Goal: Task Accomplishment & Management: Manage account settings

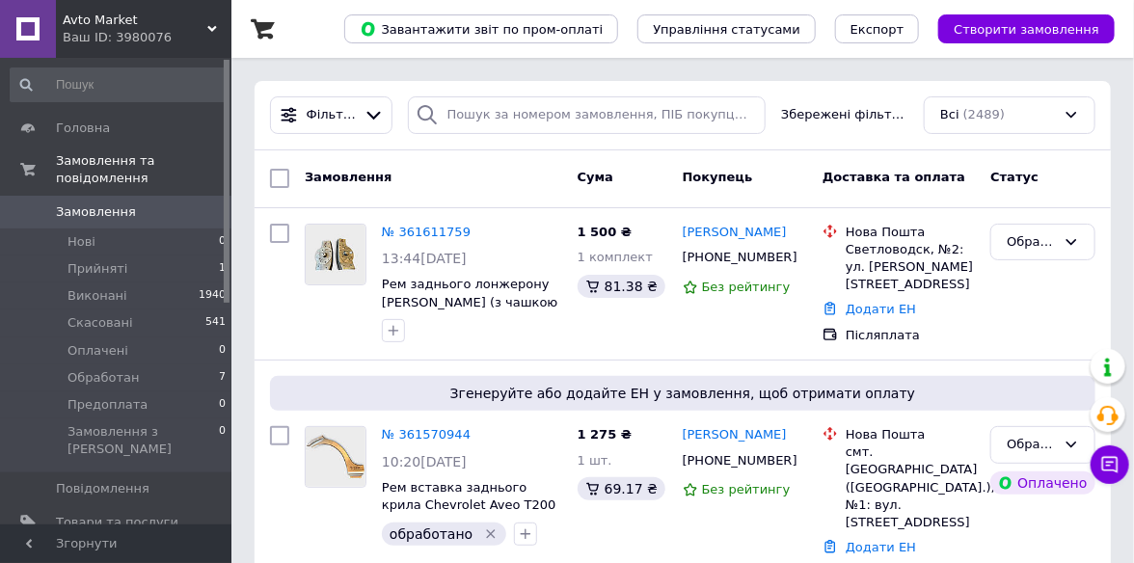
click at [199, 29] on div "Ваш ID: 3980076" at bounding box center [147, 37] width 169 height 17
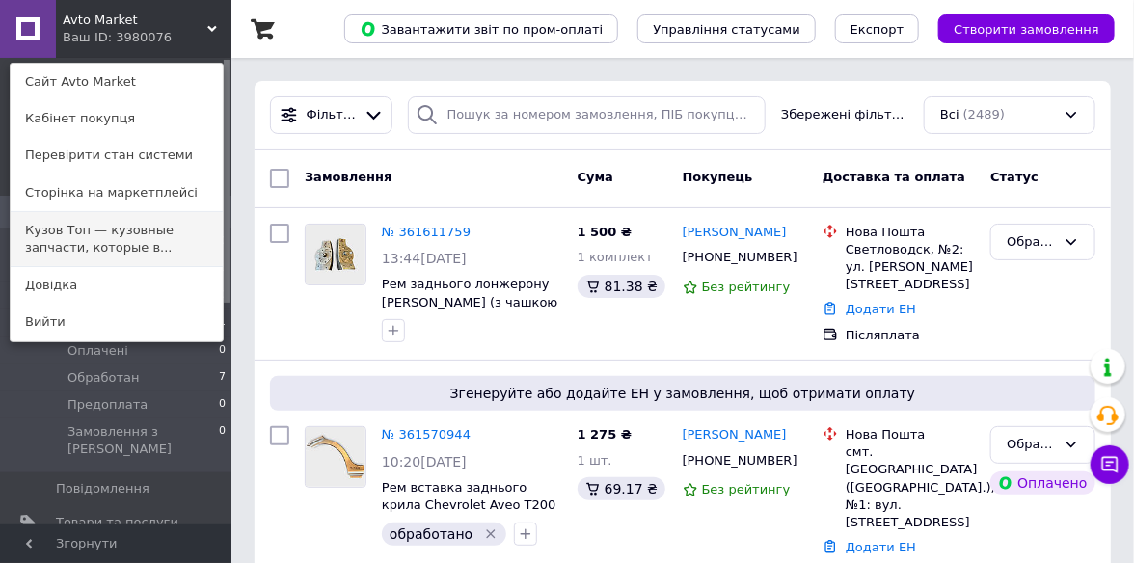
click at [134, 254] on link "Кузов Топ — кузовные запчасти, которые в..." at bounding box center [117, 239] width 212 height 54
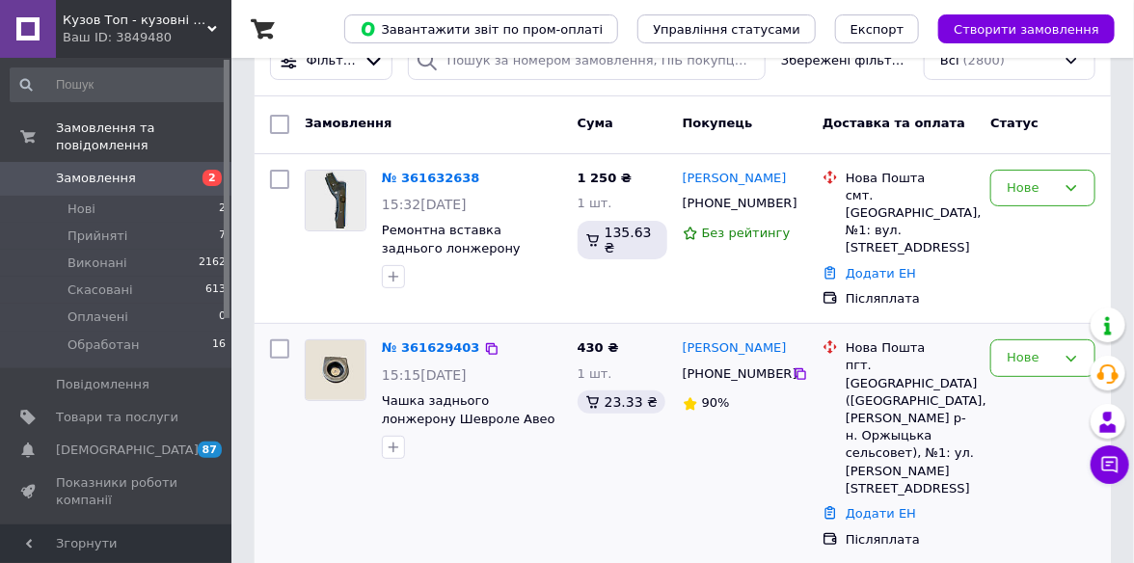
scroll to position [96, 0]
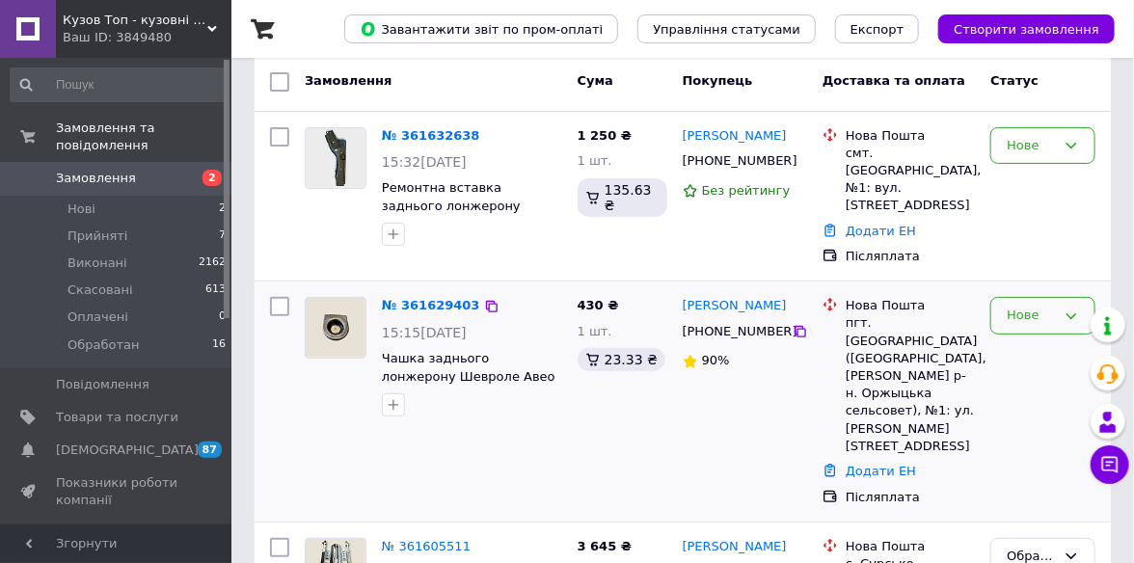
click at [1079, 308] on icon at bounding box center [1070, 315] width 15 height 15
click at [1055, 342] on li "Прийнято" at bounding box center [1042, 356] width 103 height 36
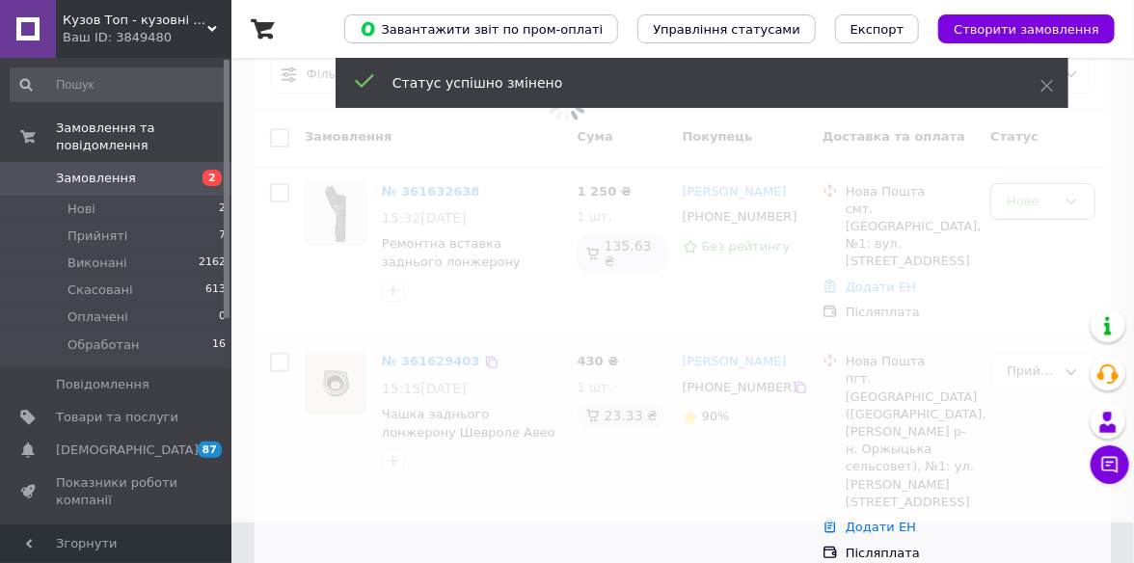
scroll to position [0, 0]
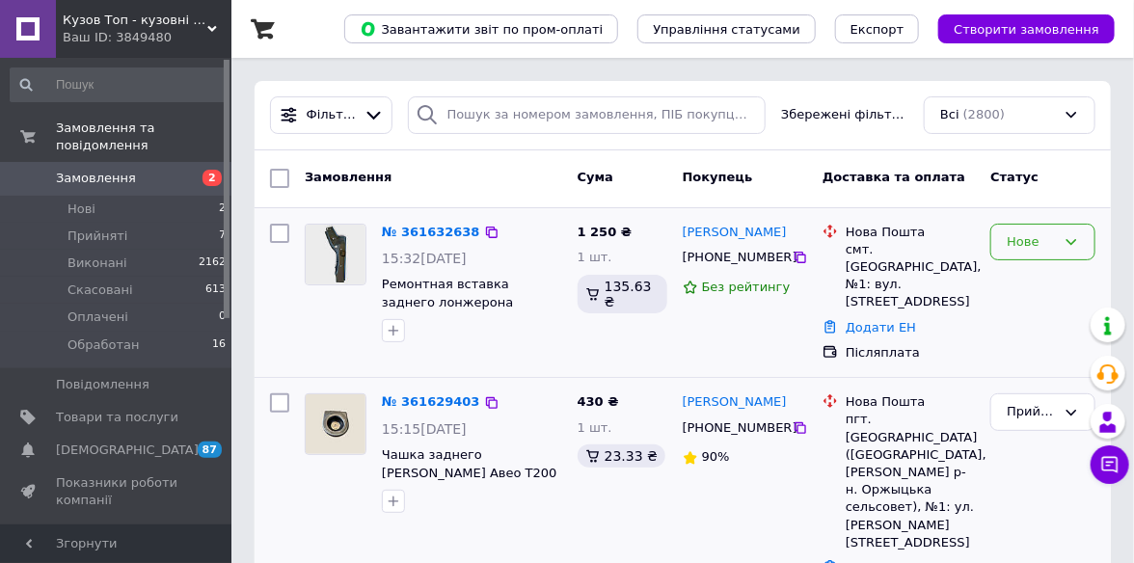
click at [1067, 239] on icon at bounding box center [1071, 242] width 11 height 6
click at [1044, 274] on li "Прийнято" at bounding box center [1042, 282] width 103 height 36
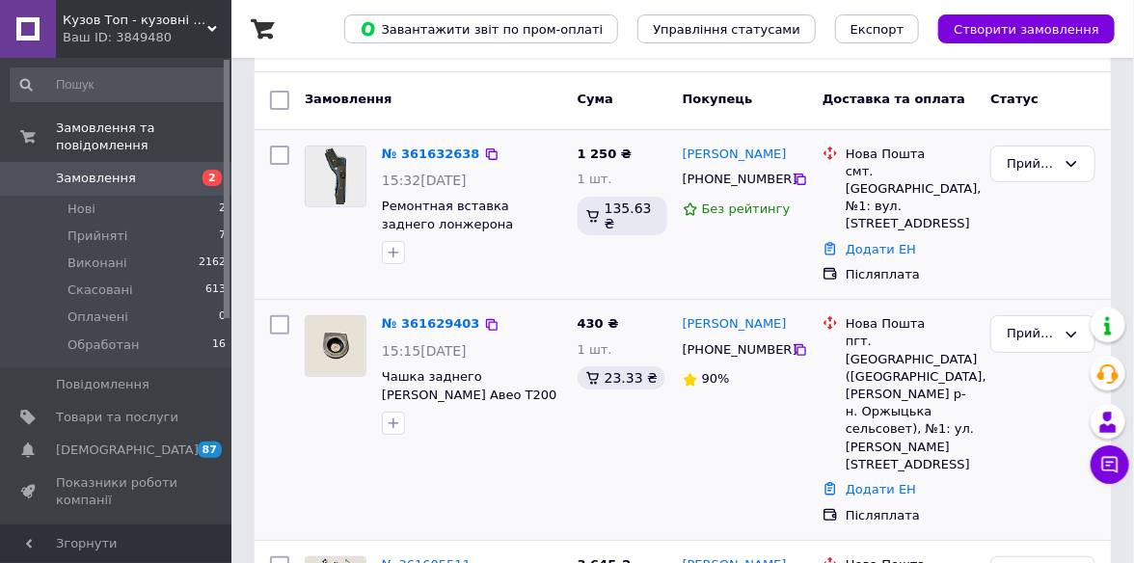
scroll to position [193, 0]
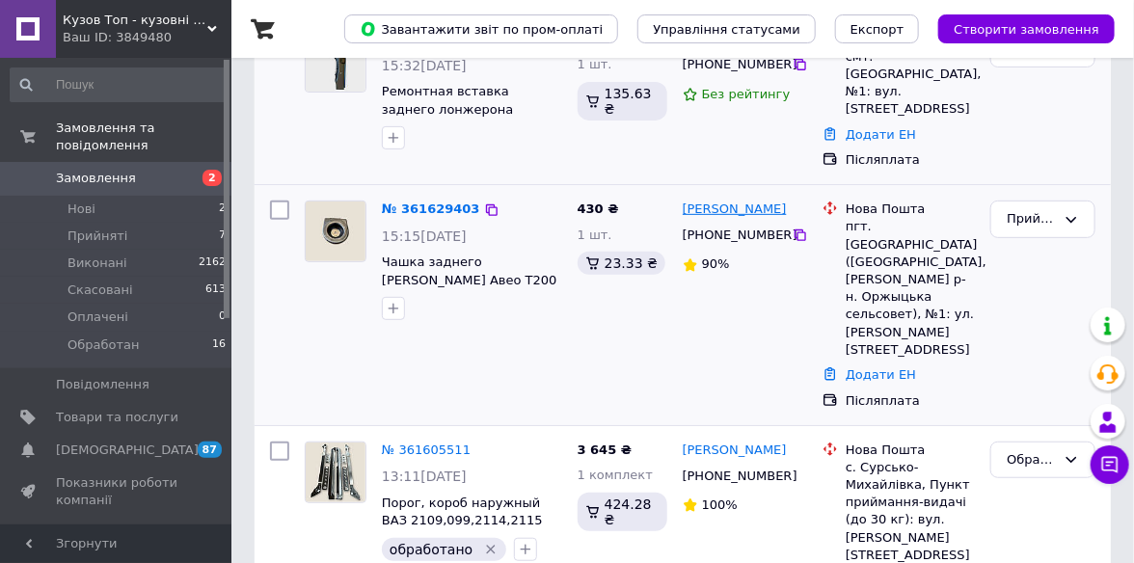
click at [746, 201] on link "Вячеслав Юрченко" at bounding box center [735, 210] width 104 height 18
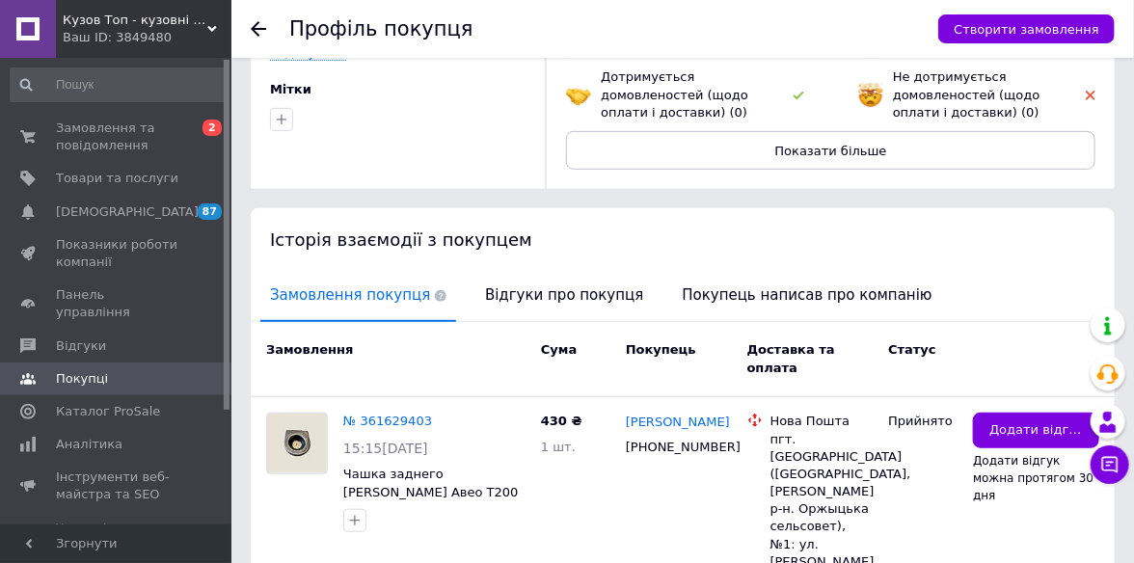
scroll to position [289, 0]
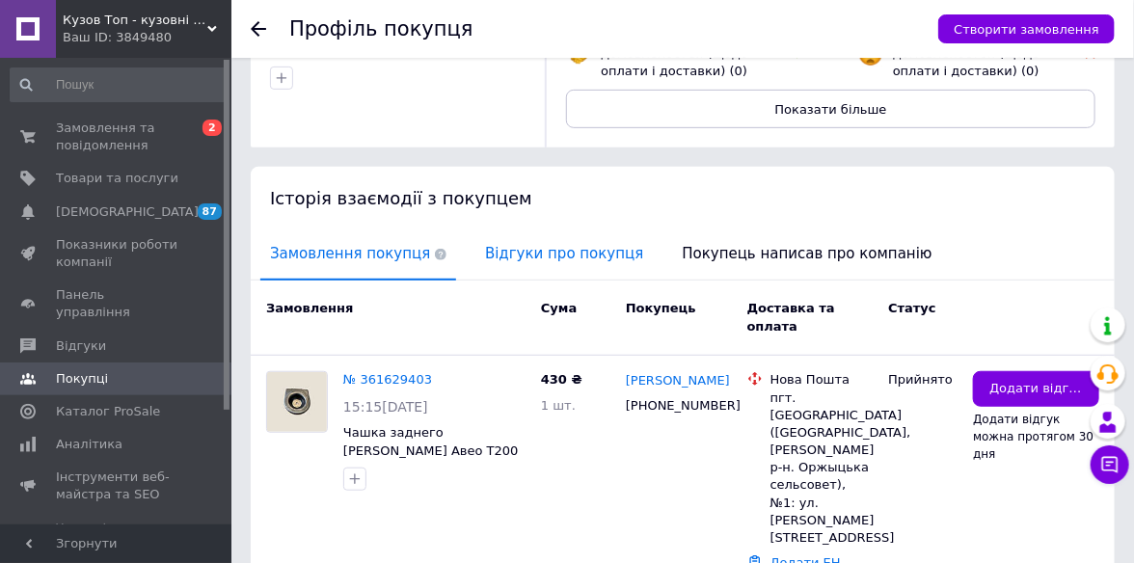
click at [550, 229] on span "Відгуки про покупця" at bounding box center [563, 253] width 177 height 49
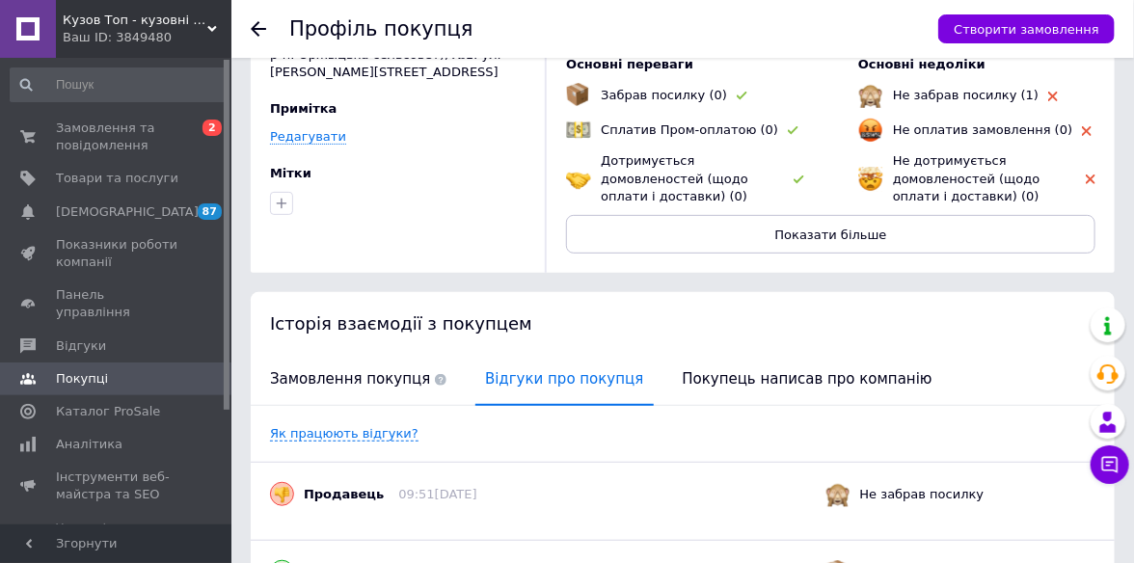
scroll to position [2, 0]
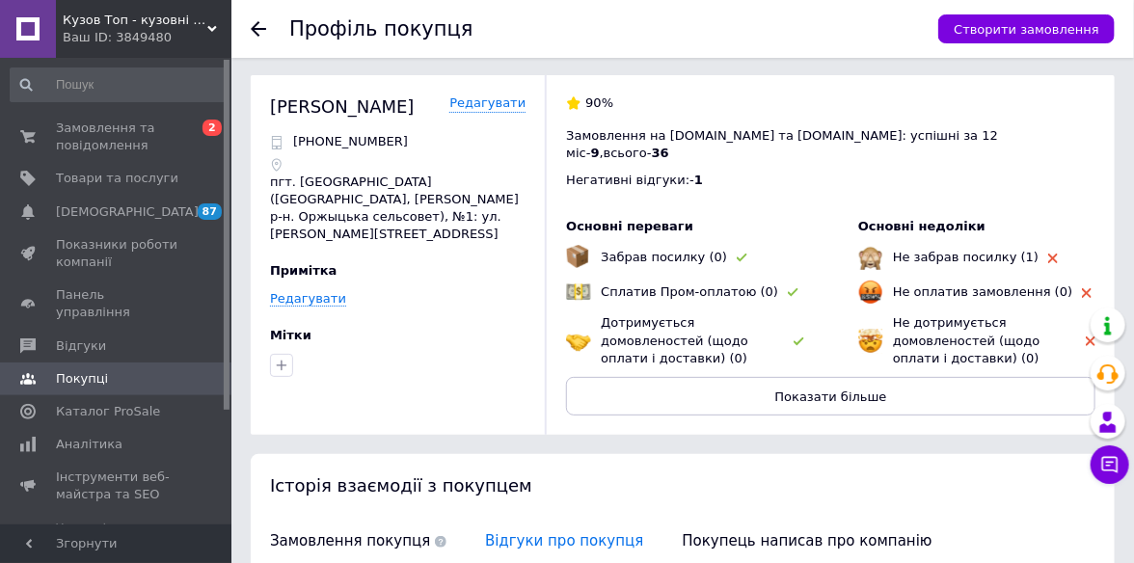
click at [259, 23] on icon at bounding box center [258, 28] width 15 height 15
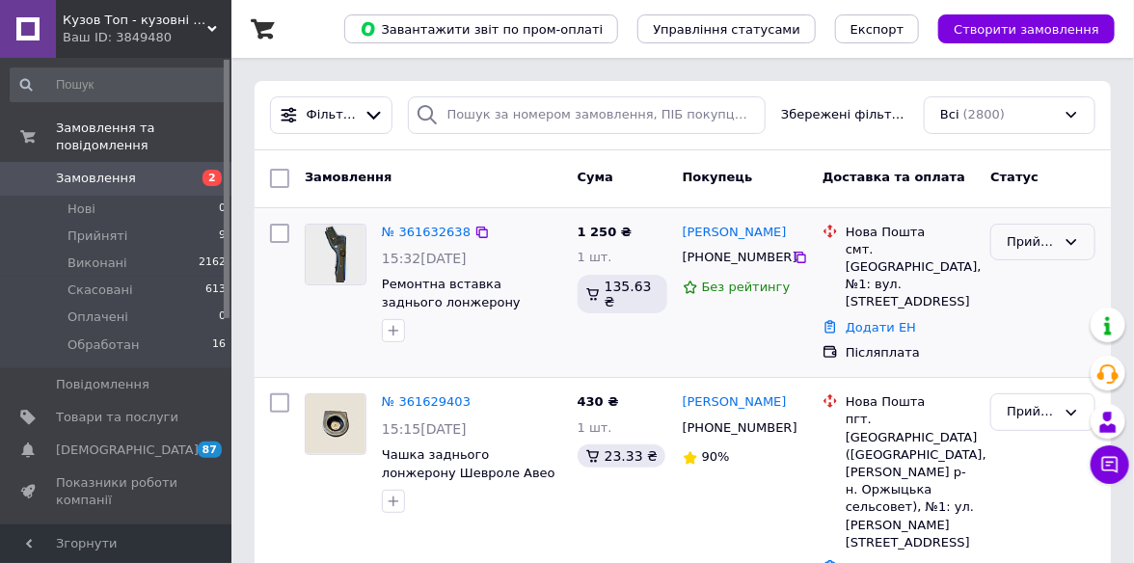
click at [1059, 237] on div "Прийнято" at bounding box center [1042, 243] width 105 height 38
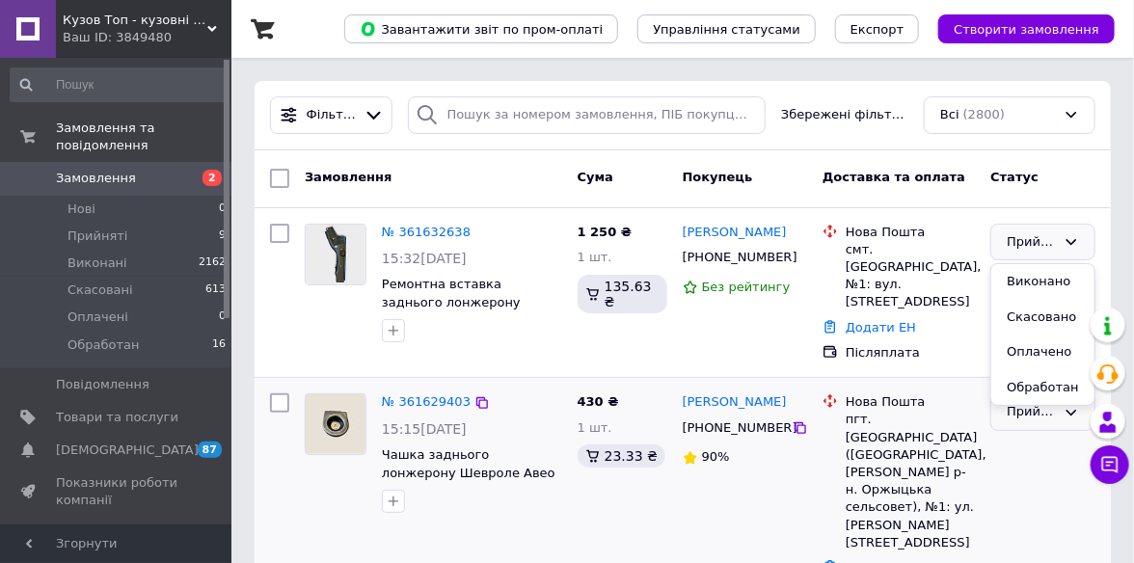
click at [1041, 388] on li "Обработан" at bounding box center [1042, 388] width 103 height 36
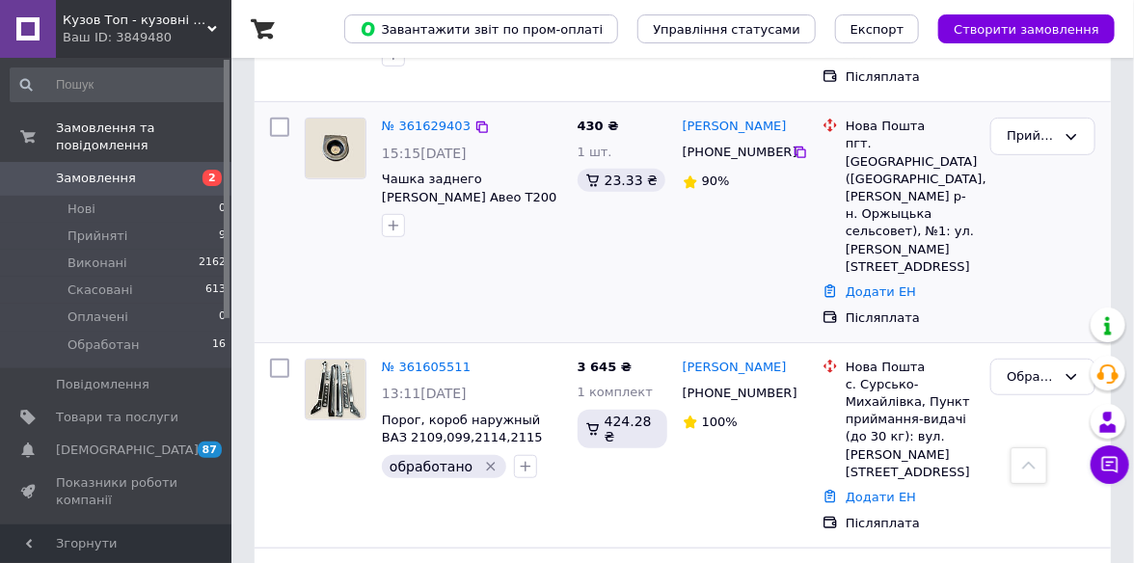
scroll to position [193, 0]
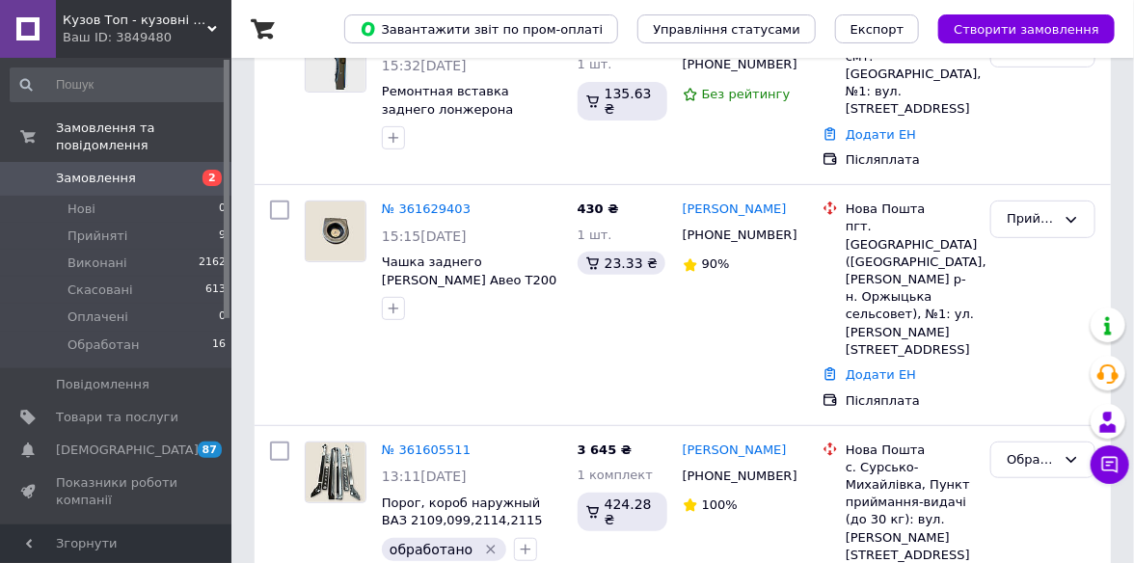
click at [208, 28] on icon at bounding box center [212, 29] width 10 height 10
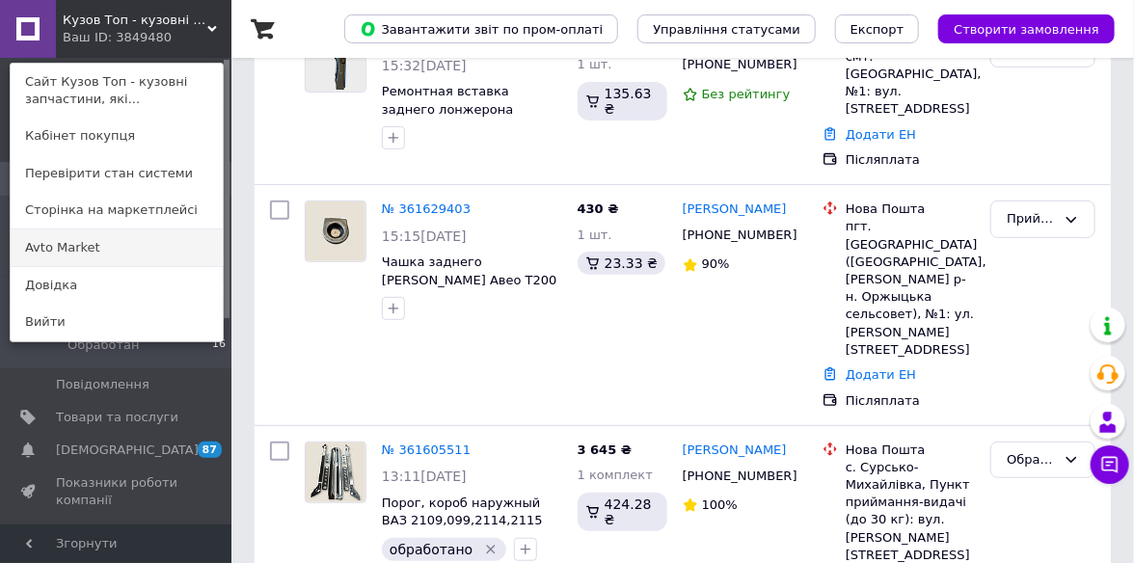
click at [97, 251] on link "Avto Market" at bounding box center [117, 247] width 212 height 37
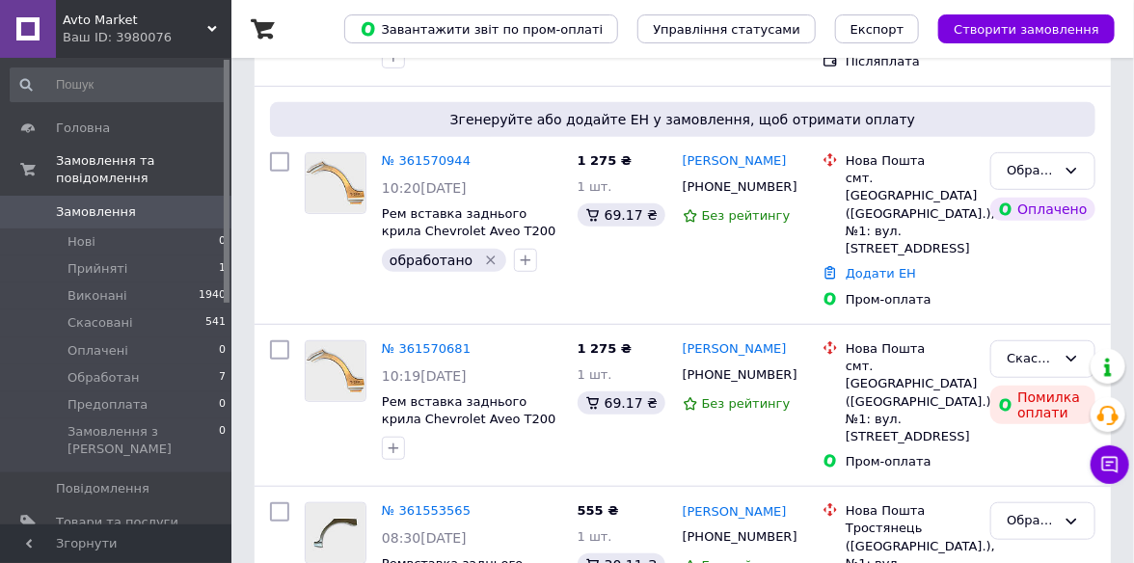
scroll to position [289, 0]
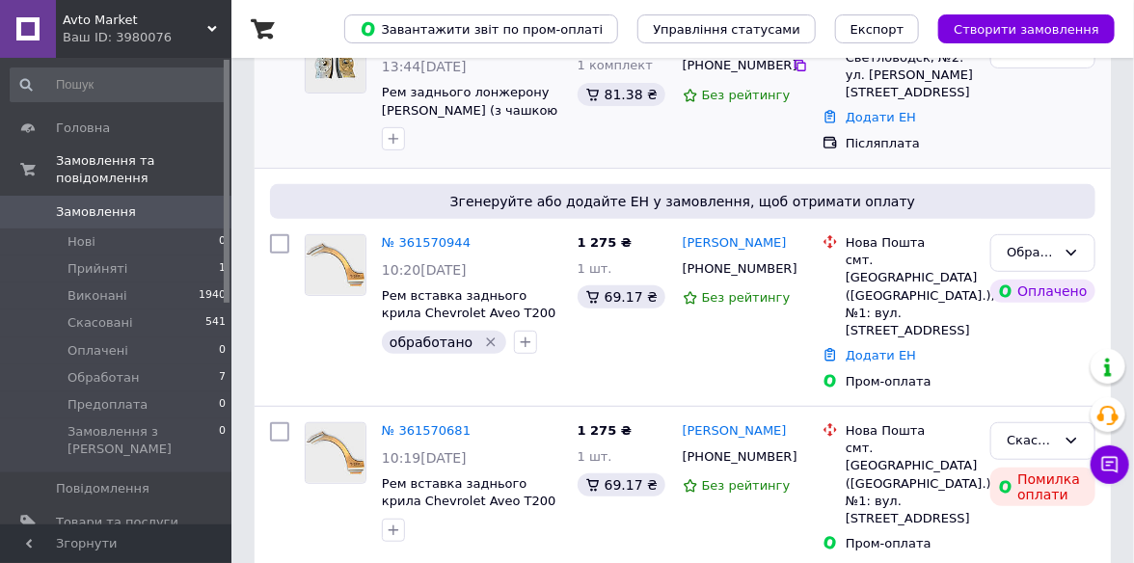
scroll to position [193, 0]
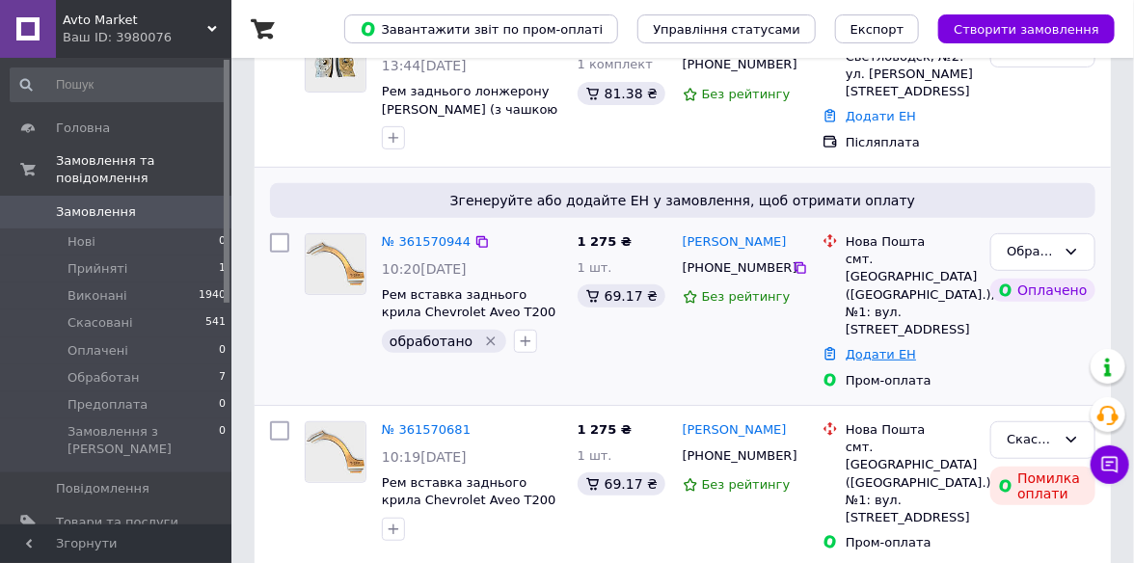
click at [886, 347] on link "Додати ЕН" at bounding box center [880, 354] width 70 height 14
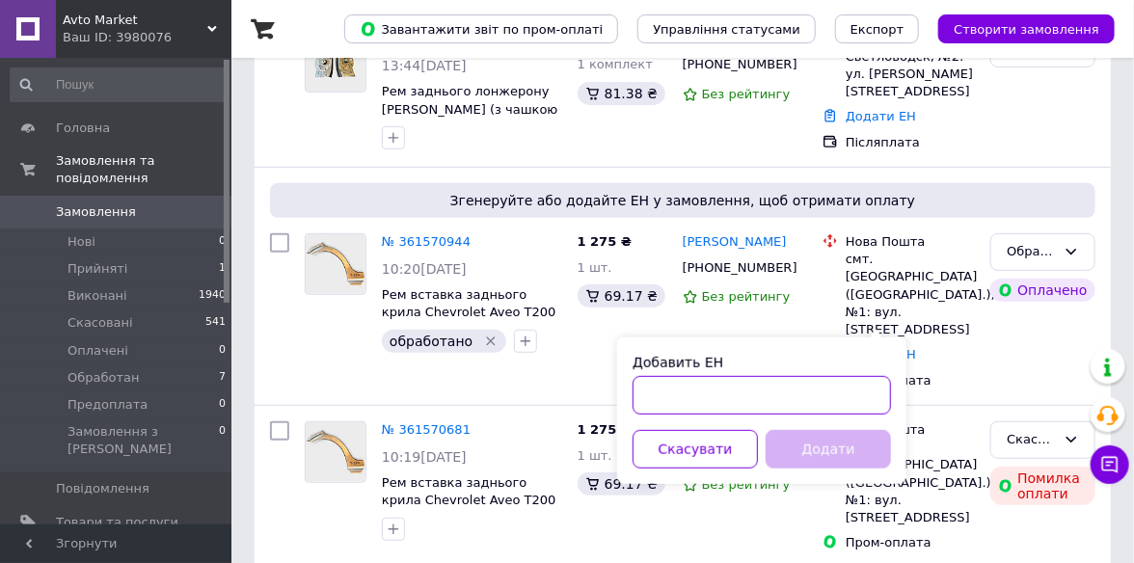
click at [702, 402] on input "Добавить ЕН" at bounding box center [761, 395] width 258 height 39
paste input "59001453564577"
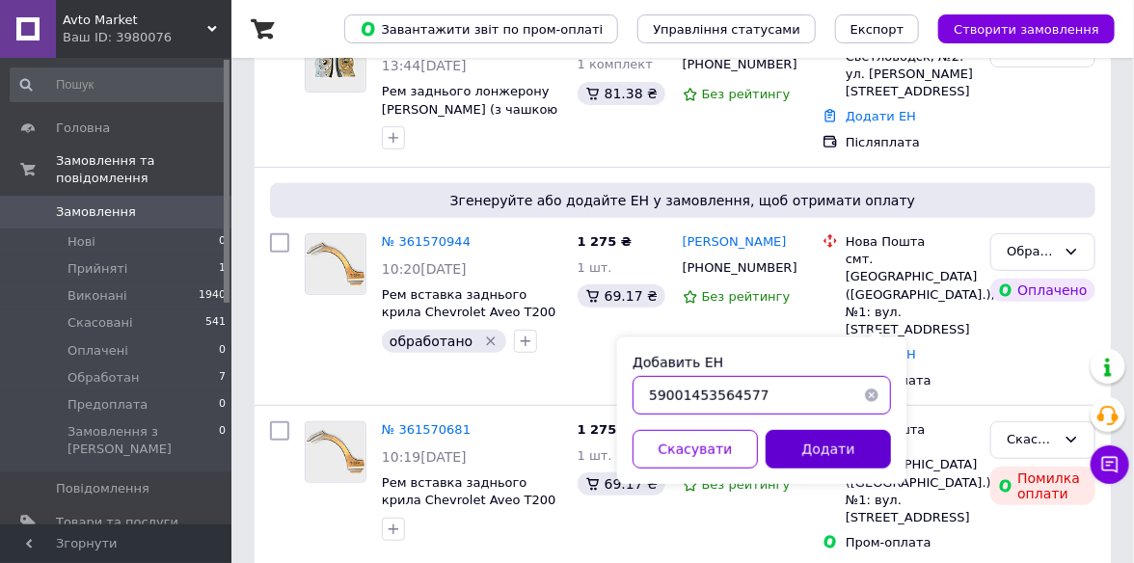
type input "59001453564577"
click at [811, 451] on button "Додати" at bounding box center [827, 449] width 125 height 39
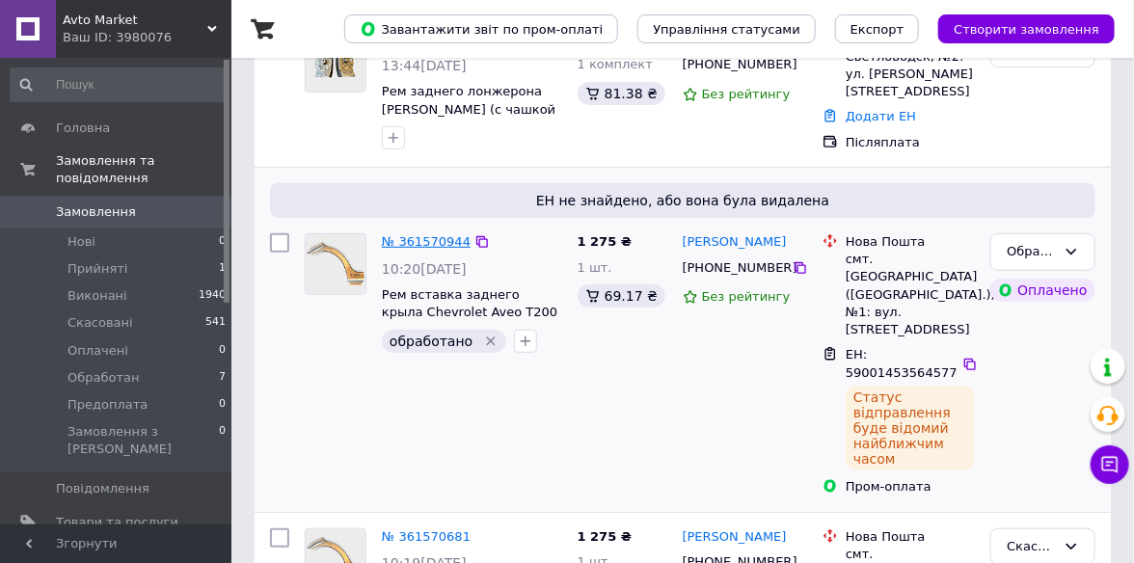
click at [413, 243] on link "№ 361570944" at bounding box center [426, 241] width 89 height 14
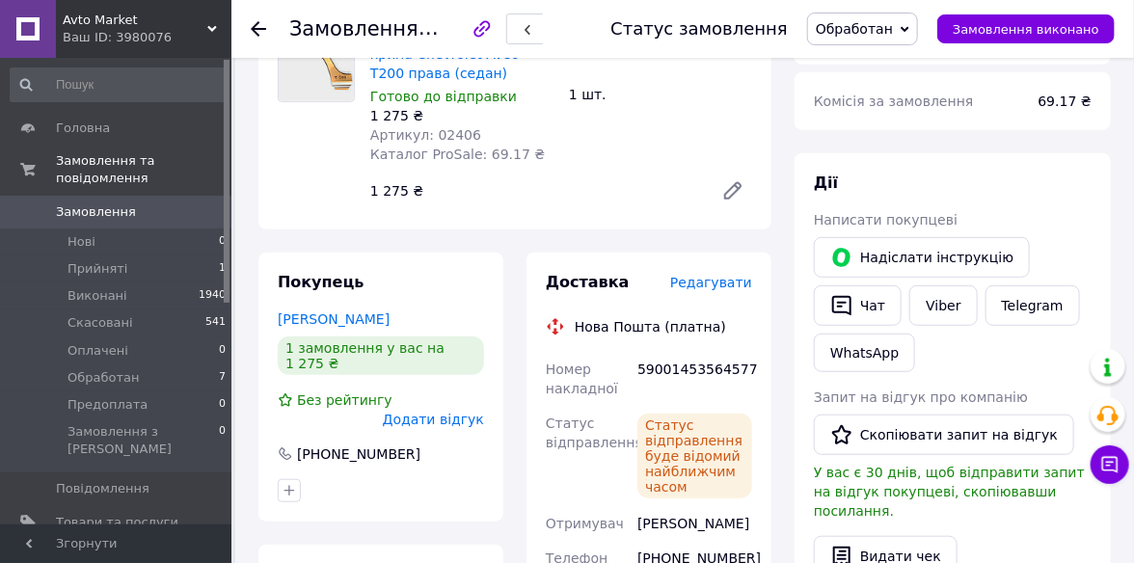
scroll to position [289, 0]
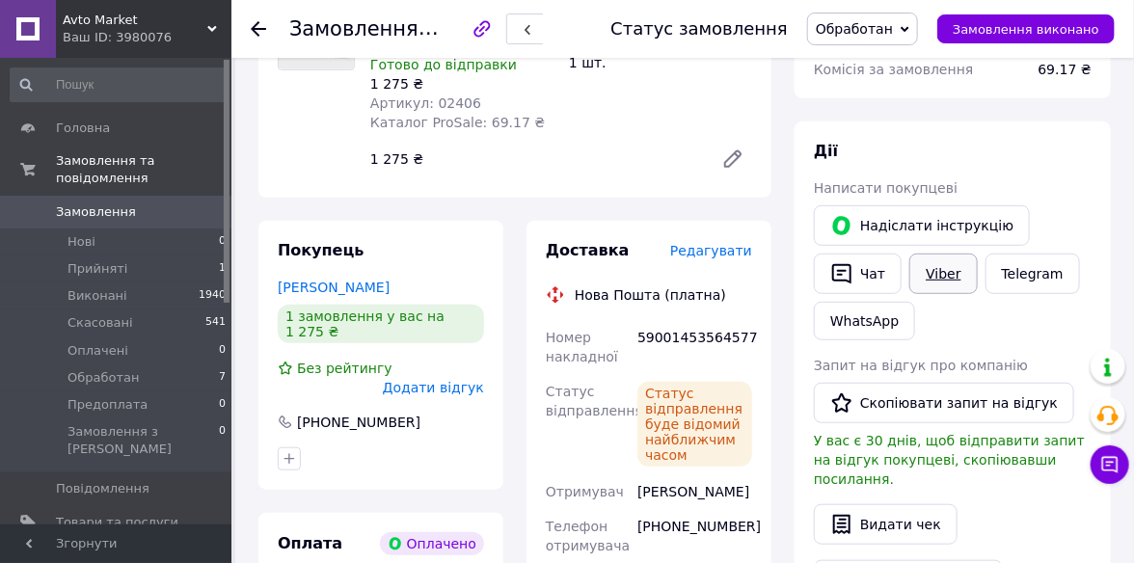
click at [956, 287] on link "Viber" at bounding box center [942, 274] width 67 height 40
click at [918, 23] on span "Обработан" at bounding box center [862, 29] width 111 height 33
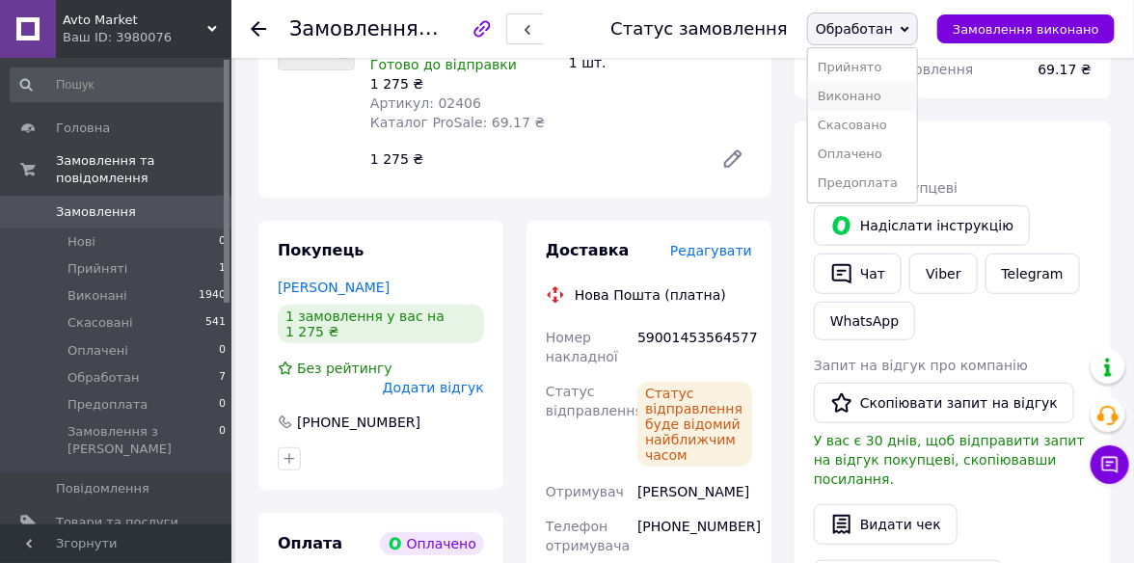
click at [892, 91] on li "Виконано" at bounding box center [862, 96] width 109 height 29
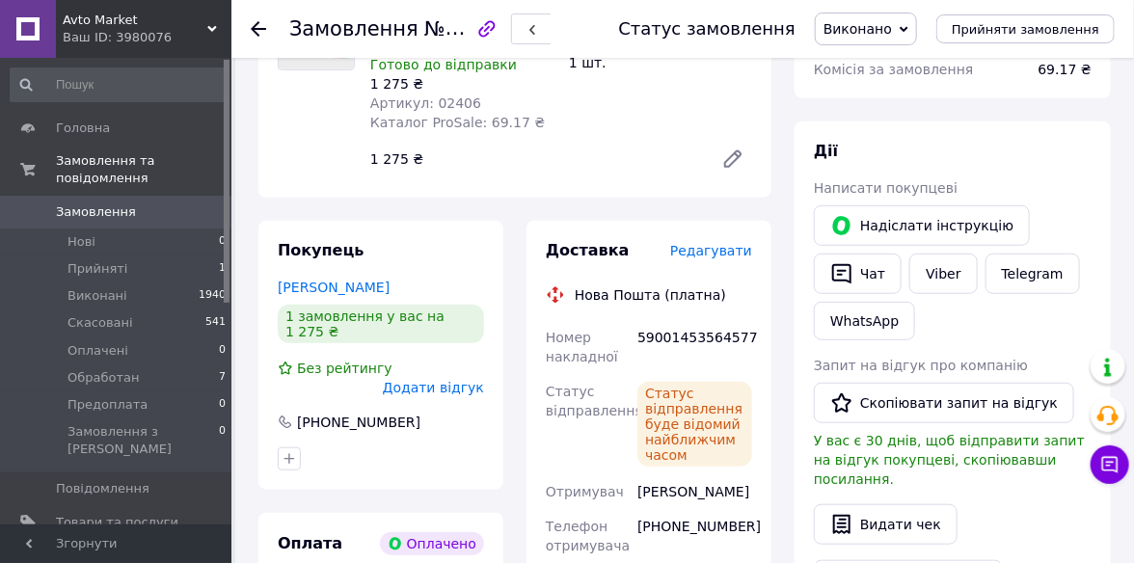
click at [255, 27] on use at bounding box center [258, 28] width 15 height 15
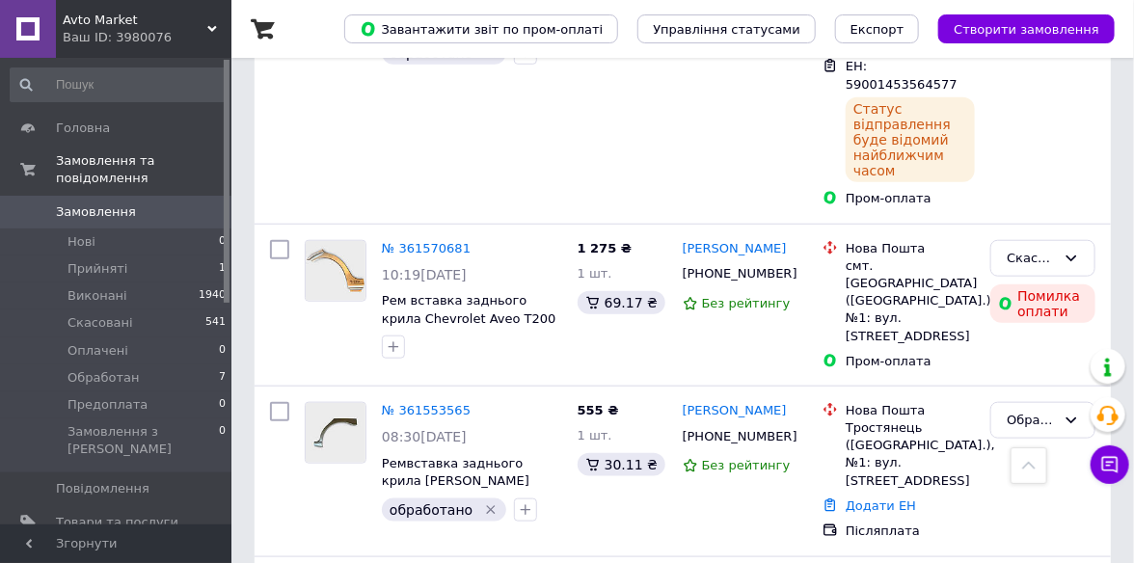
scroll to position [578, 0]
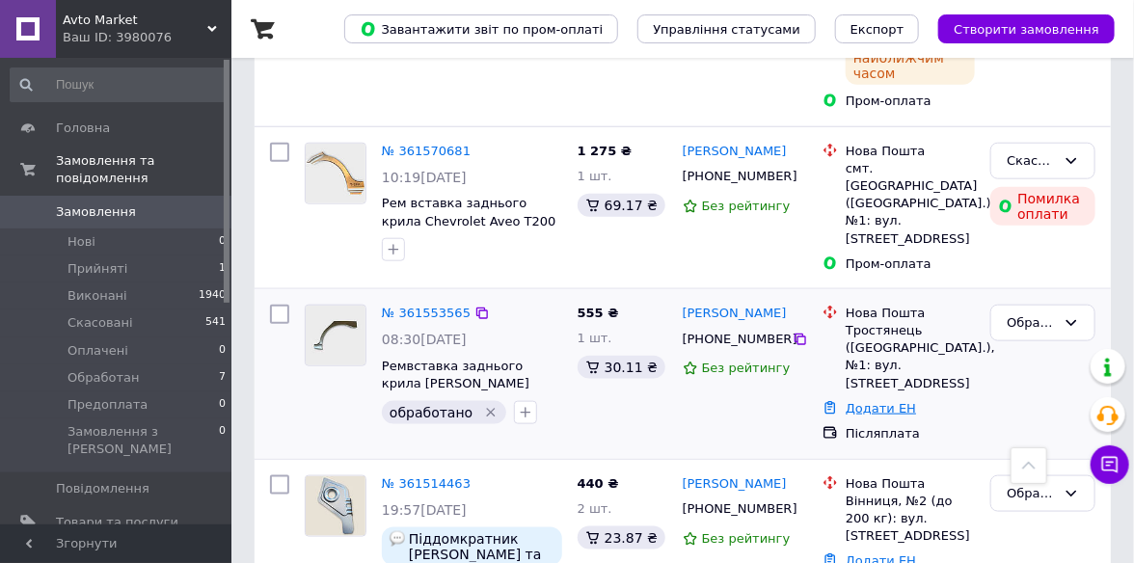
click at [876, 401] on link "Додати ЕН" at bounding box center [880, 408] width 70 height 14
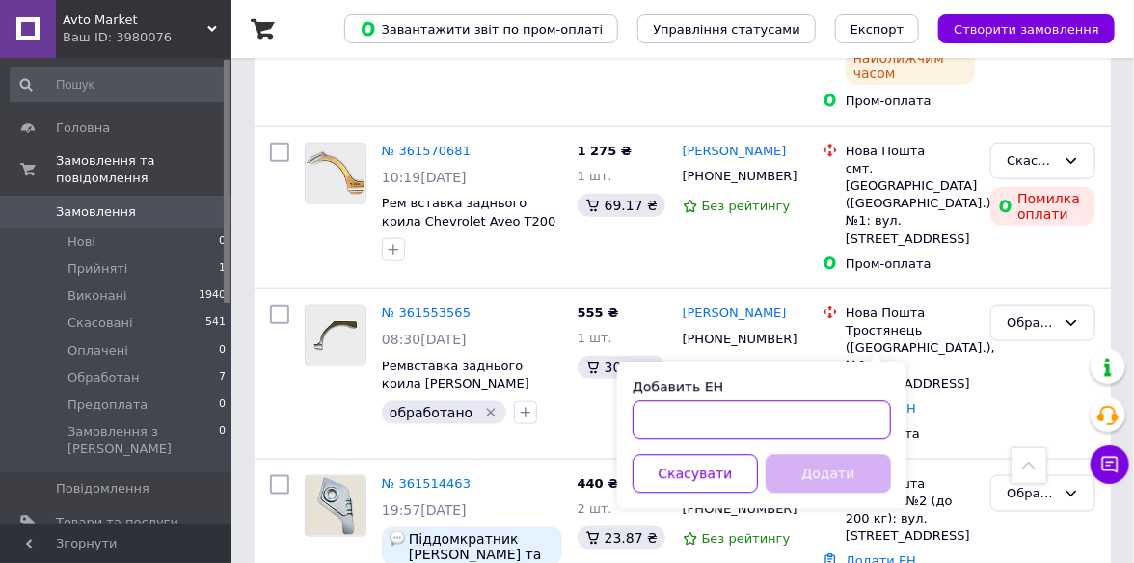
click at [661, 415] on input "Добавить ЕН" at bounding box center [761, 420] width 258 height 39
paste input "59001453567651"
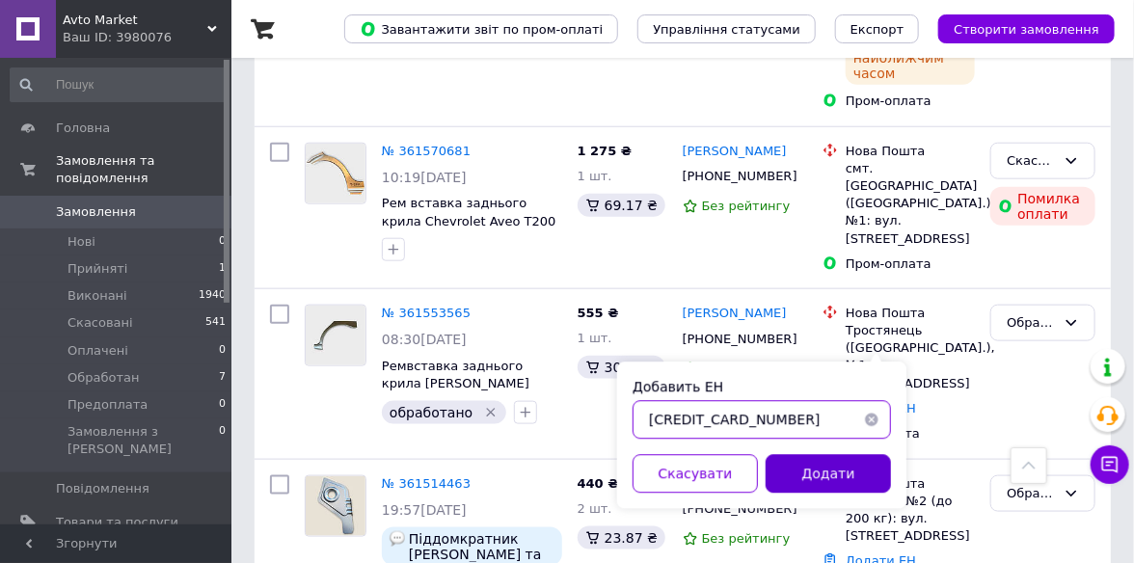
type input "59001453567651"
click at [847, 476] on button "Додати" at bounding box center [827, 474] width 125 height 39
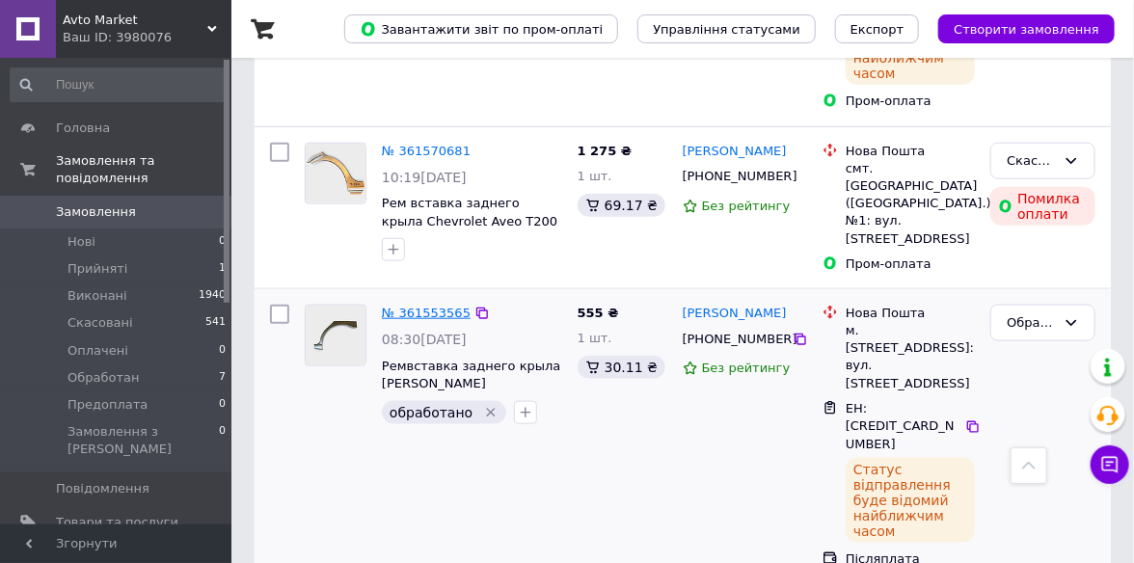
click at [417, 306] on link "№ 361553565" at bounding box center [426, 313] width 89 height 14
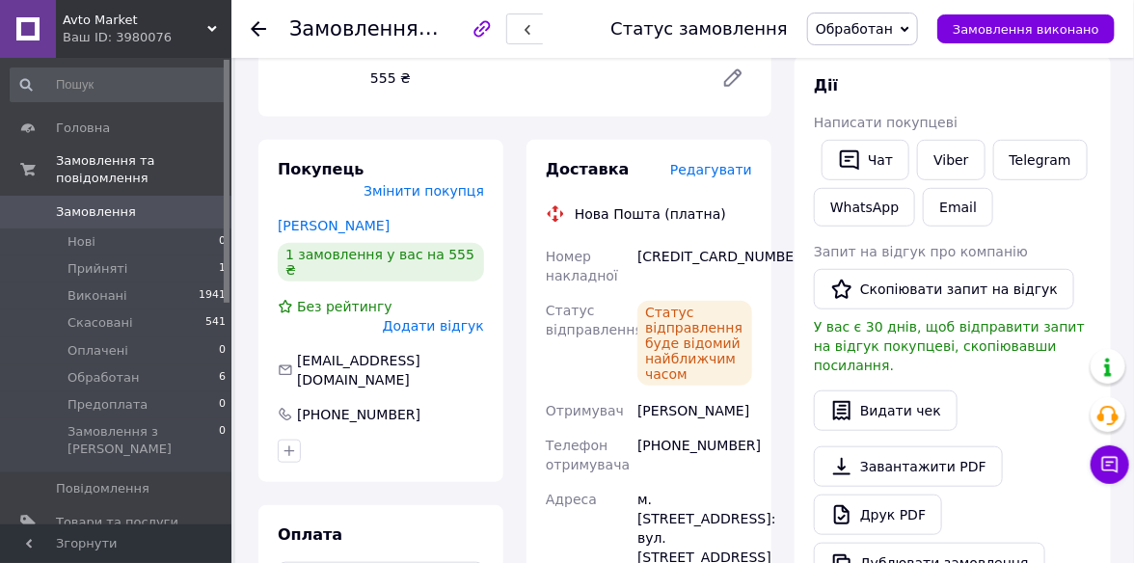
scroll to position [193, 0]
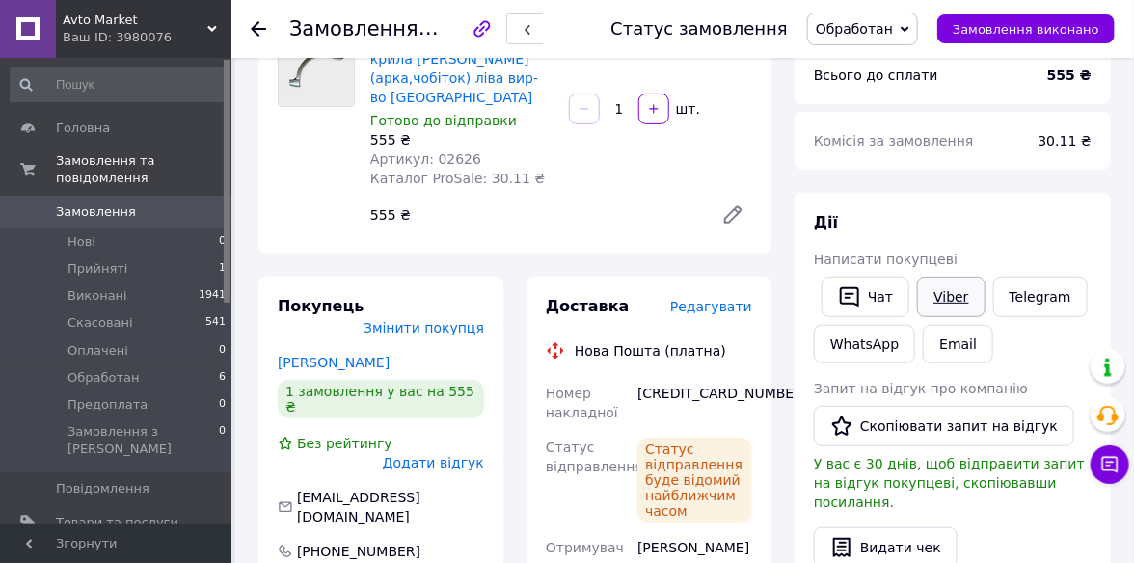
click at [945, 299] on link "Viber" at bounding box center [950, 297] width 67 height 40
click at [909, 25] on icon at bounding box center [904, 29] width 9 height 9
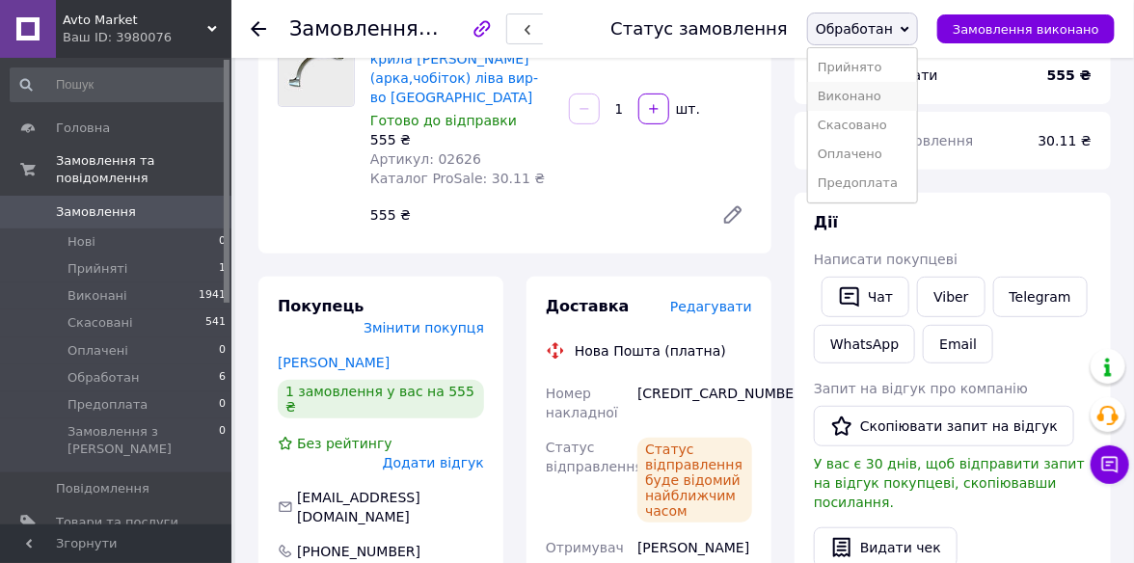
click at [889, 86] on li "Виконано" at bounding box center [862, 96] width 109 height 29
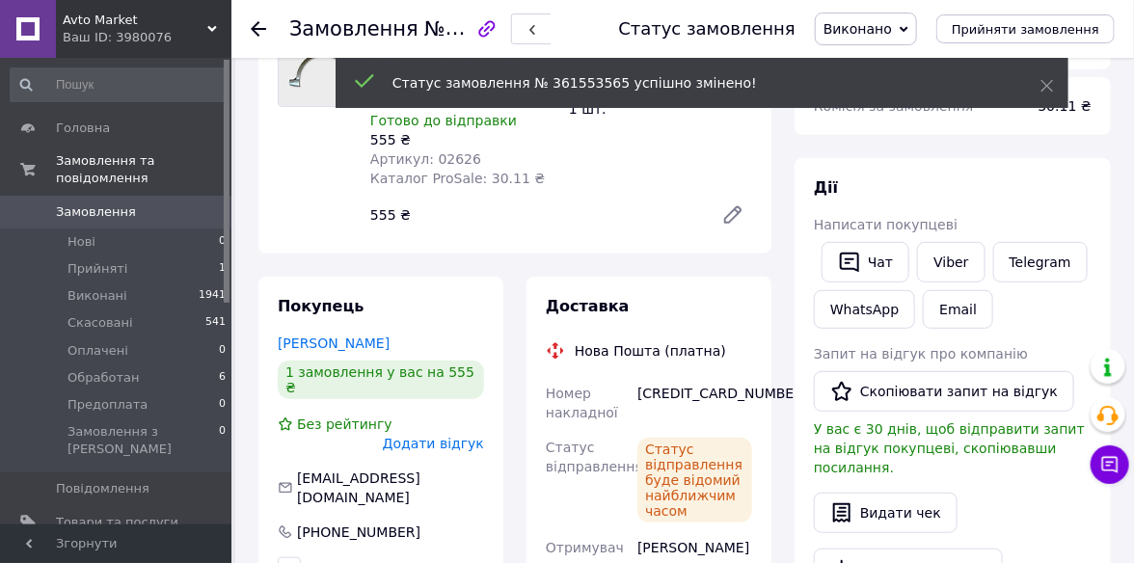
click at [256, 31] on icon at bounding box center [258, 28] width 15 height 15
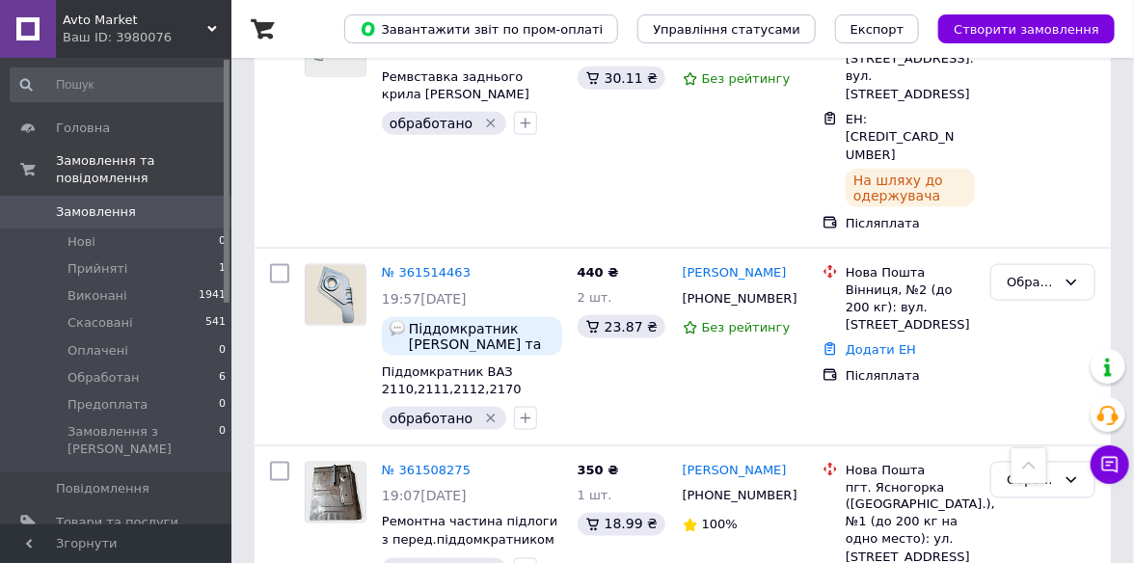
scroll to position [868, 0]
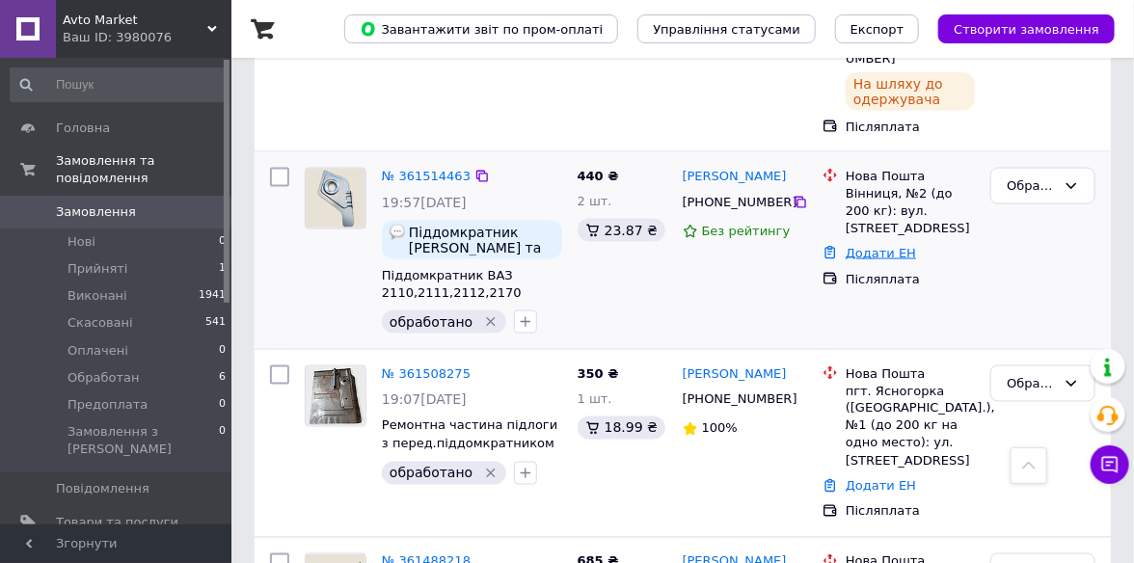
click at [871, 246] on link "Додати ЕН" at bounding box center [880, 253] width 70 height 14
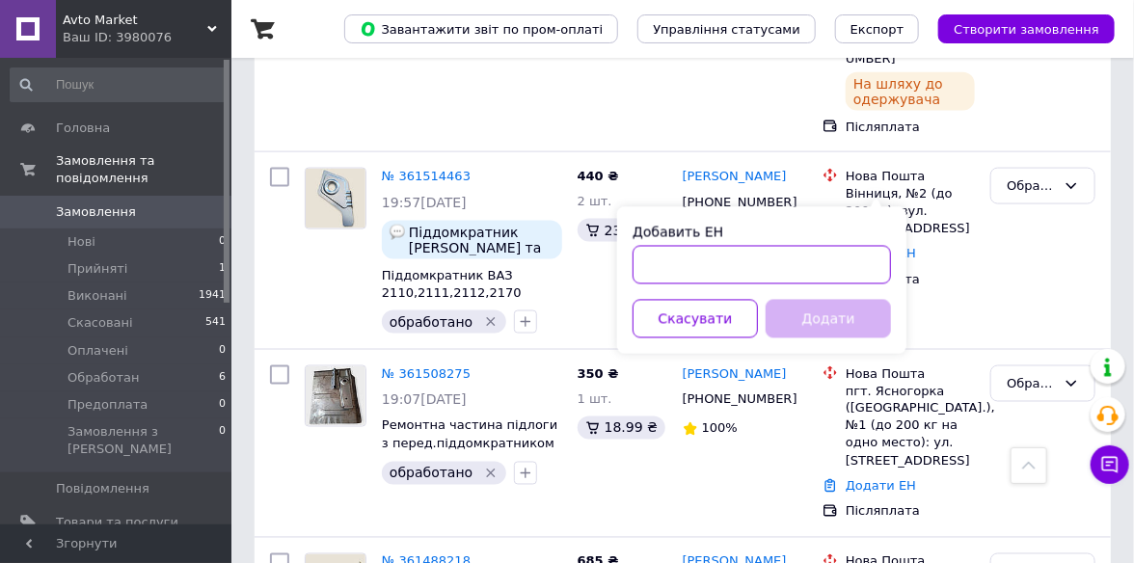
click at [676, 262] on input "Добавить ЕН" at bounding box center [761, 265] width 258 height 39
paste input "59001453571347"
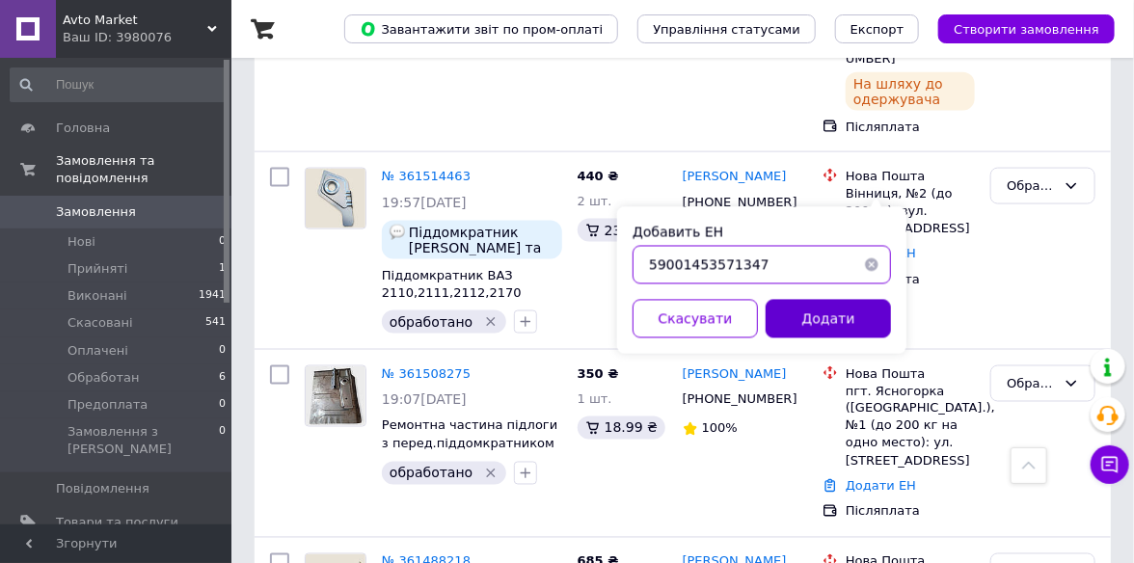
type input "59001453571347"
click at [793, 308] on button "Додати" at bounding box center [827, 319] width 125 height 39
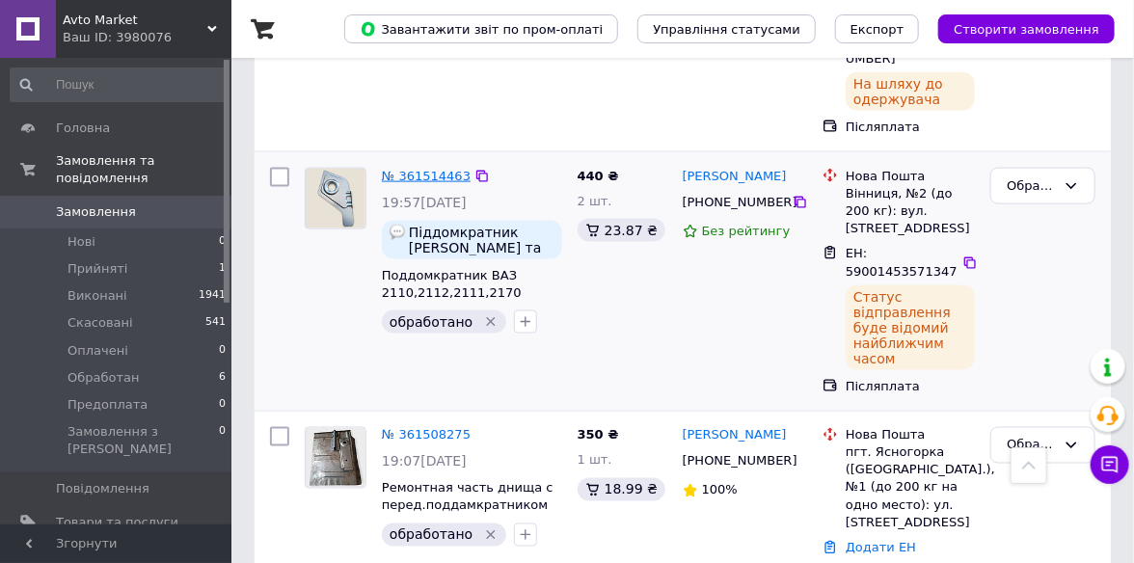
click at [417, 169] on link "№ 361514463" at bounding box center [426, 176] width 89 height 14
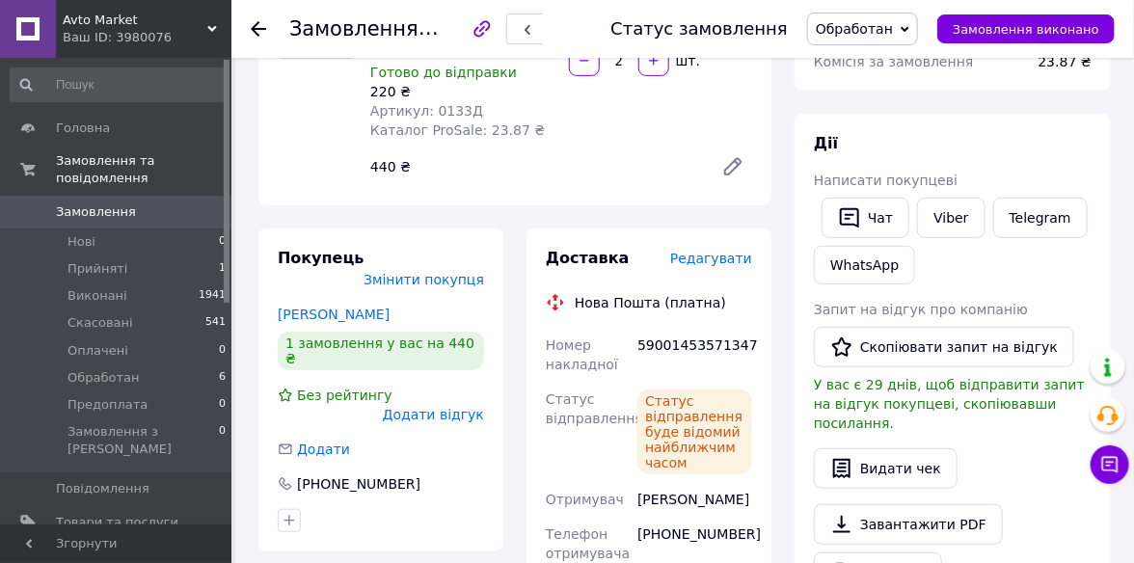
scroll to position [270, 0]
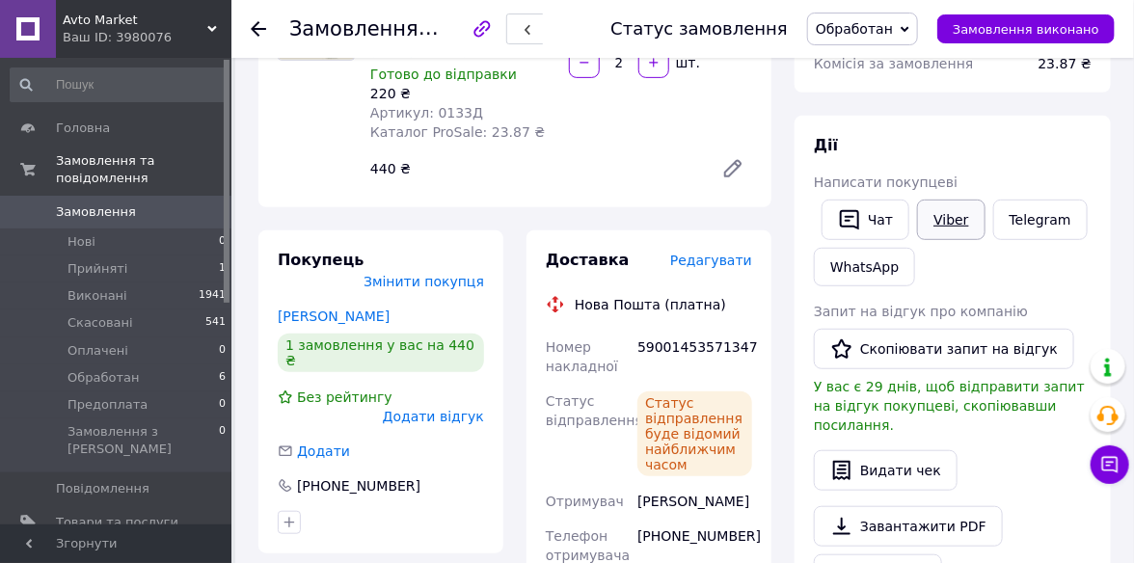
click at [944, 203] on link "Viber" at bounding box center [950, 220] width 67 height 40
click at [918, 30] on span "Обработан" at bounding box center [862, 29] width 111 height 33
click at [867, 94] on li "Виконано" at bounding box center [862, 96] width 109 height 29
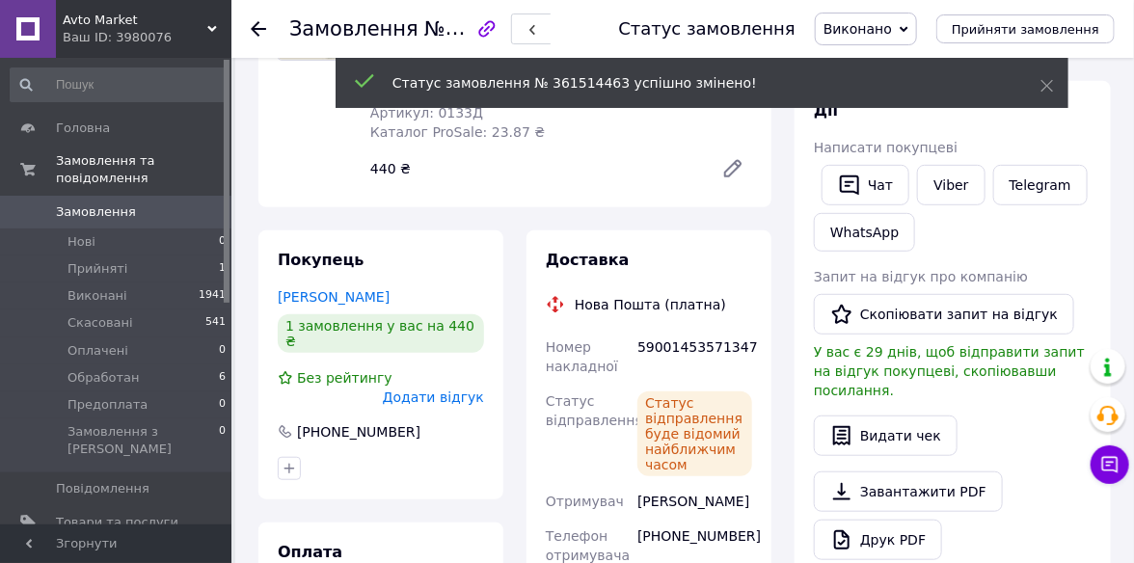
click at [260, 29] on use at bounding box center [258, 28] width 15 height 15
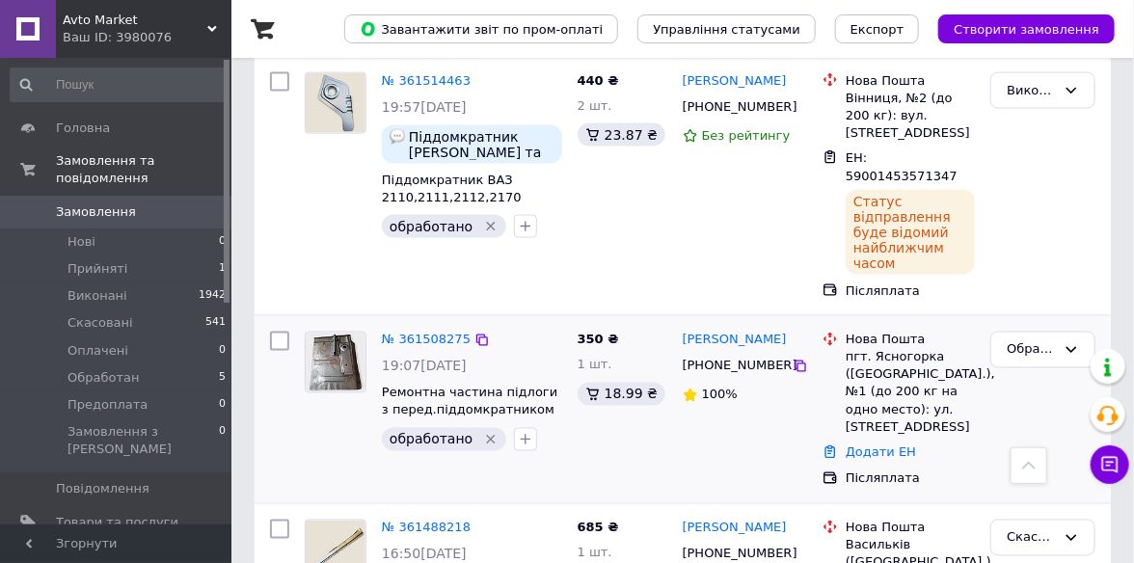
scroll to position [1060, 0]
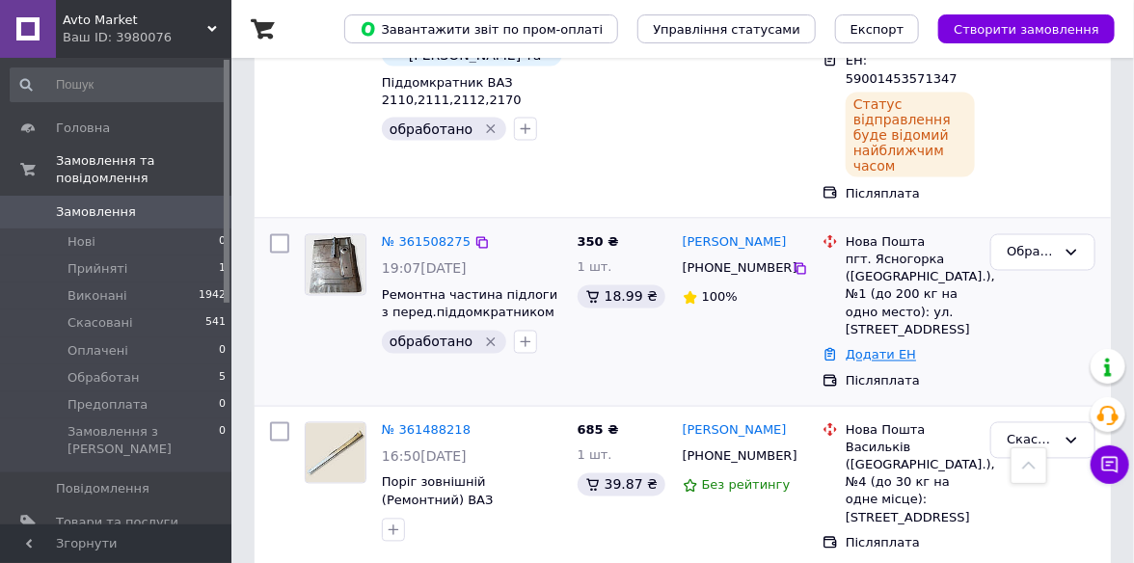
click at [861, 348] on link "Додати ЕН" at bounding box center [880, 355] width 70 height 14
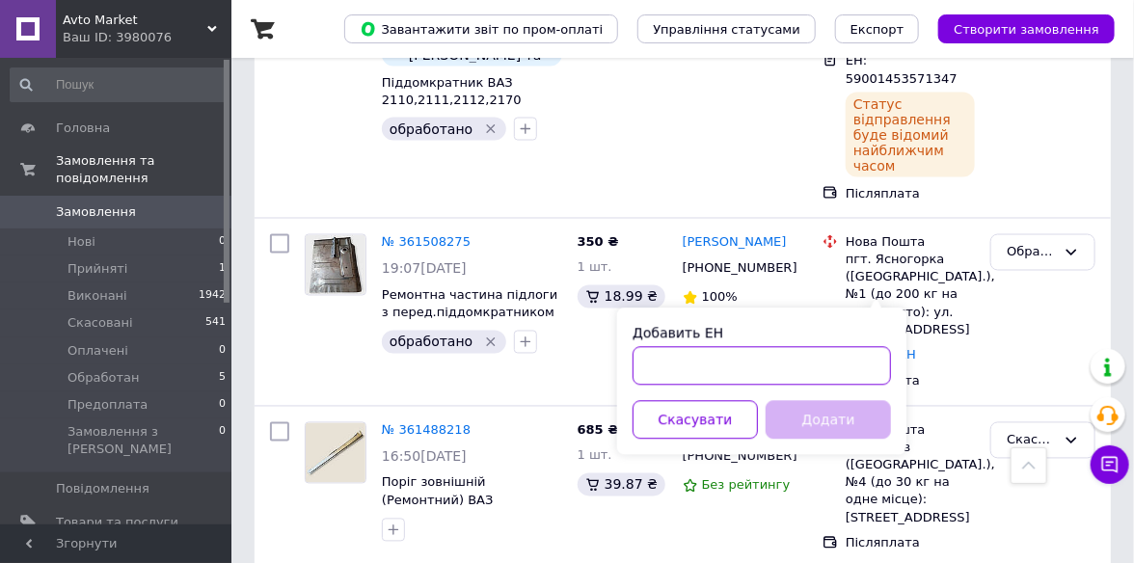
click at [688, 362] on input "Добавить ЕН" at bounding box center [761, 366] width 258 height 39
paste input "59001453573062"
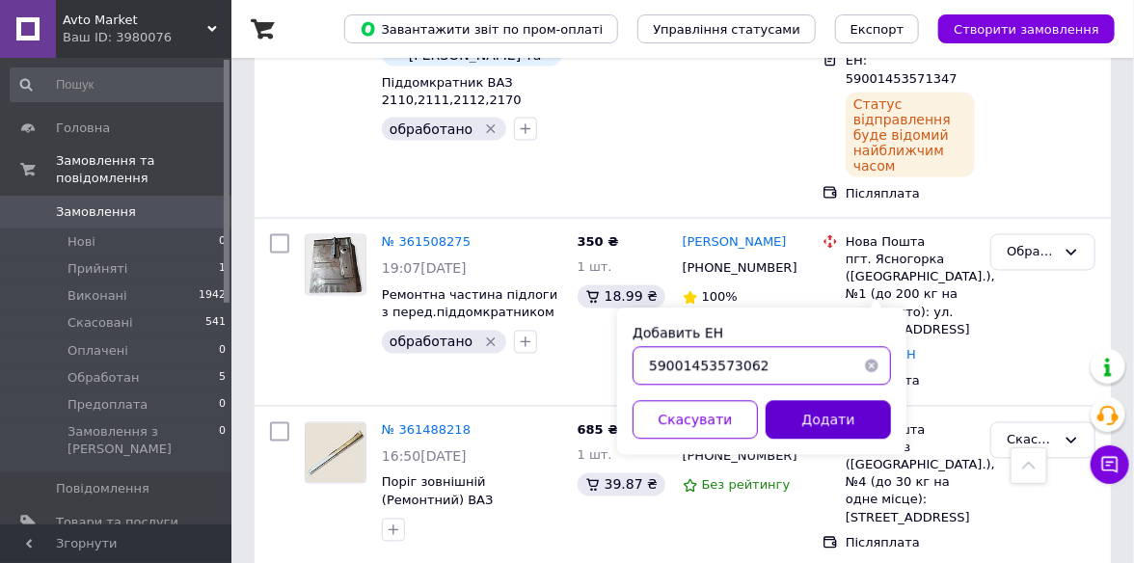
type input "59001453573062"
click at [846, 422] on button "Додати" at bounding box center [827, 420] width 125 height 39
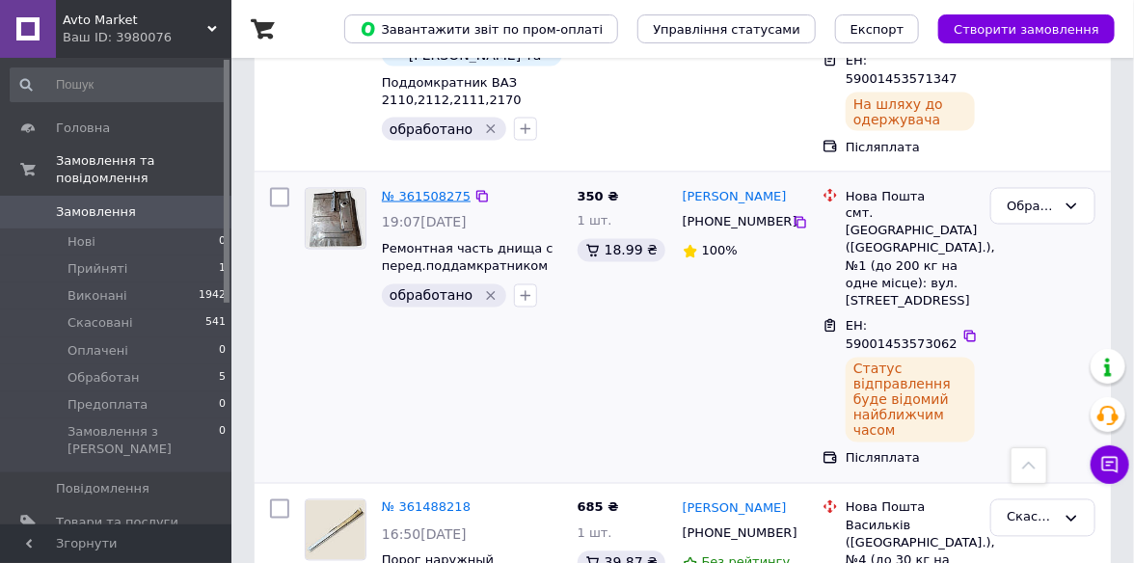
click at [441, 189] on link "№ 361508275" at bounding box center [426, 196] width 89 height 14
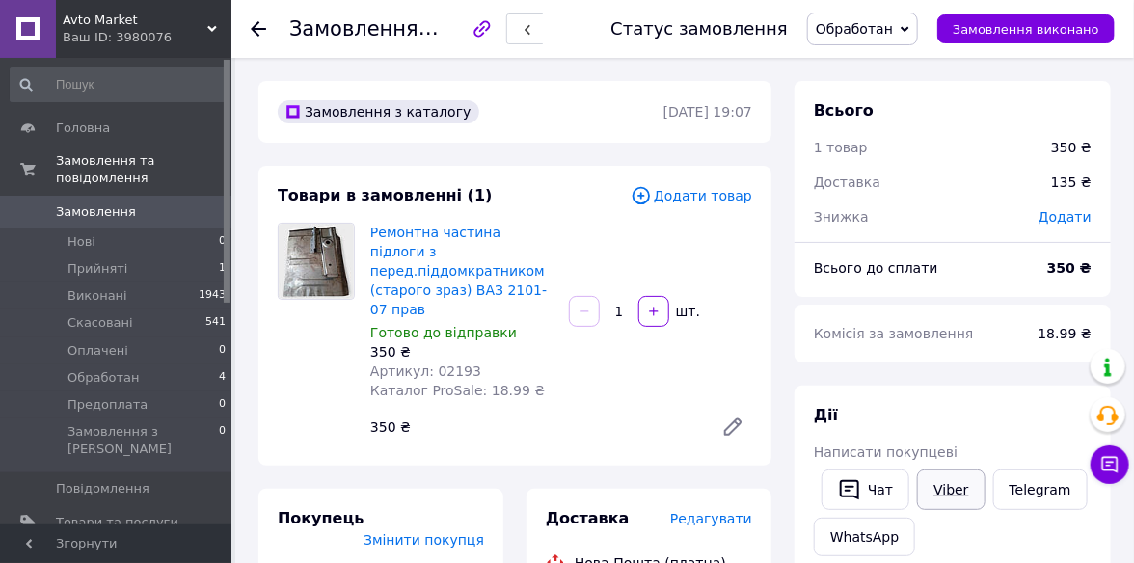
click at [934, 486] on link "Viber" at bounding box center [950, 489] width 67 height 40
click at [918, 35] on span "Обработан" at bounding box center [862, 29] width 111 height 33
click at [894, 92] on li "Виконано" at bounding box center [862, 96] width 109 height 29
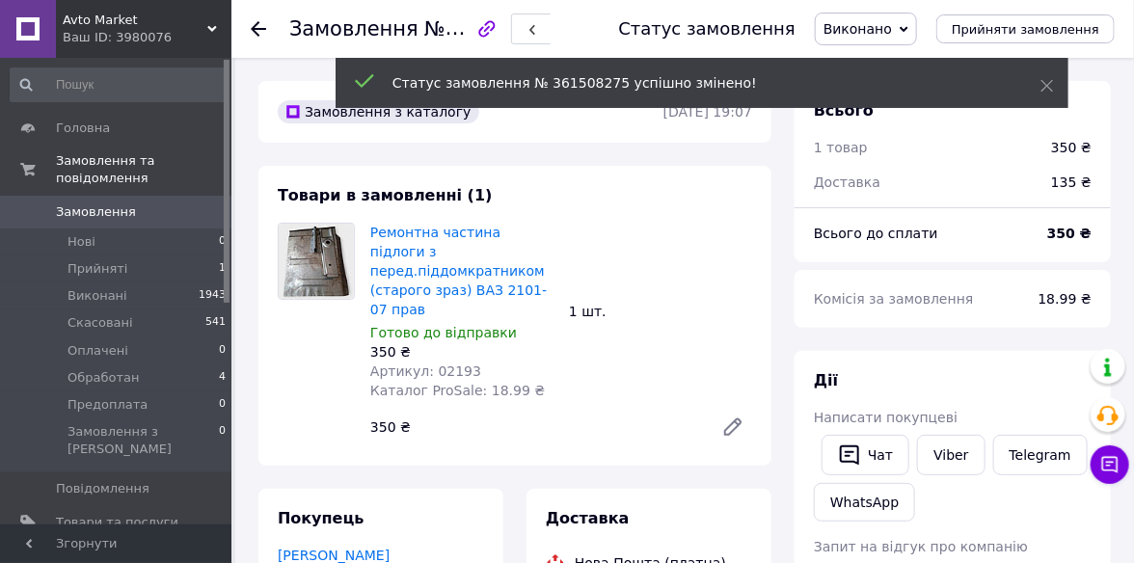
click at [259, 25] on icon at bounding box center [258, 28] width 15 height 15
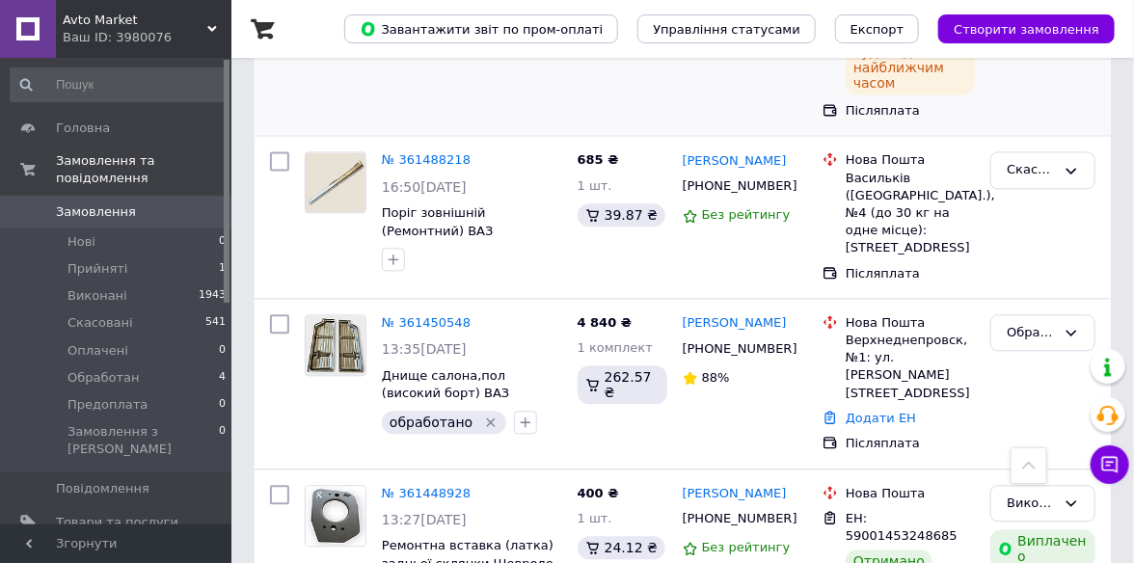
scroll to position [1446, 0]
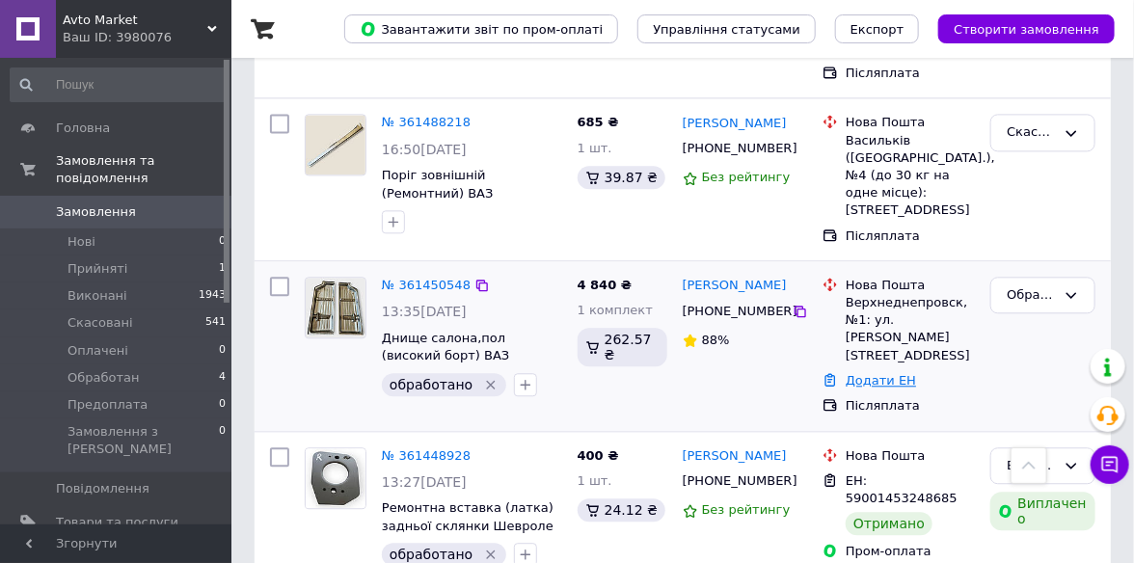
click at [871, 373] on link "Додати ЕН" at bounding box center [880, 380] width 70 height 14
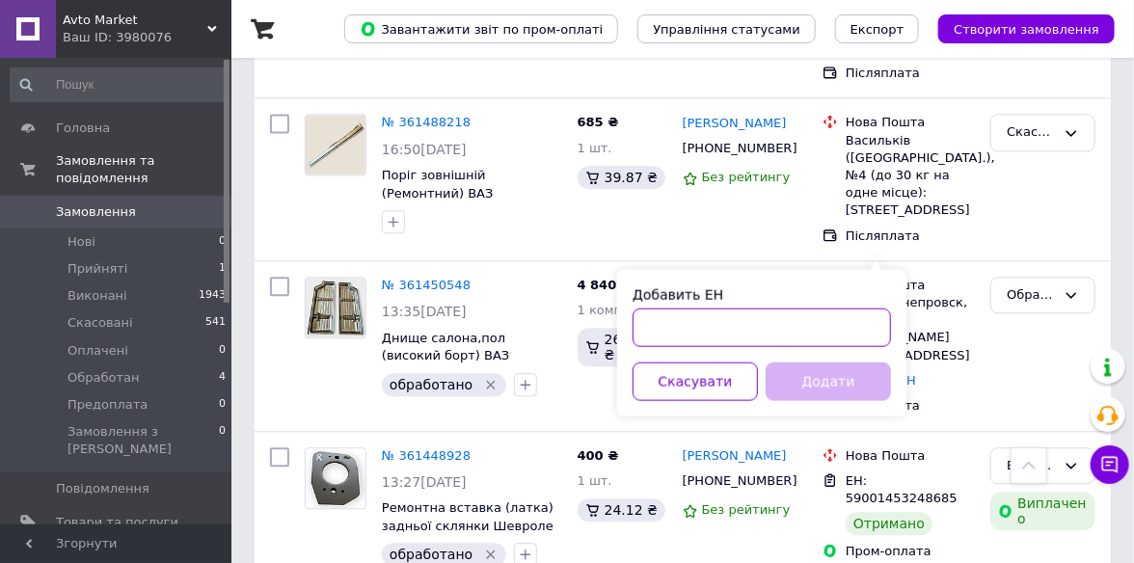
click at [655, 327] on input "Добавить ЕН" at bounding box center [761, 327] width 258 height 39
paste input "59001453579311"
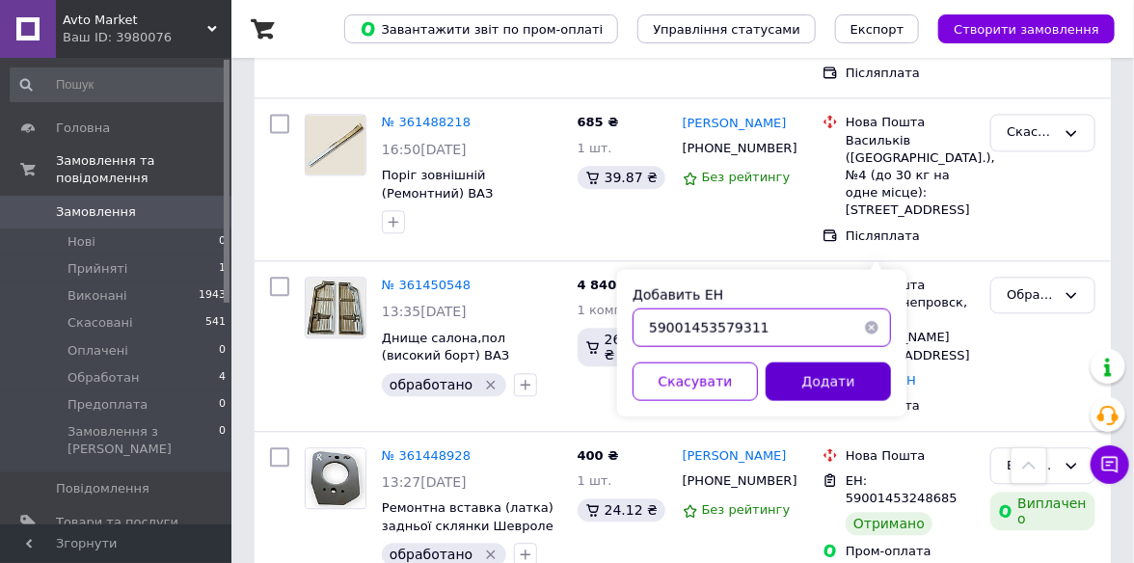
type input "59001453579311"
click at [807, 390] on button "Додати" at bounding box center [827, 381] width 125 height 39
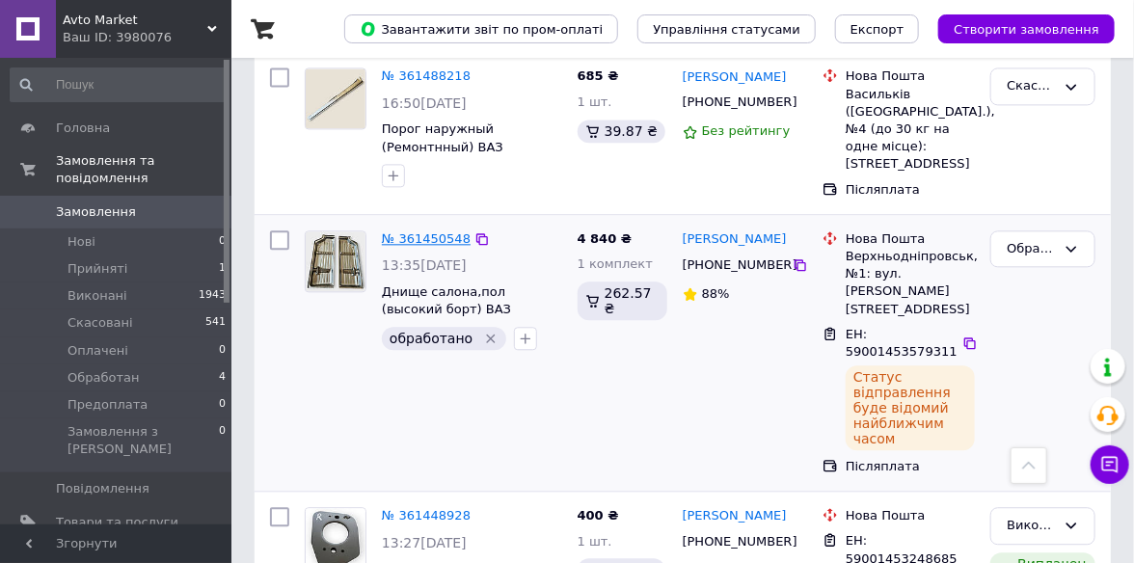
click at [446, 231] on link "№ 361450548" at bounding box center [426, 238] width 89 height 14
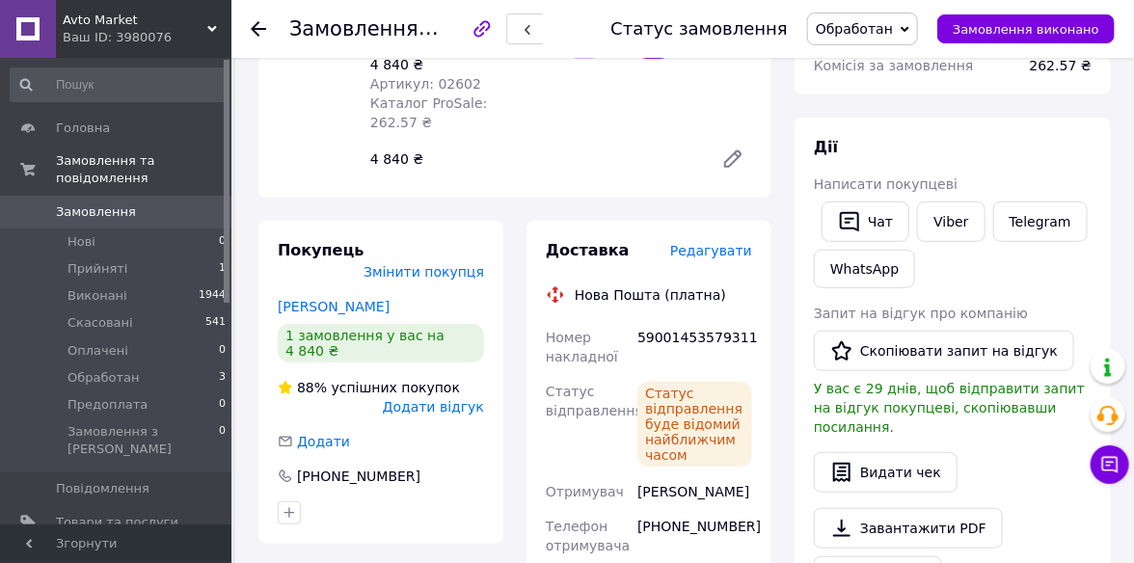
scroll to position [247, 0]
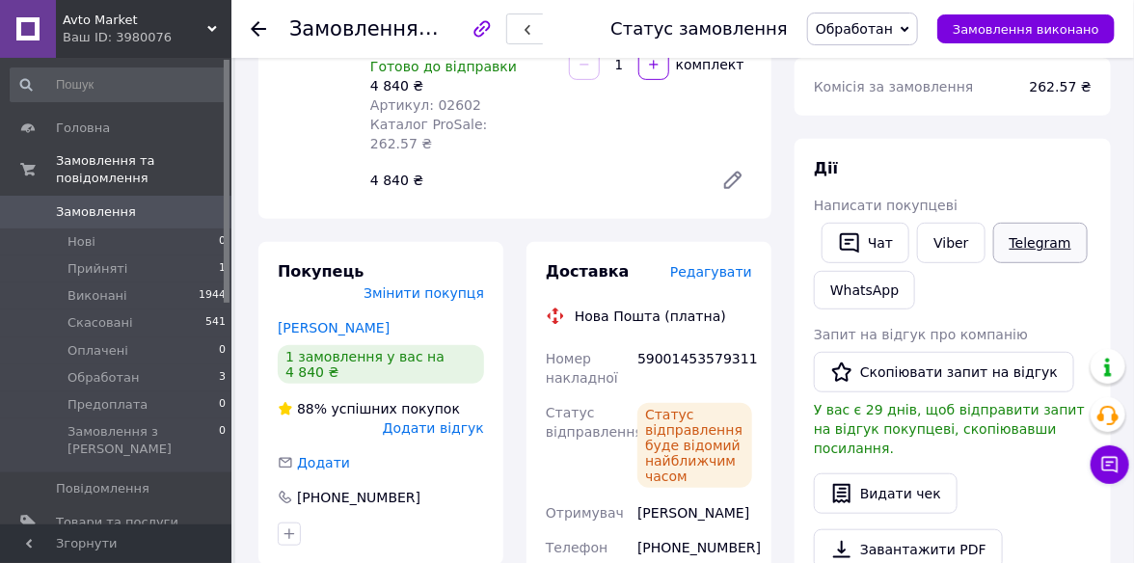
click at [1047, 239] on link "Telegram" at bounding box center [1040, 243] width 94 height 40
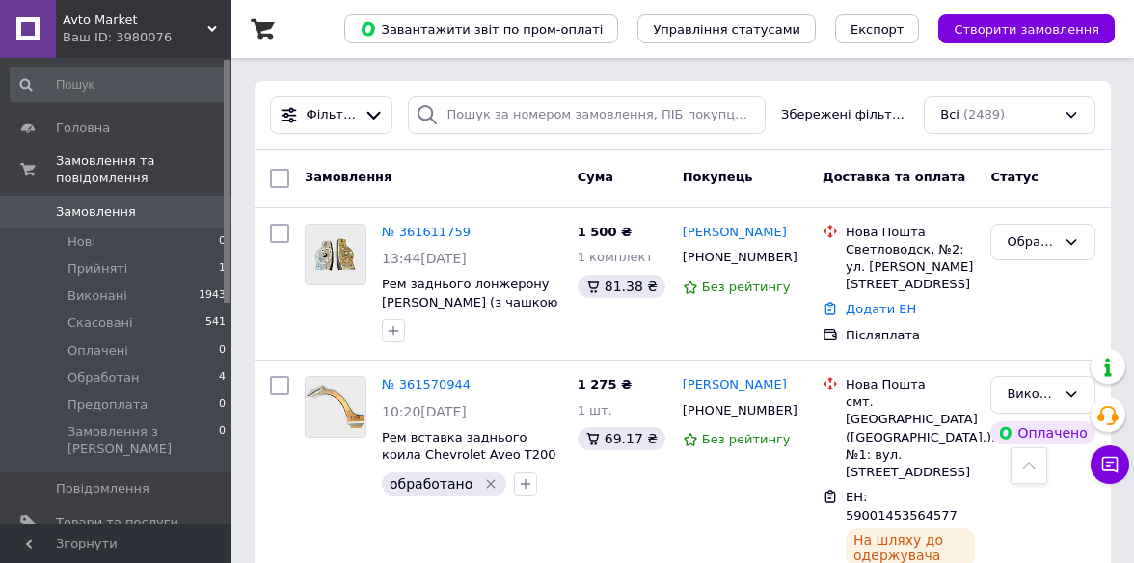
scroll to position [1446, 0]
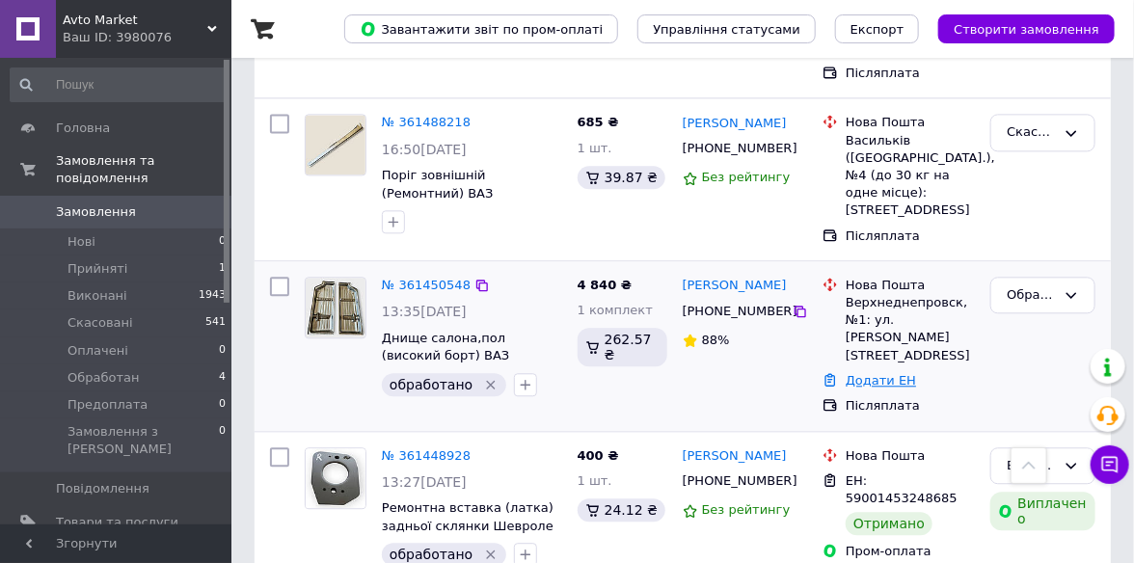
click at [898, 373] on link "Додати ЕН" at bounding box center [880, 380] width 70 height 14
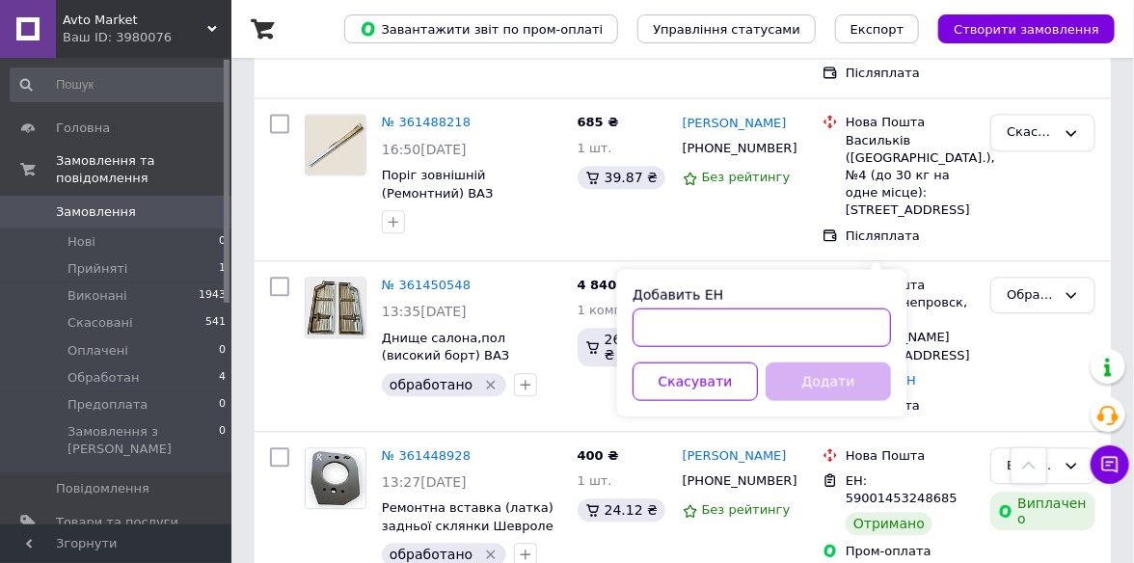
click at [657, 324] on input "Добавить ЕН" at bounding box center [761, 327] width 258 height 39
paste input "59001453579311"
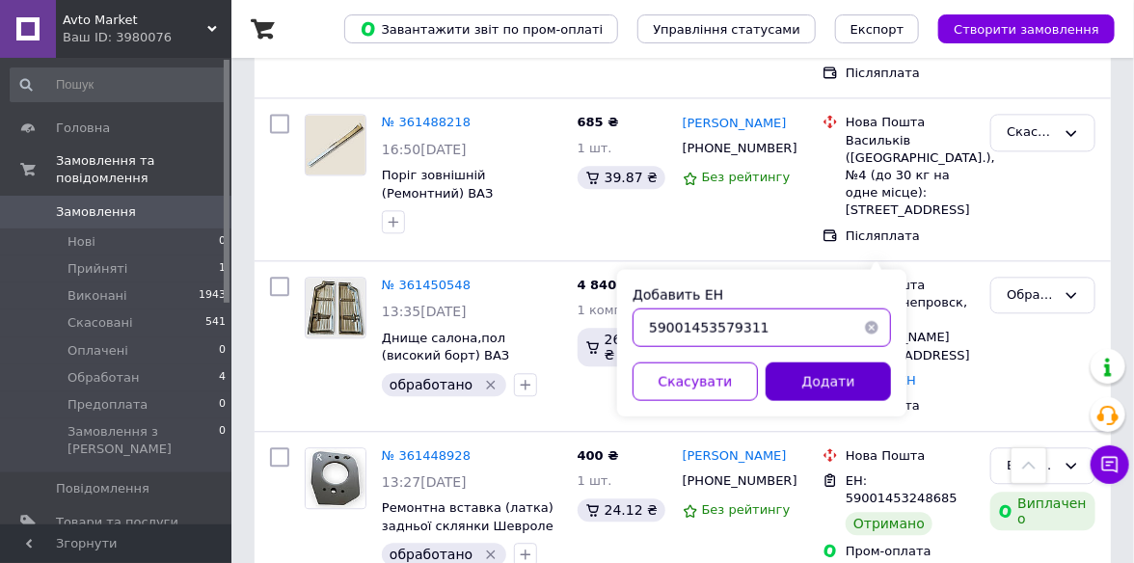
type input "59001453579311"
click at [828, 372] on button "Додати" at bounding box center [827, 381] width 125 height 39
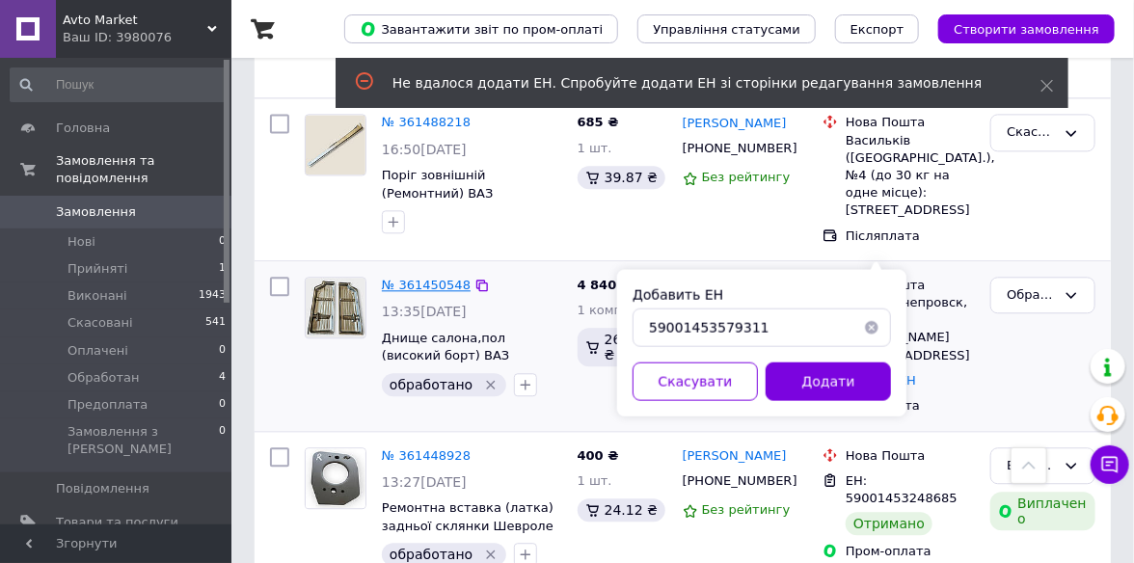
click at [426, 278] on link "№ 361450548" at bounding box center [426, 285] width 89 height 14
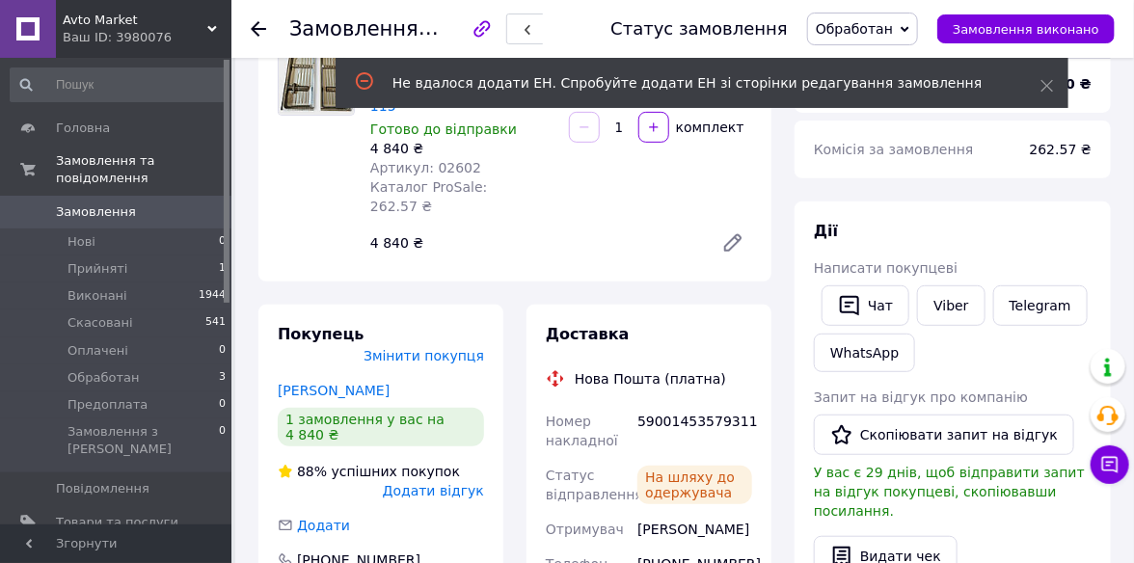
scroll to position [289, 0]
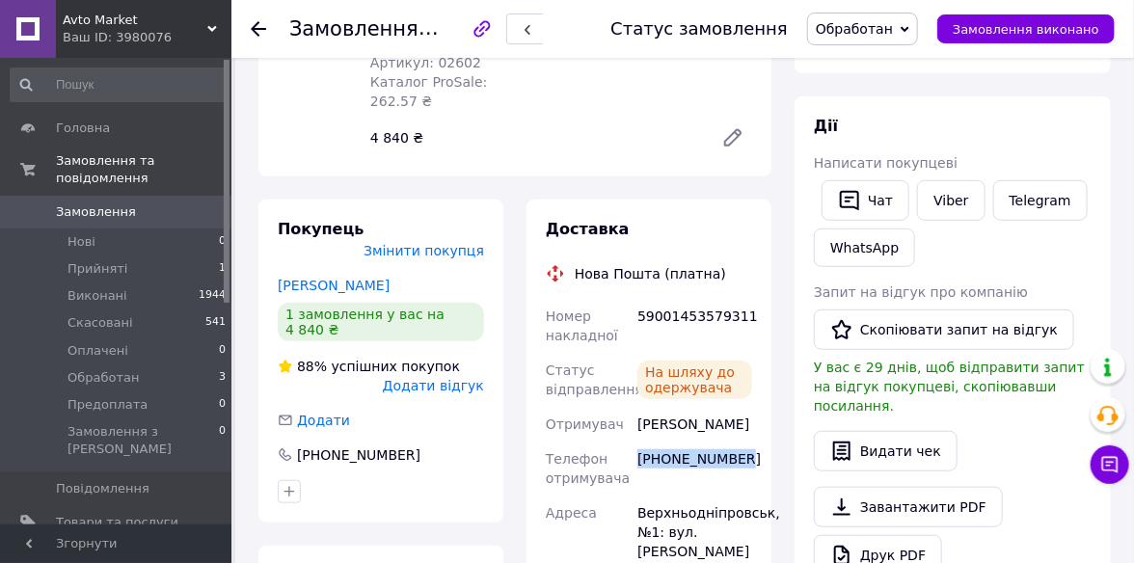
drag, startPoint x: 749, startPoint y: 435, endPoint x: 637, endPoint y: 442, distance: 112.1
click at [637, 442] on div "+380938023909" at bounding box center [694, 469] width 122 height 54
copy div "+380938023909"
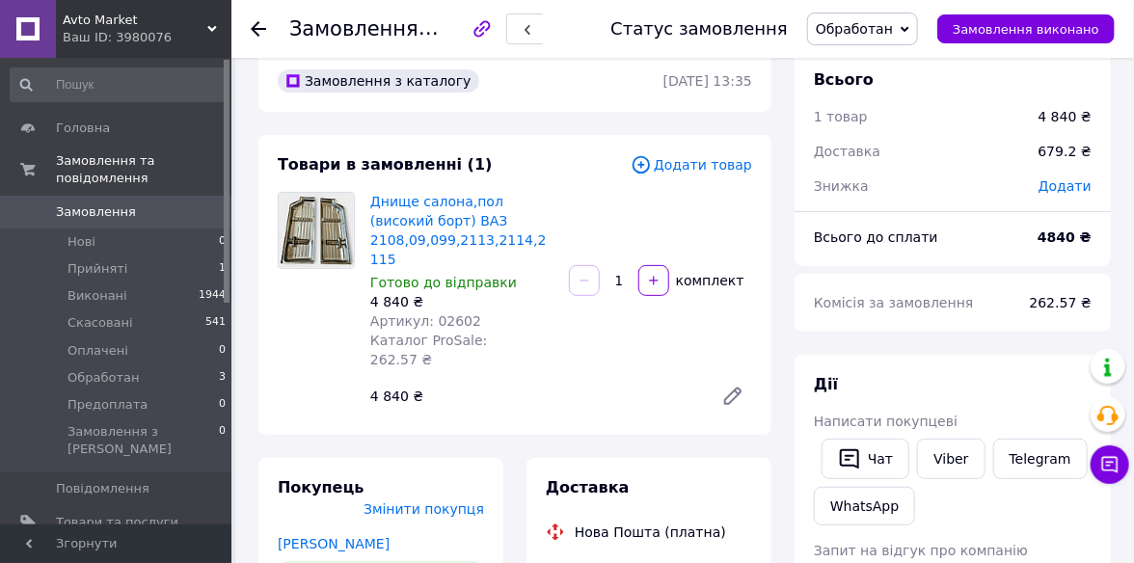
scroll to position [0, 0]
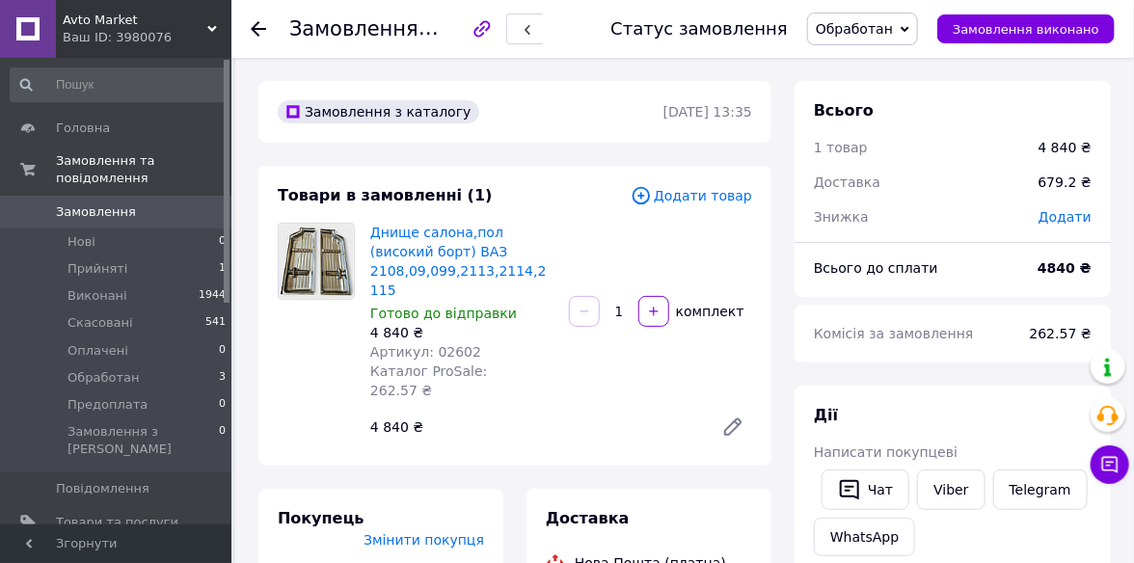
click at [255, 32] on use at bounding box center [258, 28] width 15 height 15
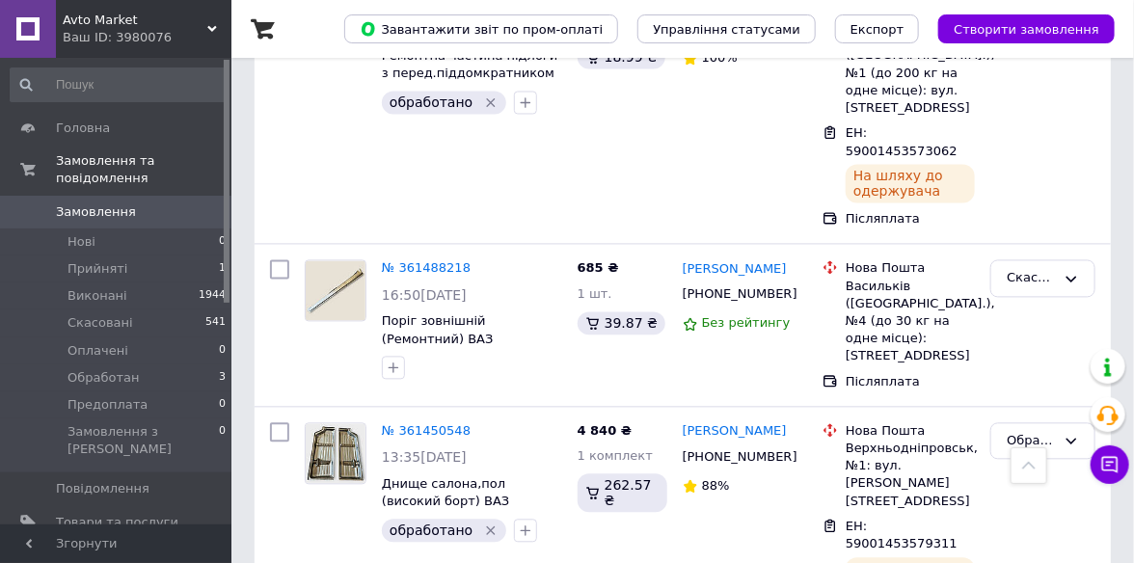
scroll to position [1350, 0]
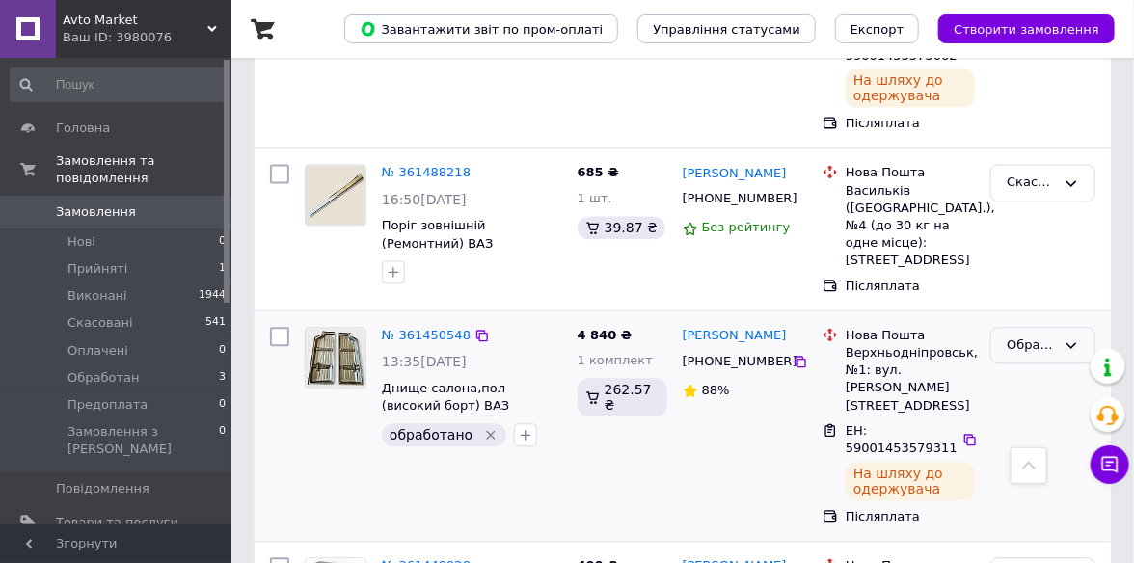
click at [1076, 337] on icon at bounding box center [1070, 344] width 15 height 15
click at [1059, 403] on li "Виконано" at bounding box center [1042, 421] width 103 height 36
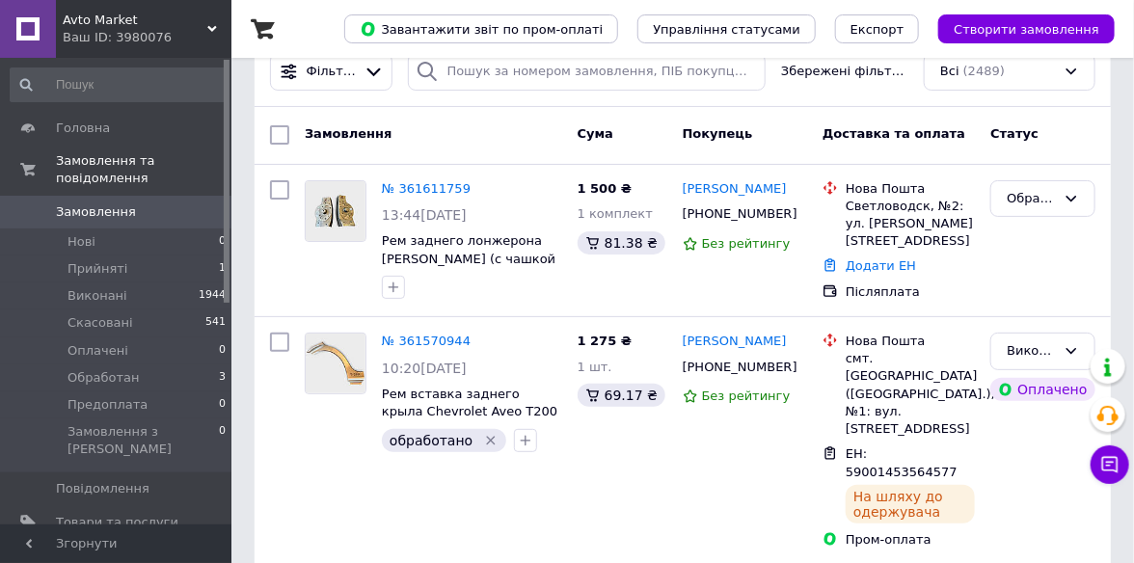
scroll to position [0, 0]
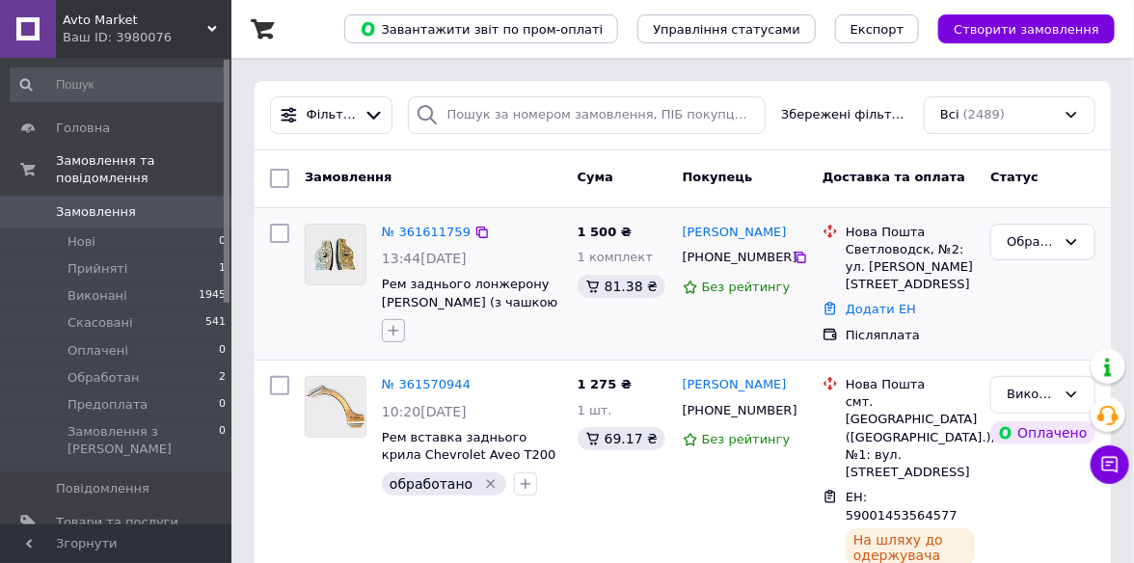
click at [391, 330] on icon "button" at bounding box center [394, 331] width 11 height 11
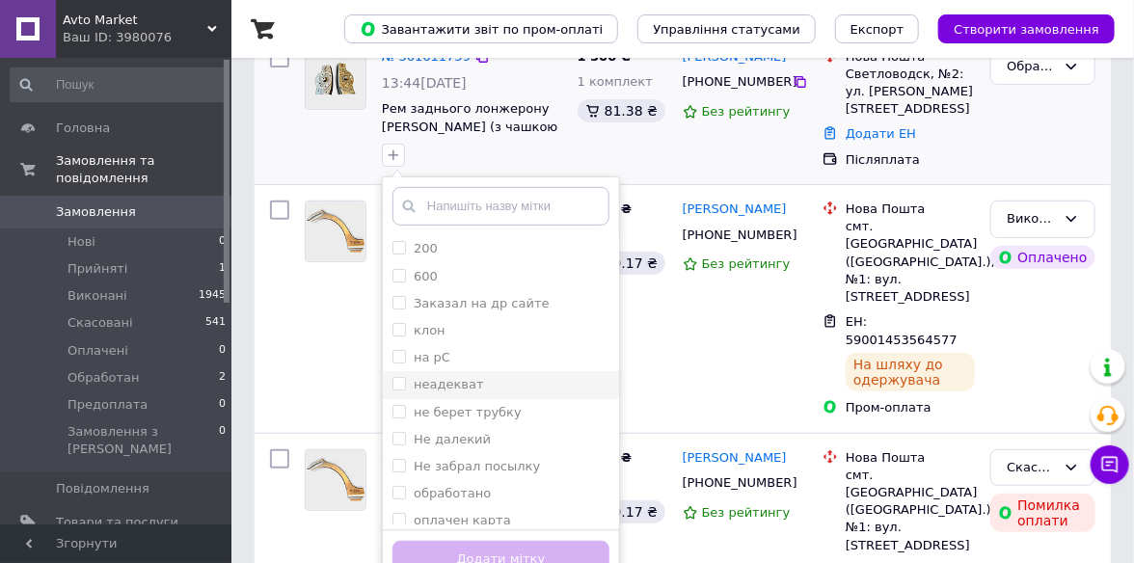
scroll to position [193, 0]
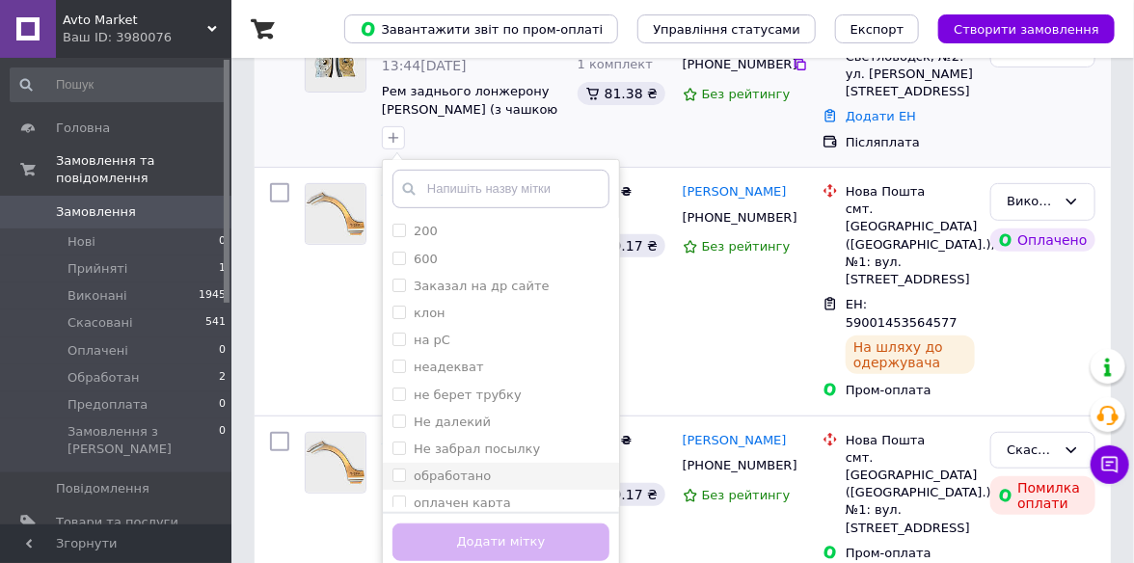
click at [399, 474] on input "обработано" at bounding box center [398, 475] width 13 height 13
checkbox input "true"
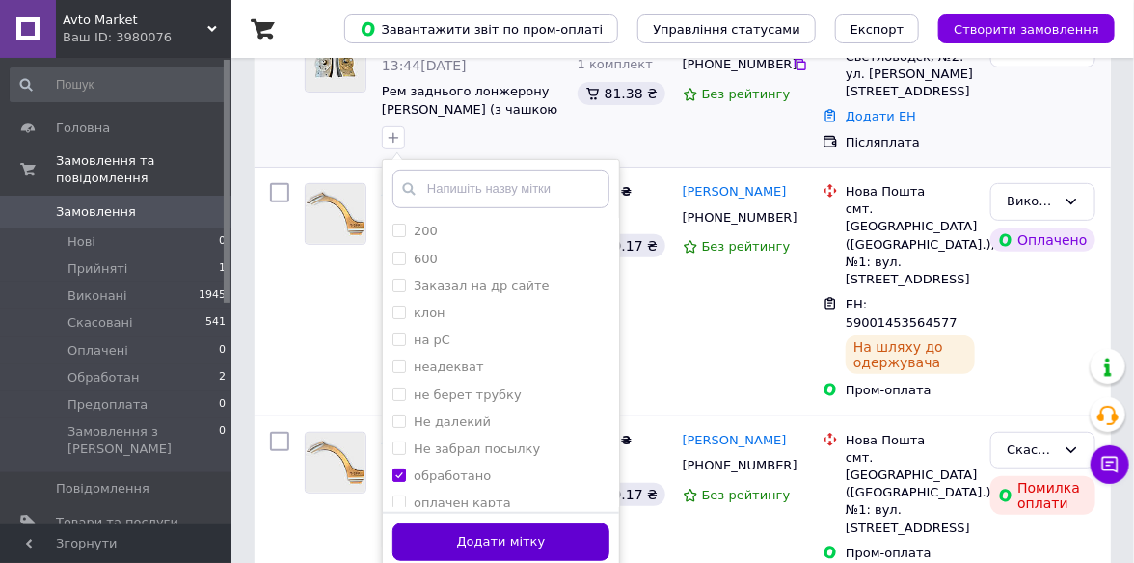
click at [475, 551] on button "Додати мітку" at bounding box center [500, 542] width 217 height 38
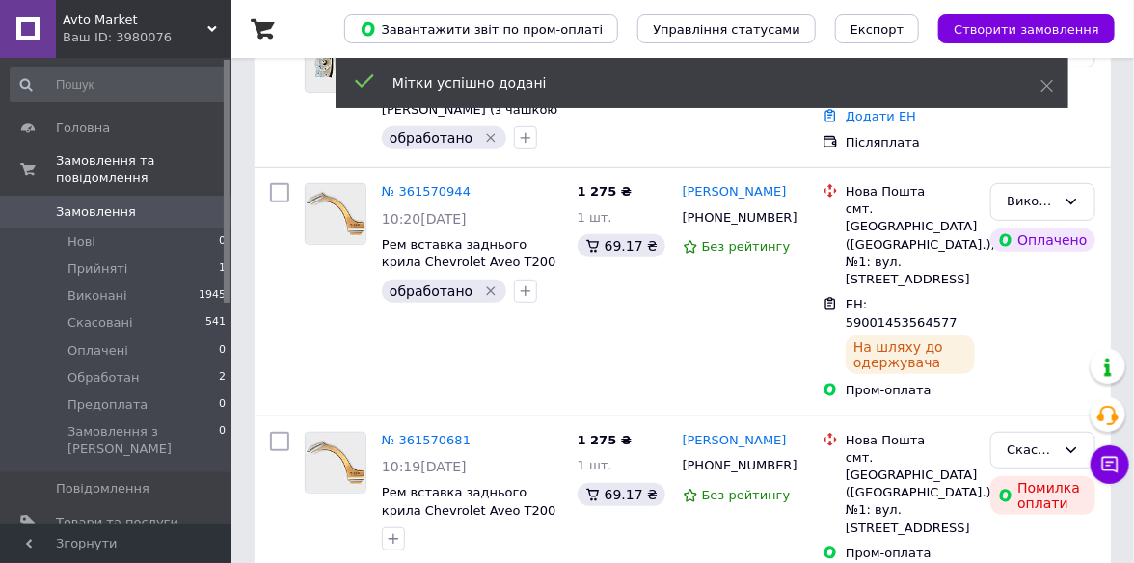
click at [216, 25] on icon at bounding box center [212, 29] width 10 height 10
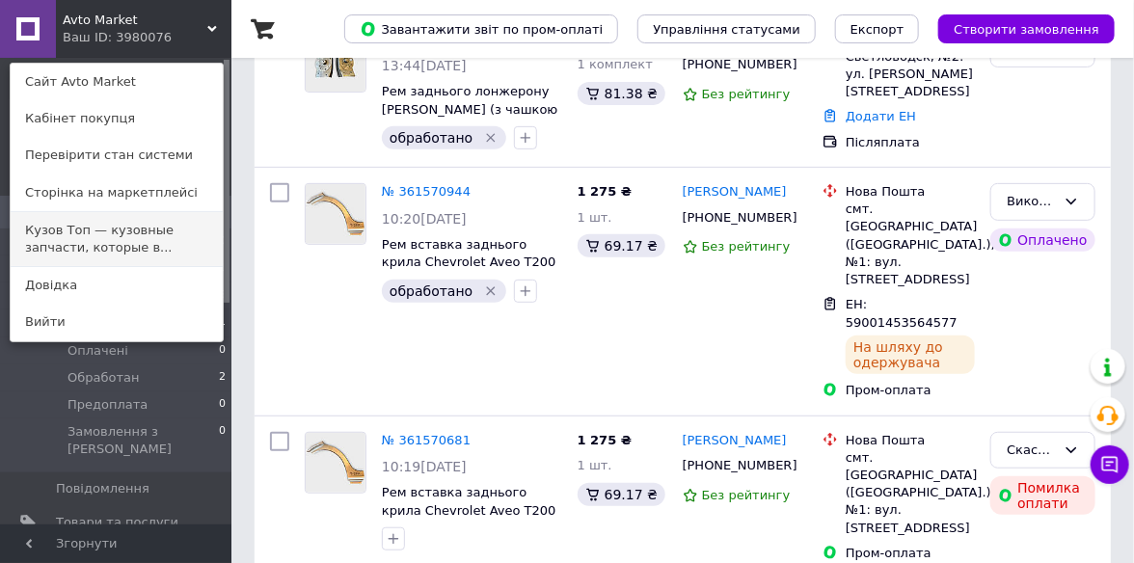
click at [156, 228] on link "Кузов Топ — кузовные запчасти, которые в..." at bounding box center [117, 239] width 212 height 54
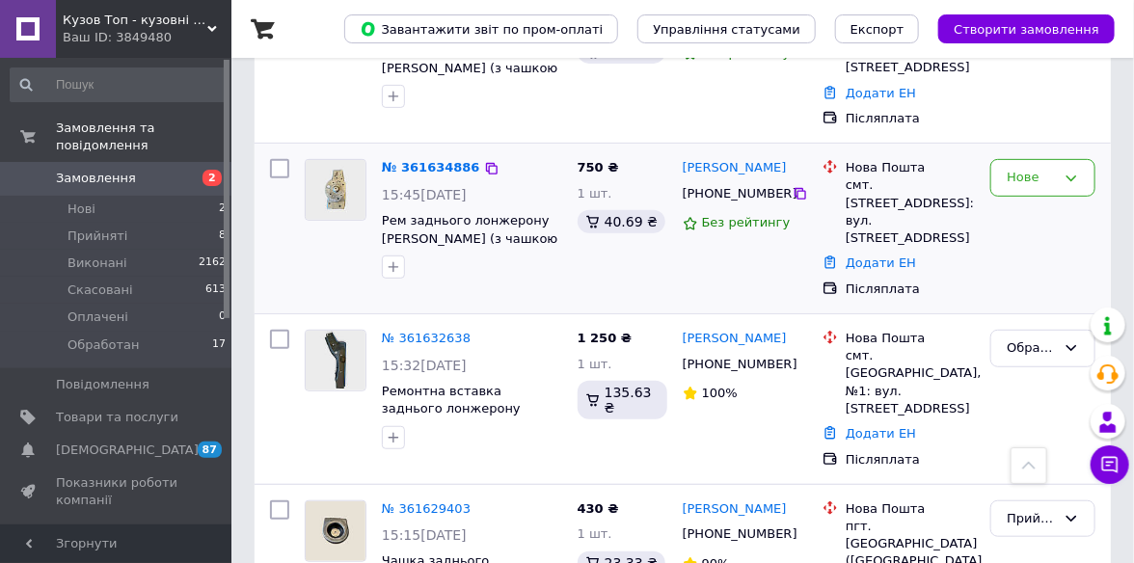
scroll to position [193, 0]
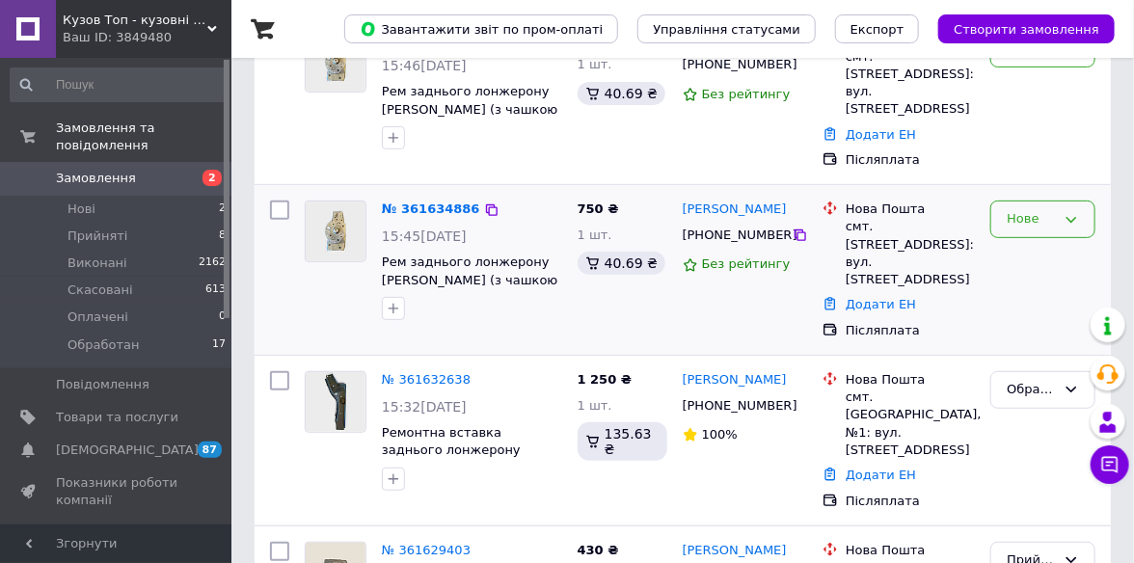
click at [1074, 212] on icon at bounding box center [1070, 219] width 15 height 15
click at [1051, 242] on li "Прийнято" at bounding box center [1042, 260] width 103 height 36
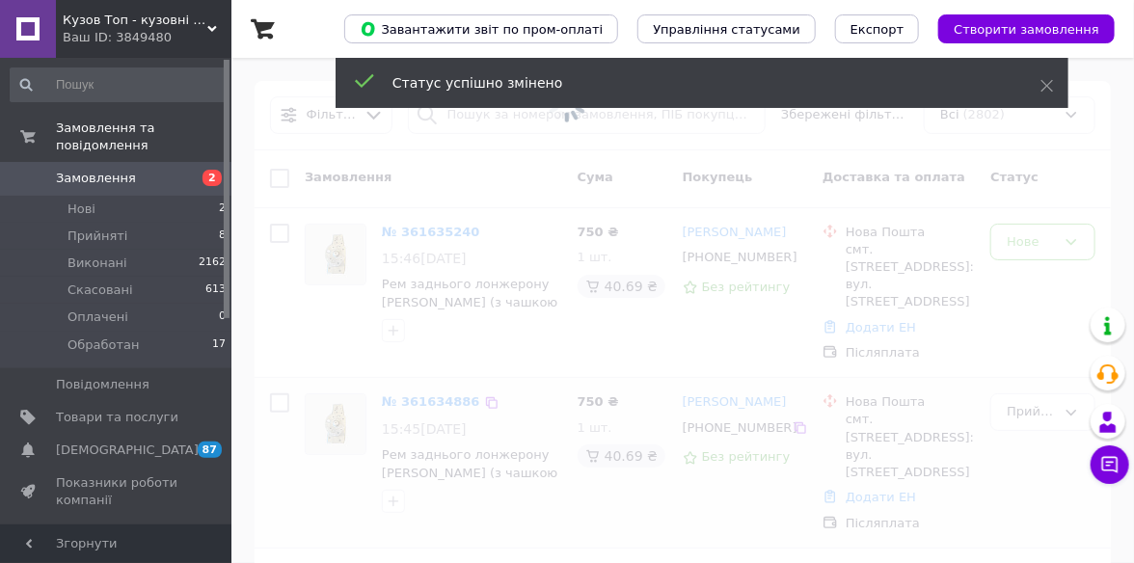
scroll to position [96, 0]
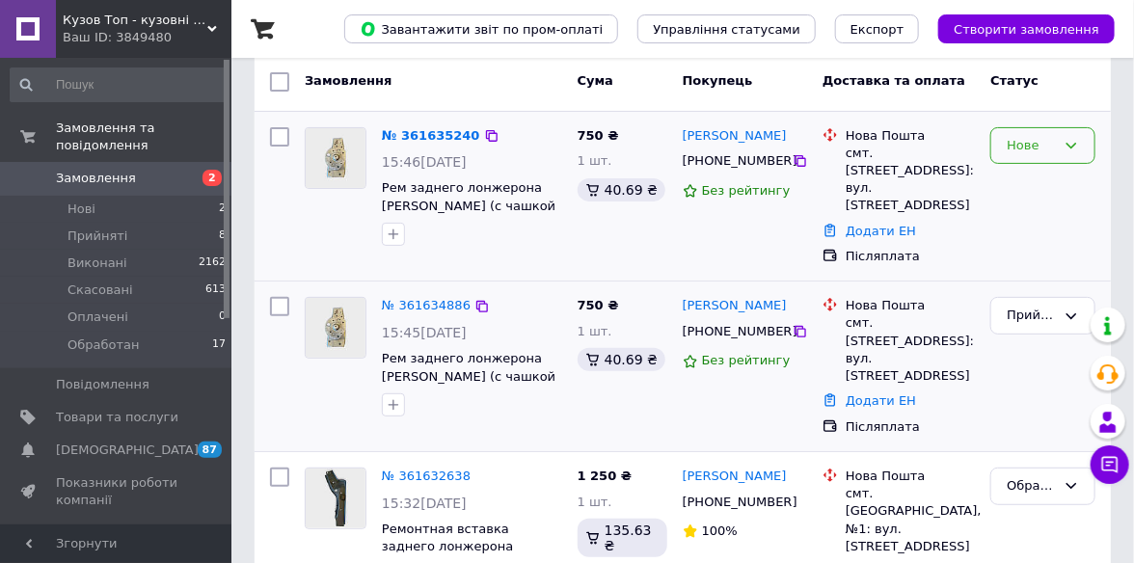
click at [1068, 135] on div "Нове" at bounding box center [1042, 146] width 105 height 38
click at [1065, 255] on li "Скасовано" at bounding box center [1042, 256] width 103 height 36
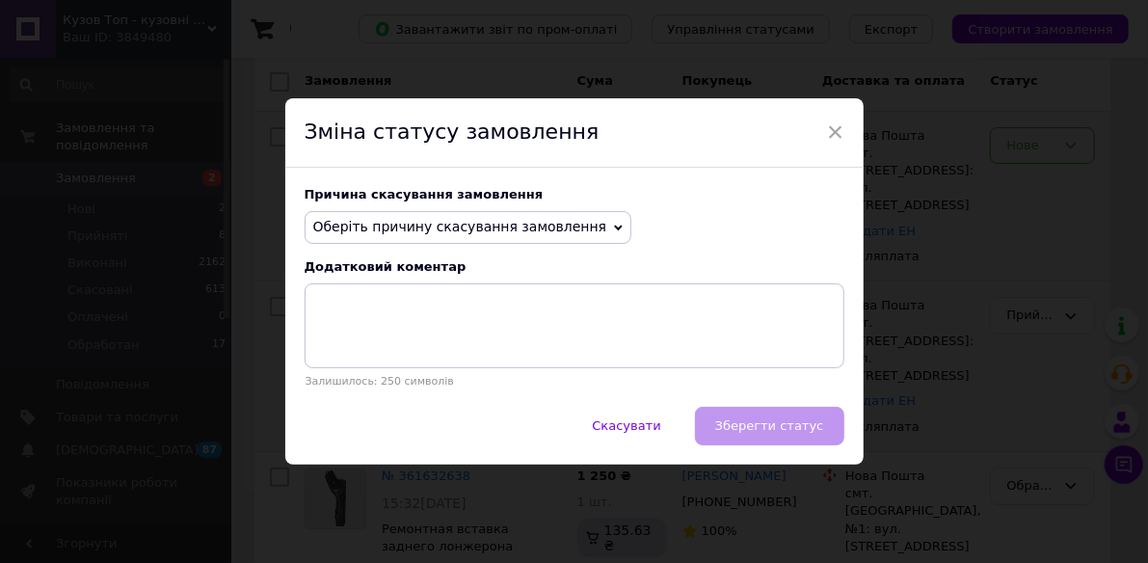
click at [585, 228] on span "Оберіть причину скасування замовлення" at bounding box center [469, 227] width 328 height 33
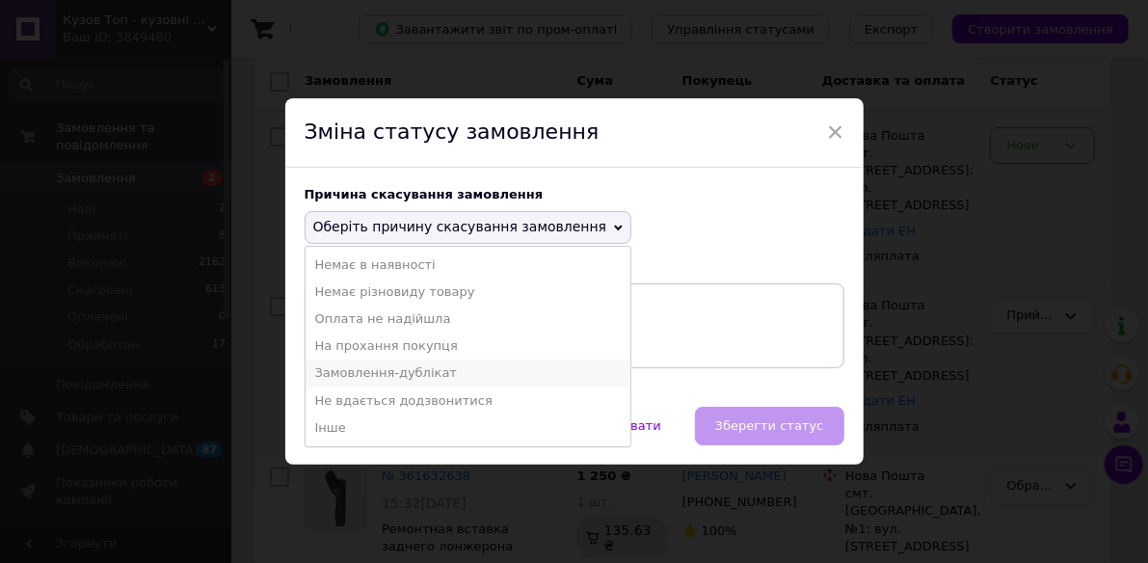
click at [362, 379] on li "Замовлення-дублікат" at bounding box center [469, 373] width 326 height 27
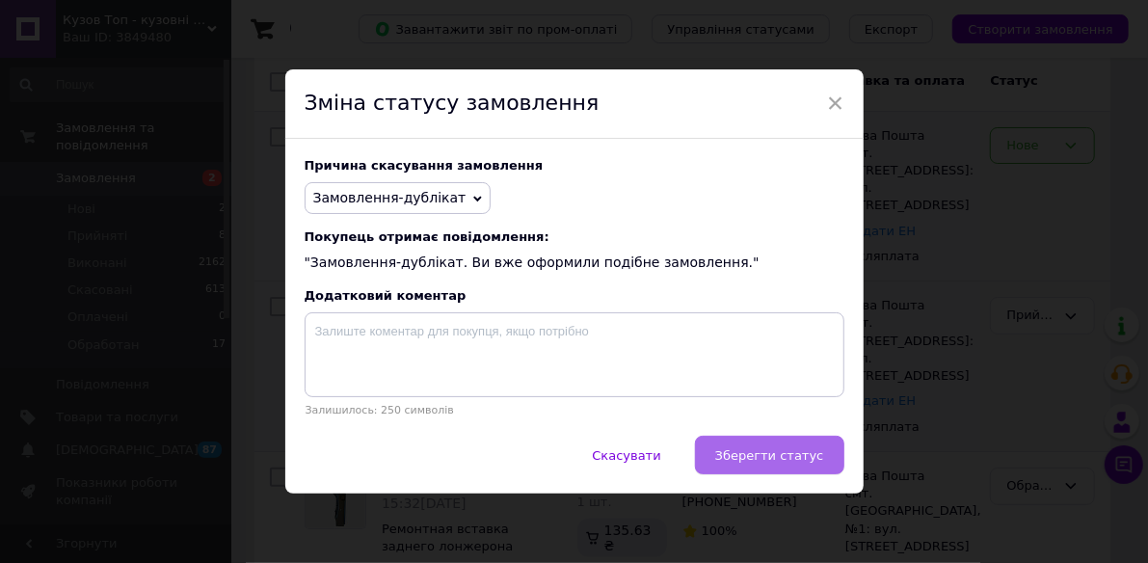
click at [782, 453] on span "Зберегти статус" at bounding box center [769, 455] width 109 height 14
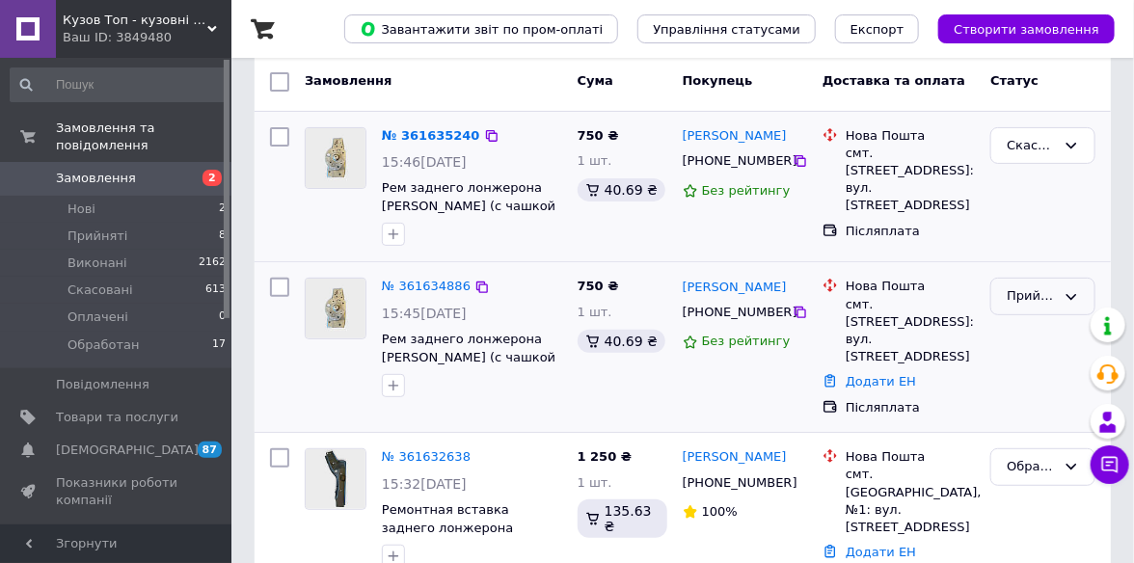
click at [1075, 285] on div "Прийнято" at bounding box center [1042, 297] width 105 height 38
click at [1059, 447] on li "Обработан" at bounding box center [1042, 443] width 103 height 36
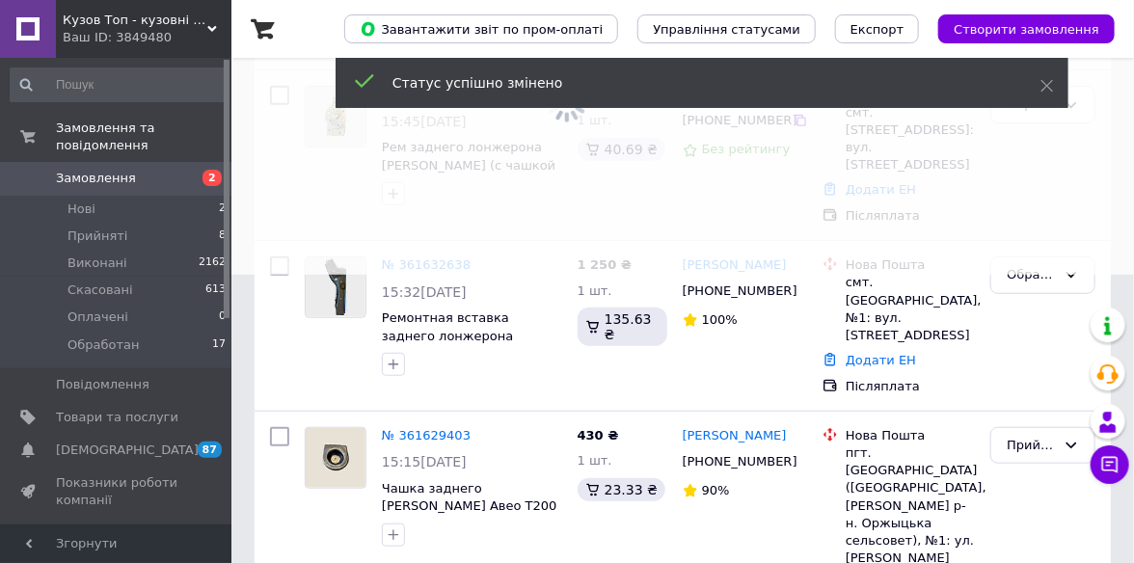
scroll to position [289, 0]
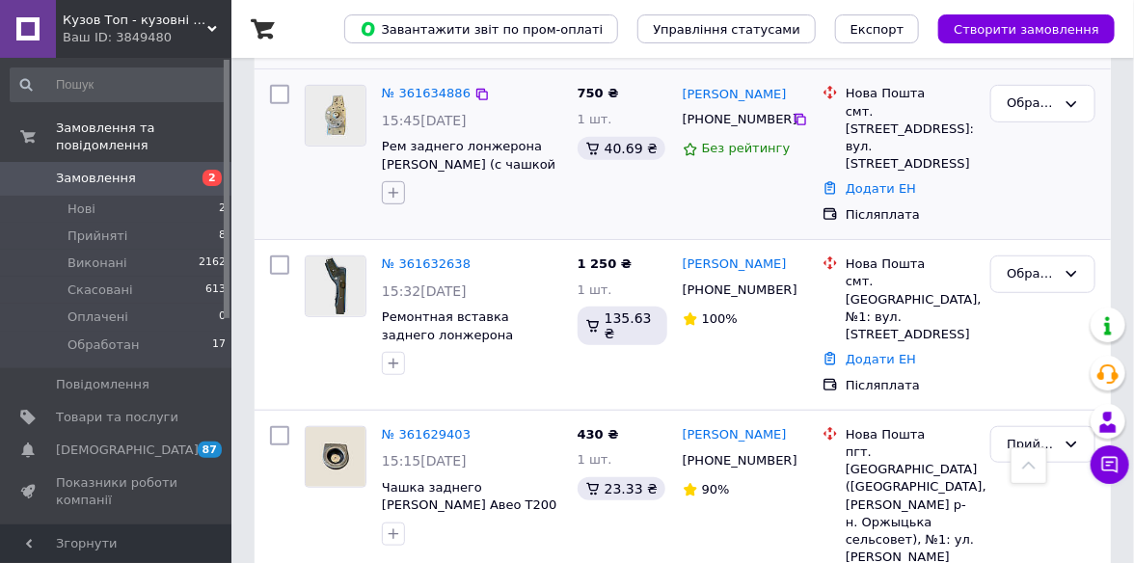
click at [389, 188] on icon "button" at bounding box center [393, 192] width 15 height 15
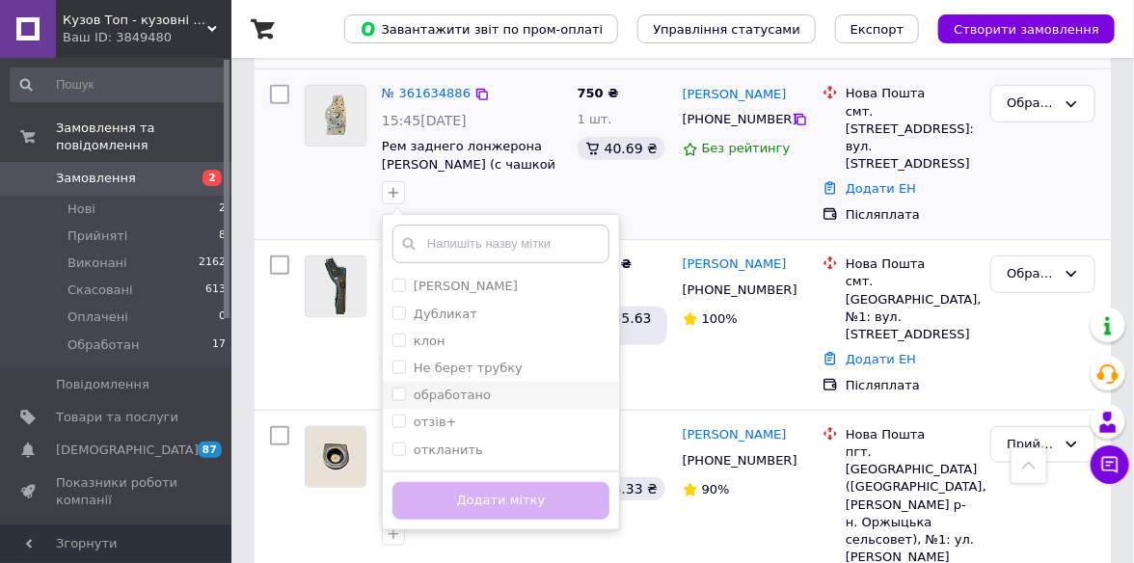
click at [397, 394] on input "обработано" at bounding box center [398, 394] width 13 height 13
checkbox input "true"
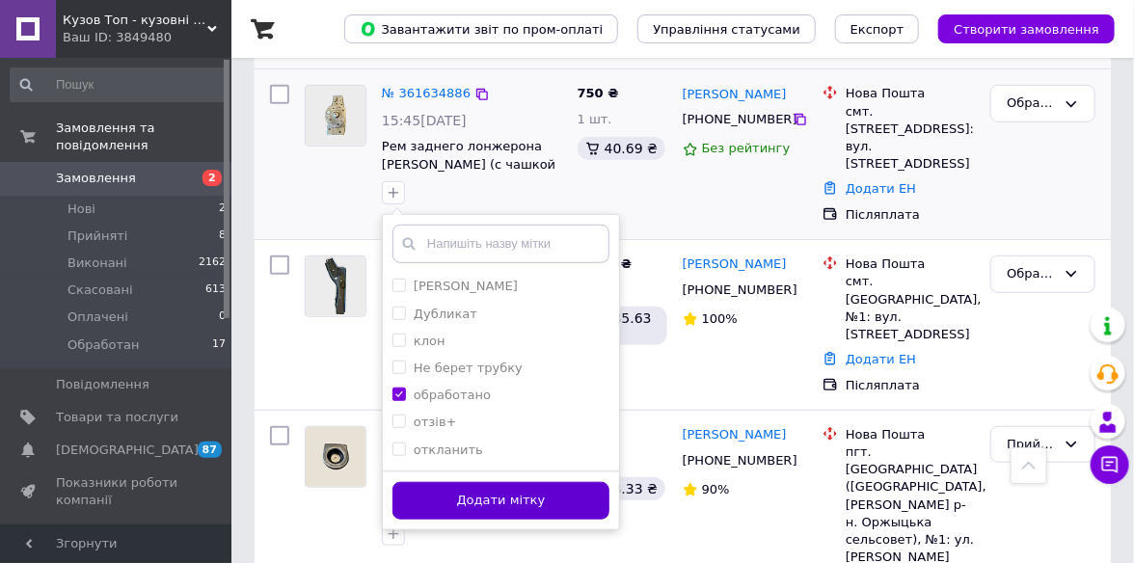
click at [476, 510] on button "Додати мітку" at bounding box center [500, 501] width 217 height 38
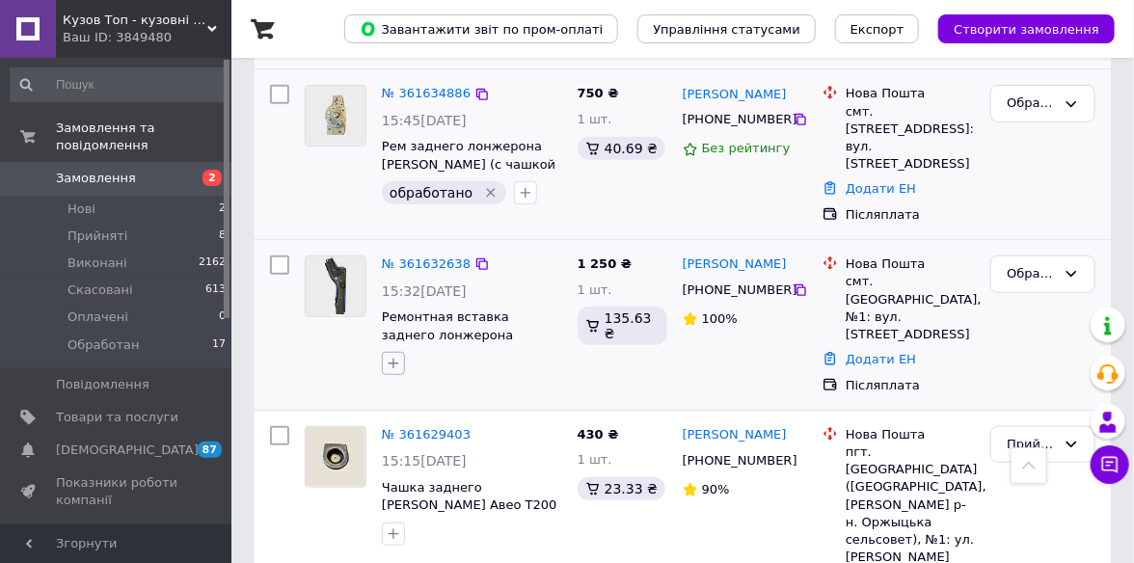
click at [394, 356] on icon "button" at bounding box center [393, 363] width 15 height 15
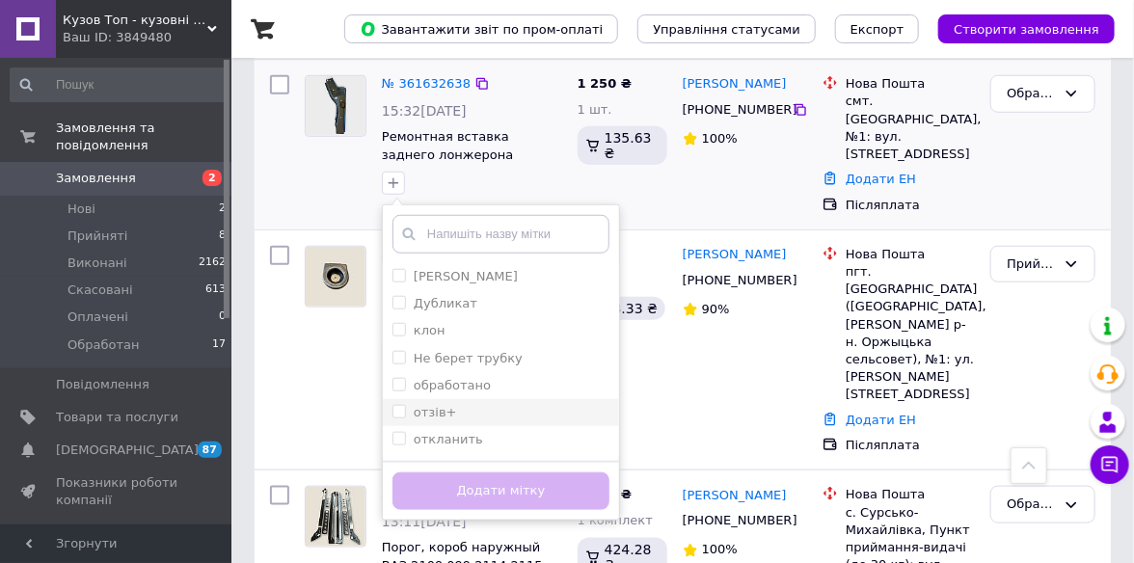
scroll to position [481, 0]
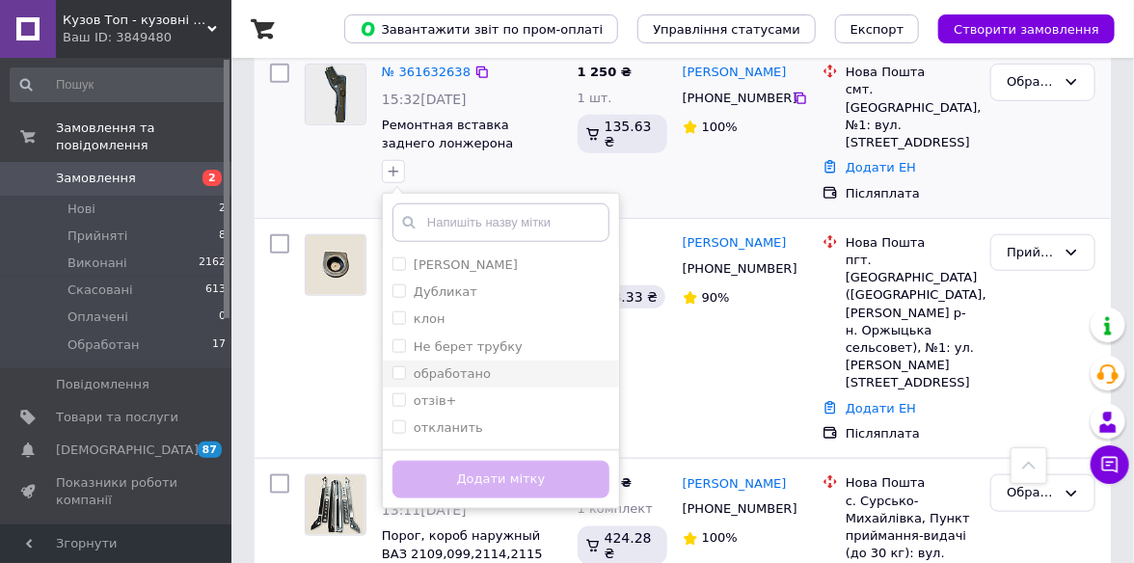
click at [397, 366] on span at bounding box center [398, 372] width 13 height 13
click at [397, 366] on input "обработано" at bounding box center [398, 372] width 13 height 13
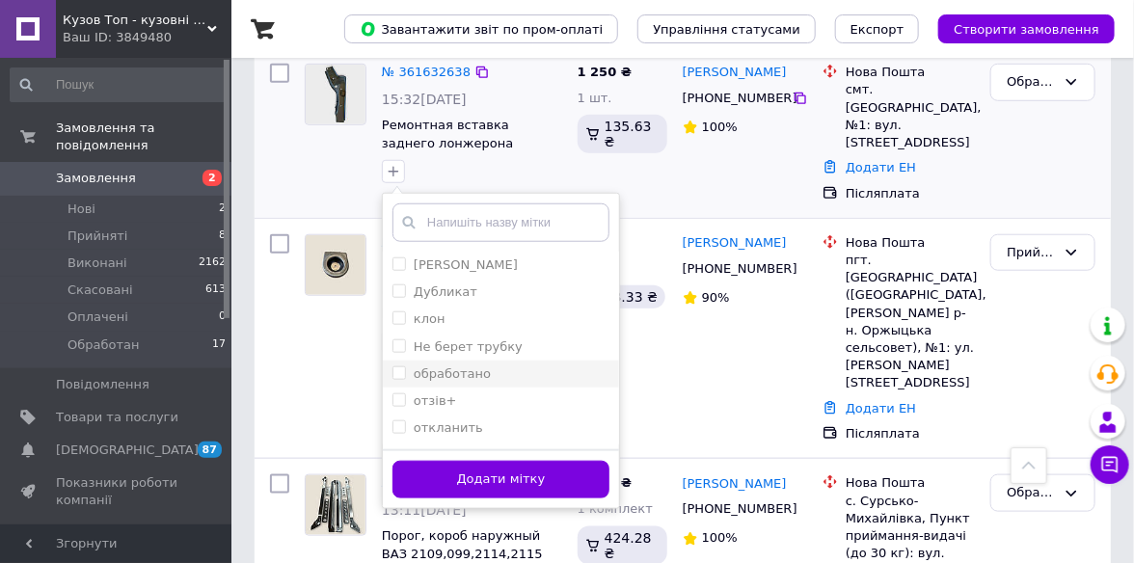
click at [399, 366] on input "обработано" at bounding box center [398, 372] width 13 height 13
checkbox input "true"
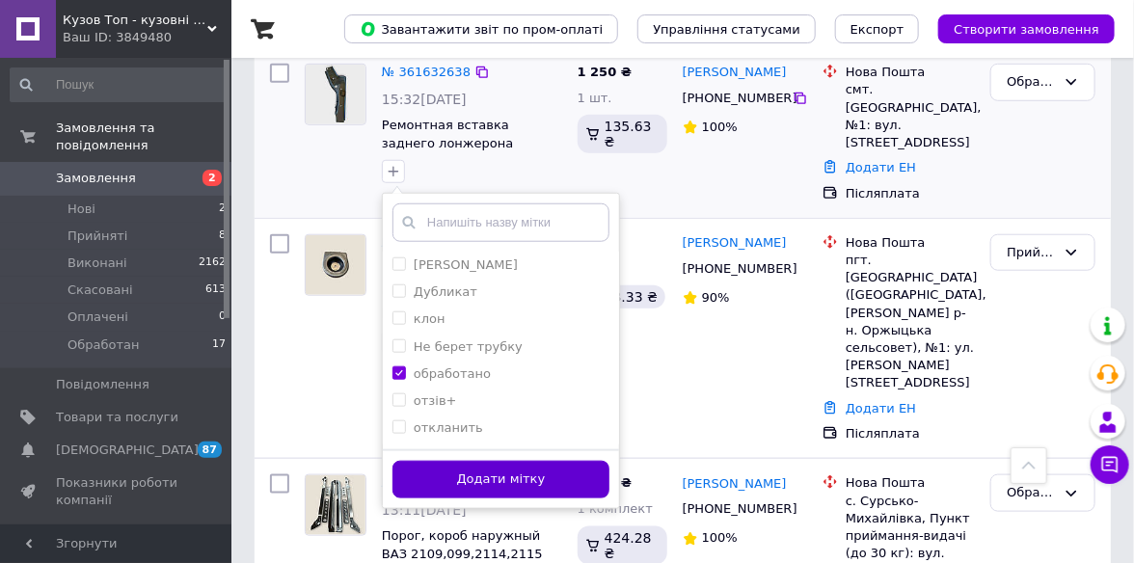
click at [472, 461] on button "Додати мітку" at bounding box center [500, 480] width 217 height 38
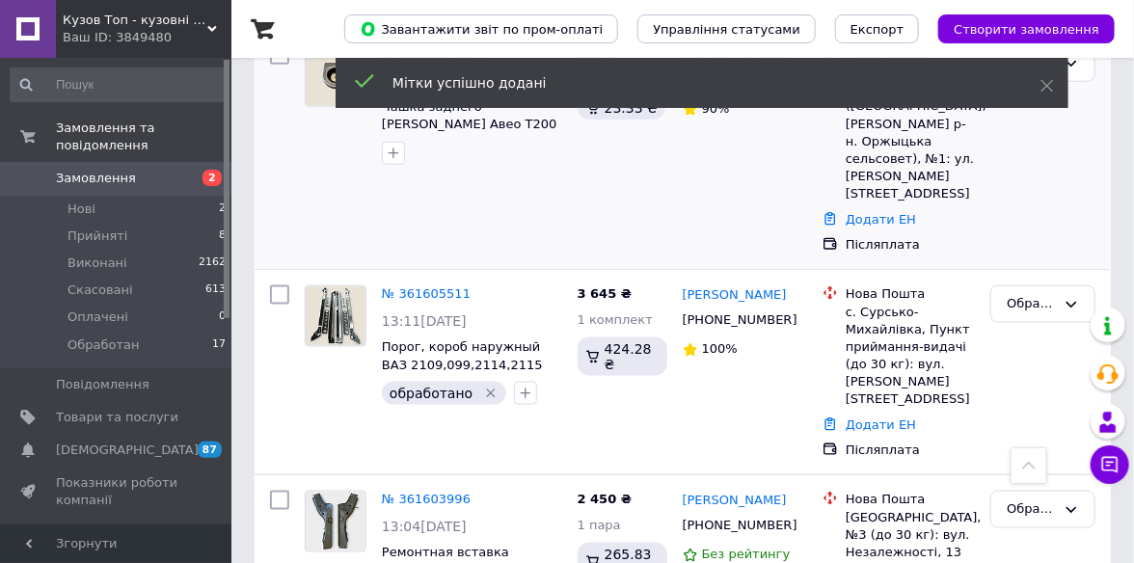
scroll to position [675, 0]
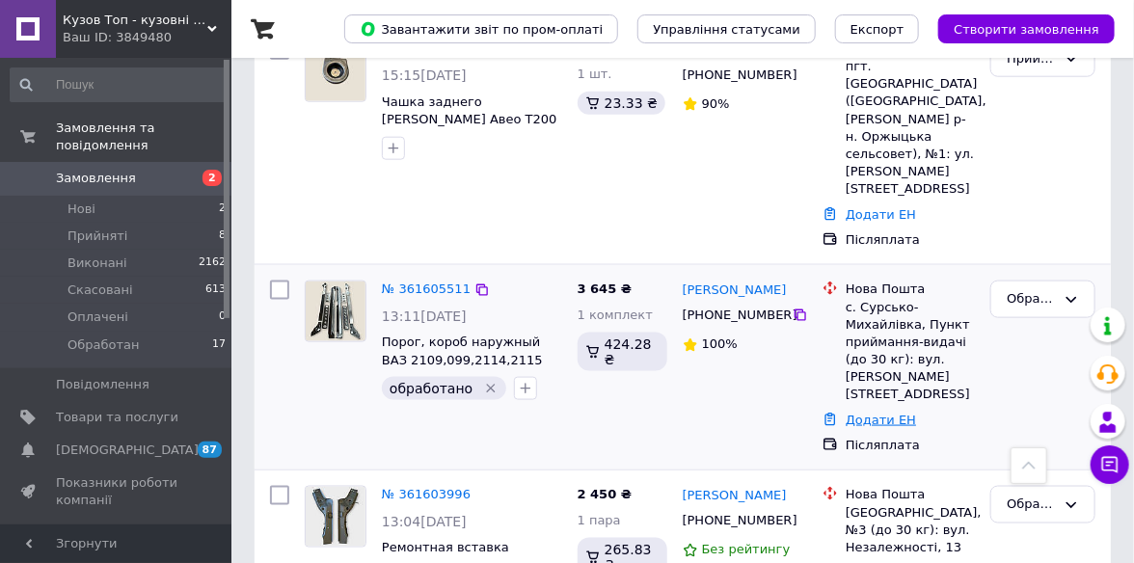
click at [885, 413] on link "Додати ЕН" at bounding box center [880, 420] width 70 height 14
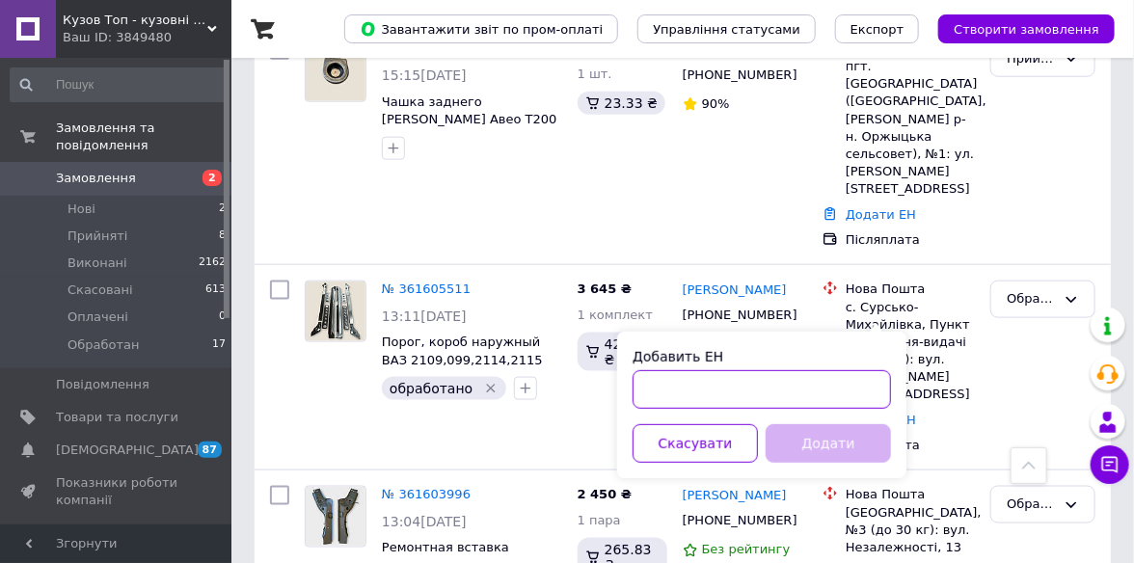
click at [683, 387] on input "Добавить ЕН" at bounding box center [761, 389] width 258 height 39
paste input "59001453574303"
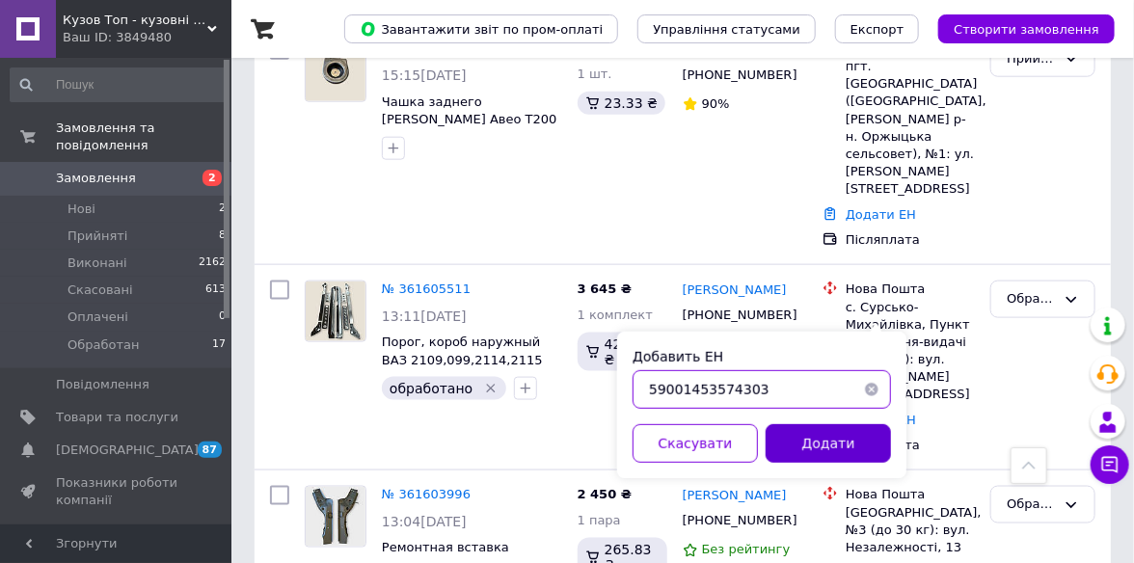
type input "59001453574303"
click at [810, 443] on button "Додати" at bounding box center [827, 443] width 125 height 39
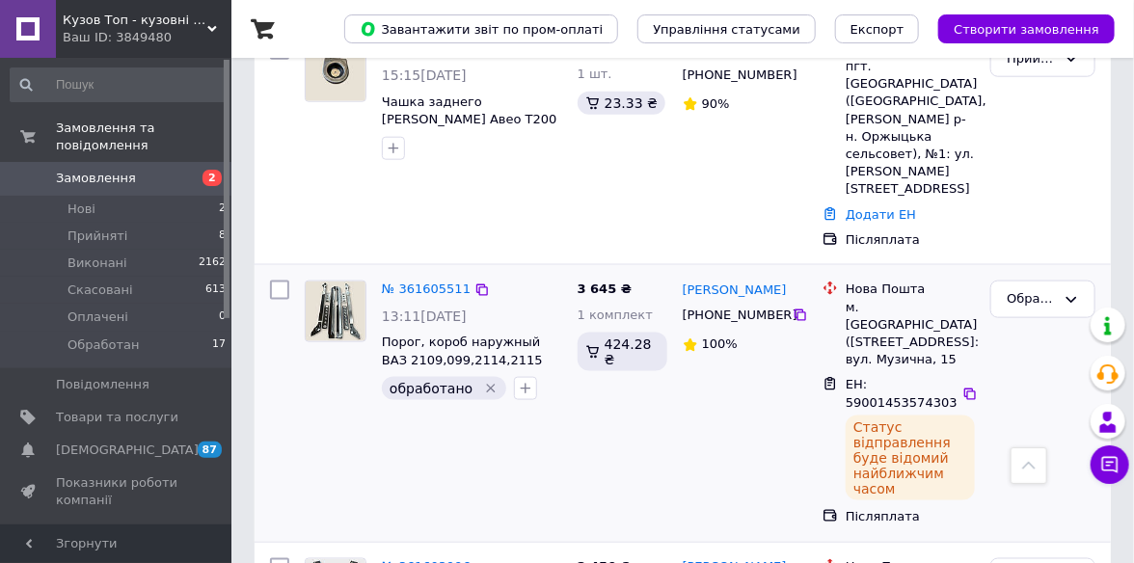
scroll to position [771, 0]
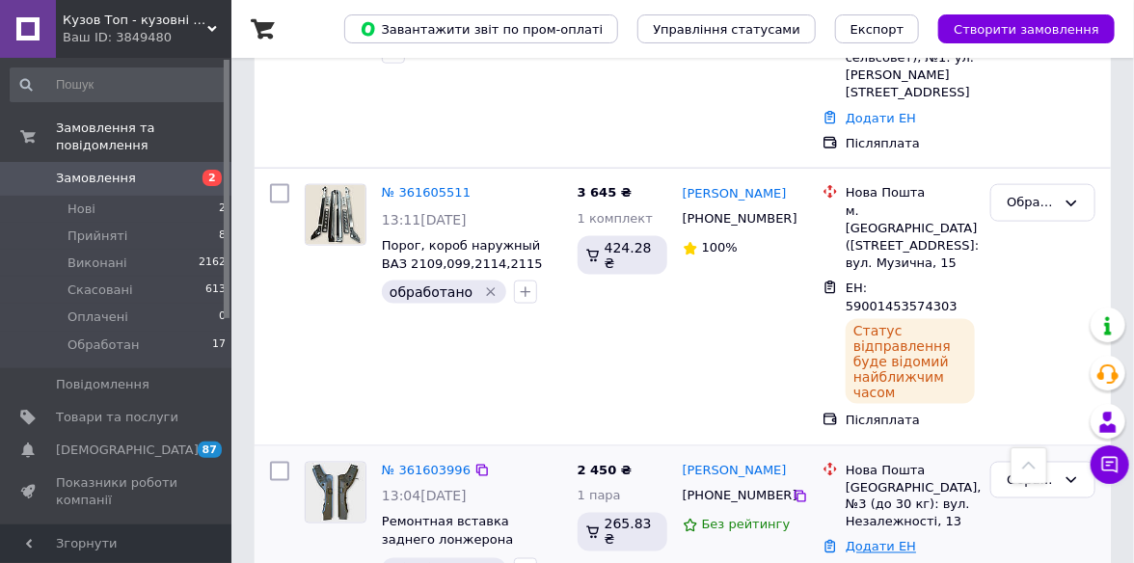
click at [872, 540] on link "Додати ЕН" at bounding box center [880, 547] width 70 height 14
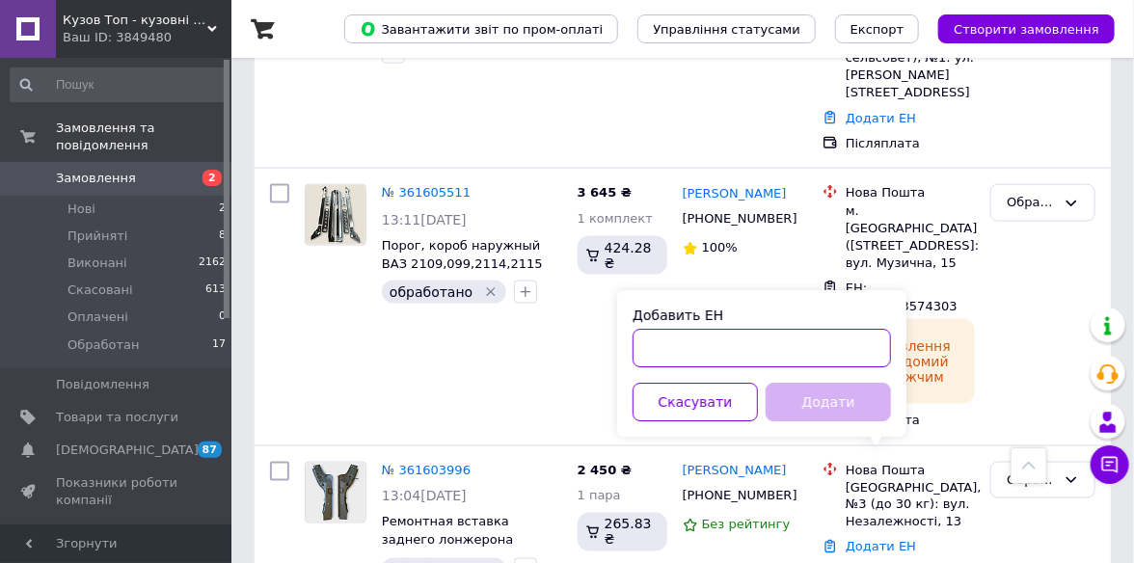
click at [695, 352] on input "Добавить ЕН" at bounding box center [761, 348] width 258 height 39
paste input "59001453570664"
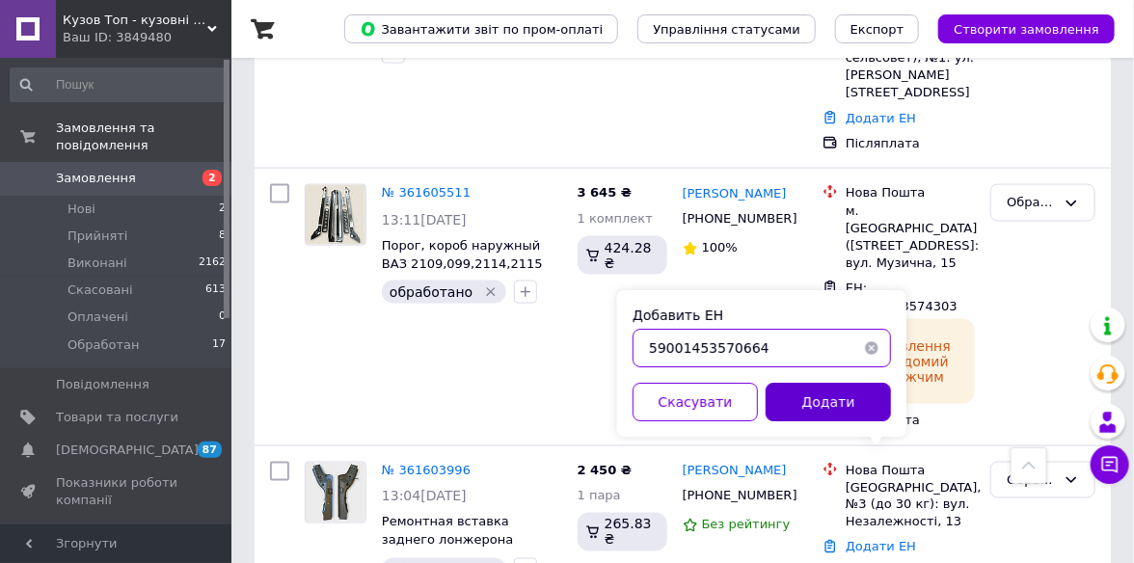
type input "59001453570664"
click at [824, 416] on button "Додати" at bounding box center [827, 402] width 125 height 39
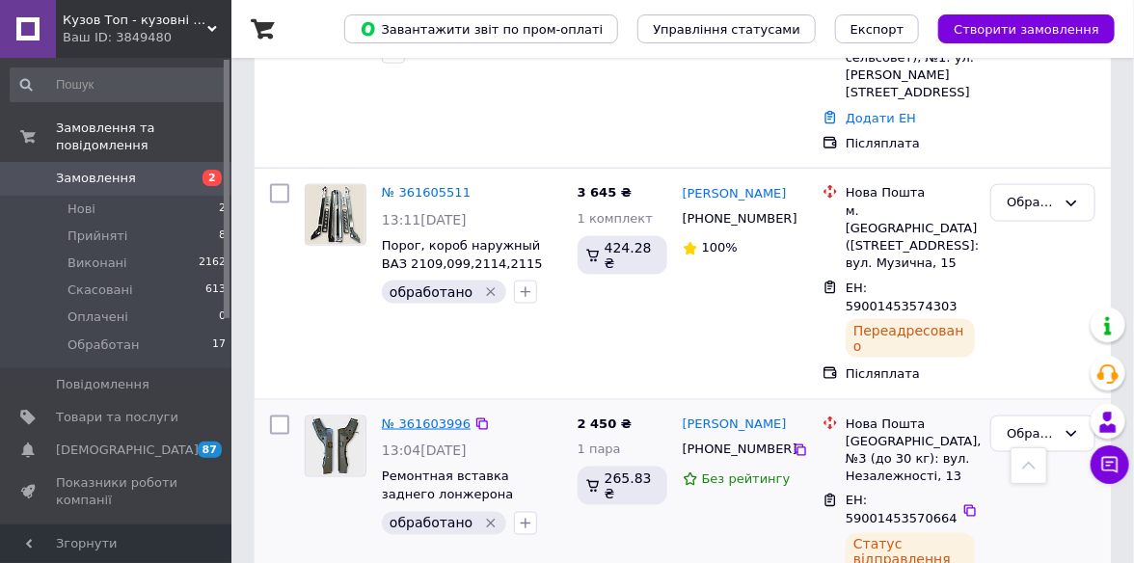
click at [426, 416] on link "№ 361603996" at bounding box center [426, 423] width 89 height 14
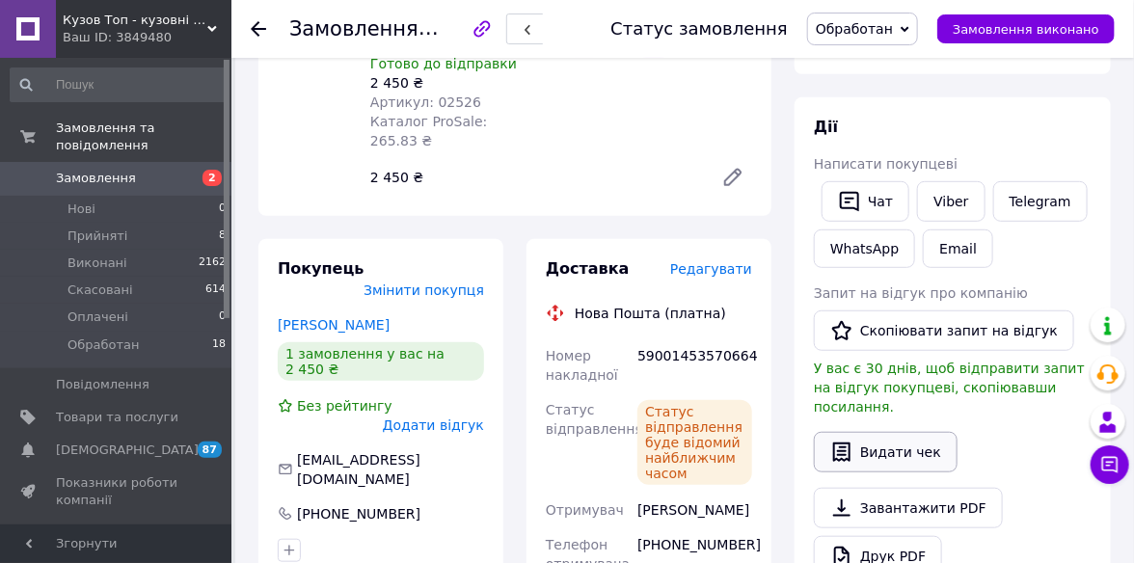
scroll to position [193, 0]
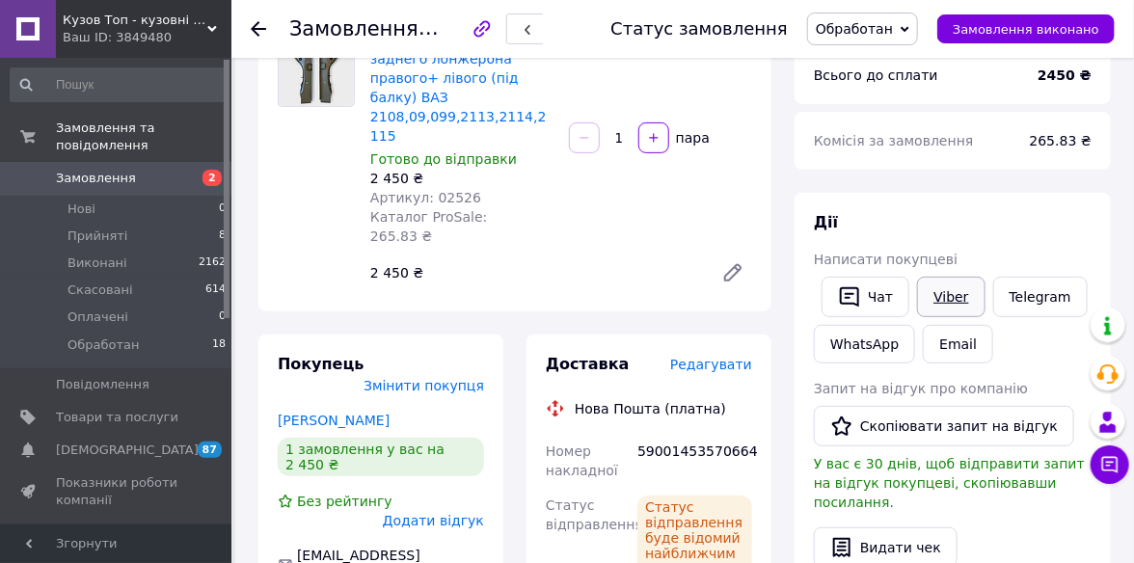
click at [938, 304] on link "Viber" at bounding box center [950, 297] width 67 height 40
click at [917, 30] on span "Обработан" at bounding box center [862, 29] width 111 height 33
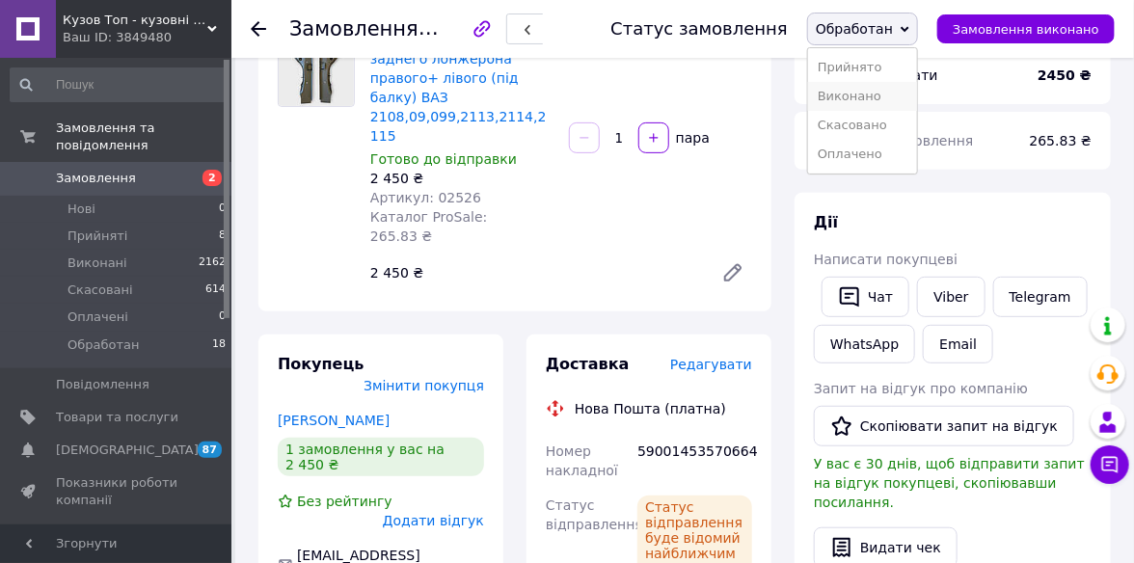
click at [901, 92] on li "Виконано" at bounding box center [862, 96] width 109 height 29
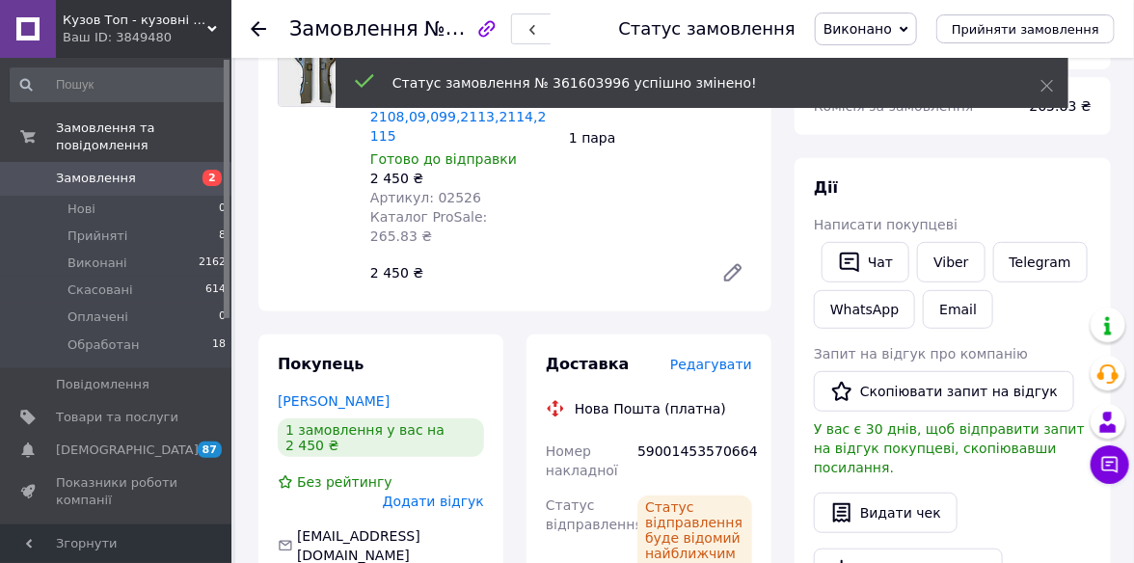
click at [255, 28] on use at bounding box center [258, 28] width 15 height 15
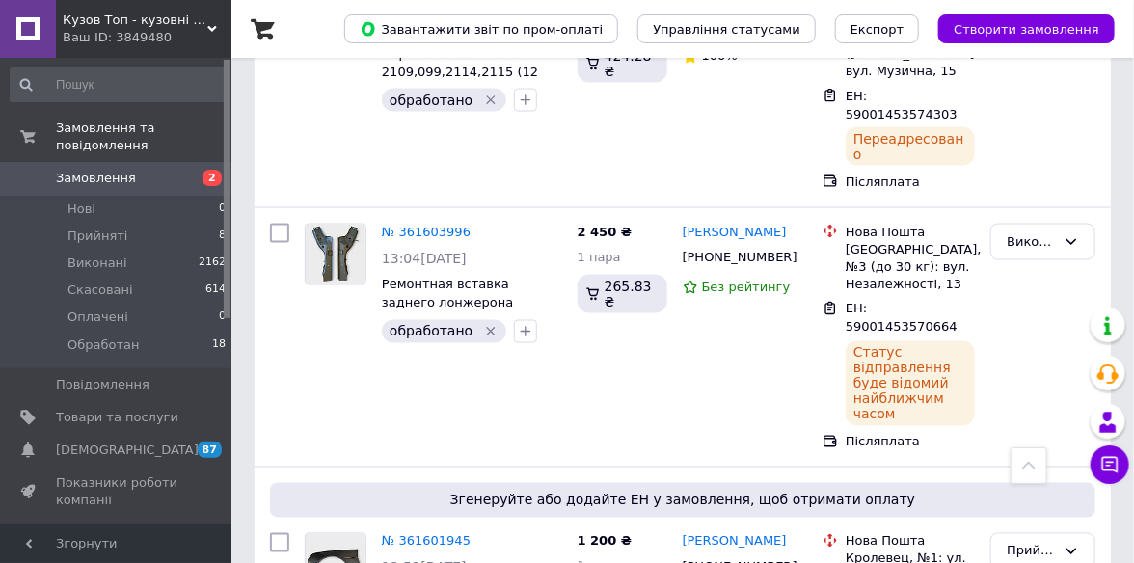
scroll to position [1157, 0]
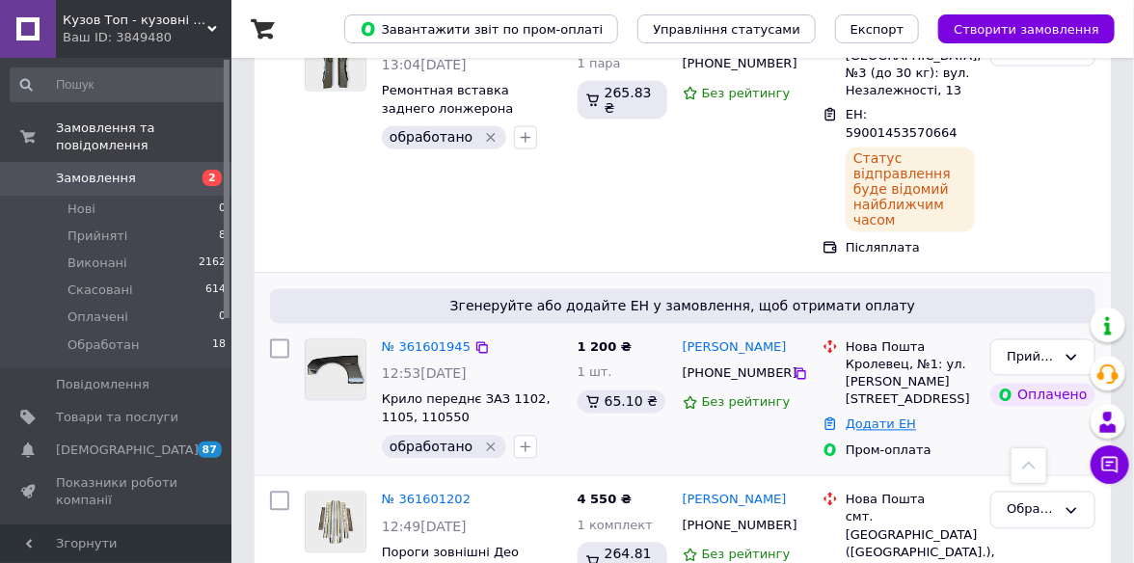
click at [866, 417] on link "Додати ЕН" at bounding box center [880, 424] width 70 height 14
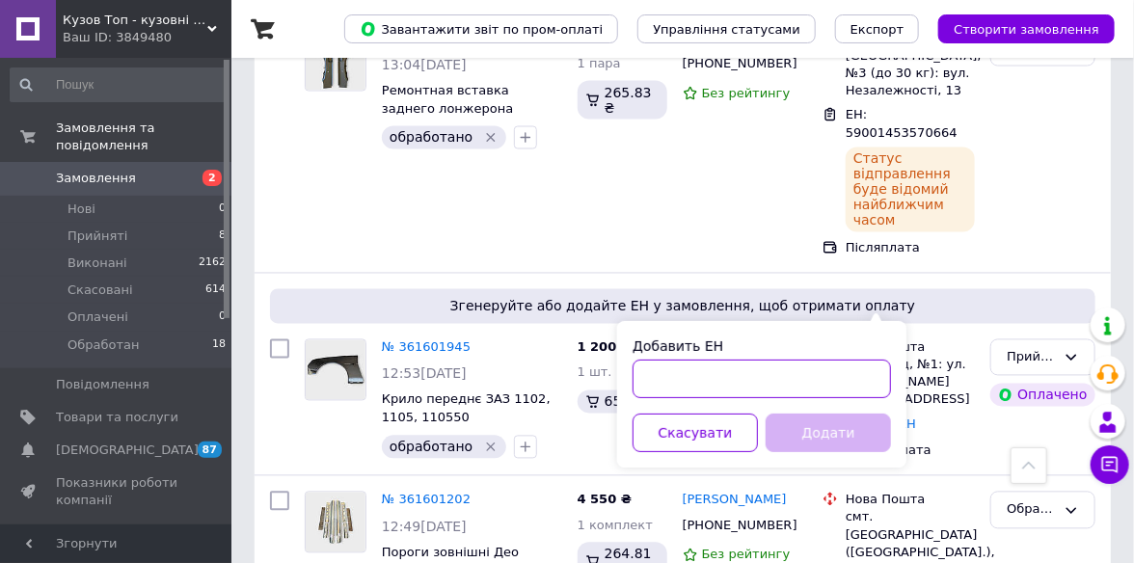
click at [677, 385] on input "Добавить ЕН" at bounding box center [761, 379] width 258 height 39
paste input "59001453569232"
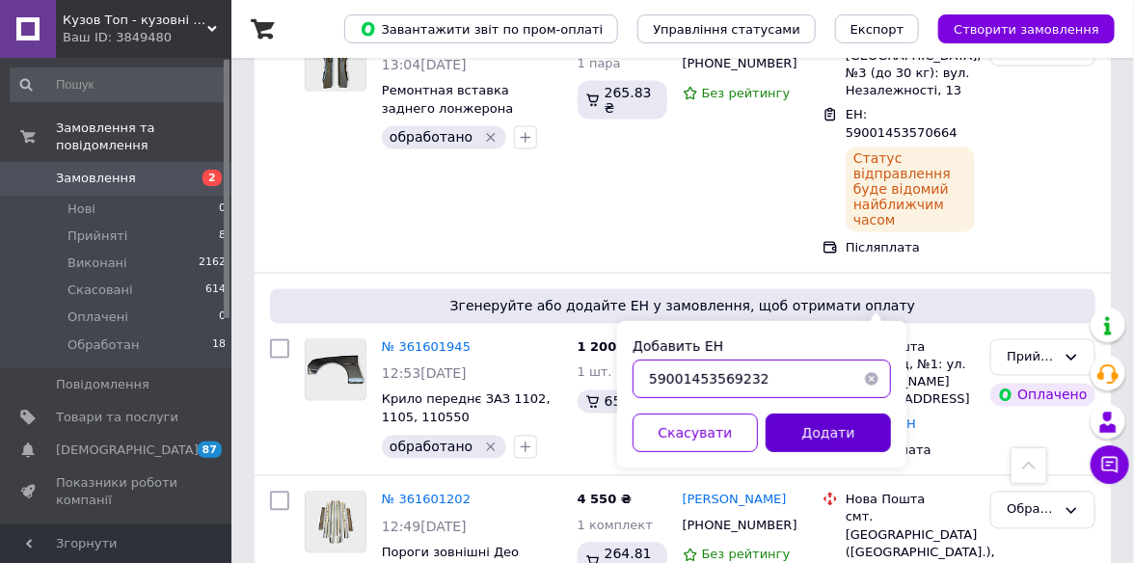
type input "59001453569232"
click at [836, 435] on button "Додати" at bounding box center [827, 433] width 125 height 39
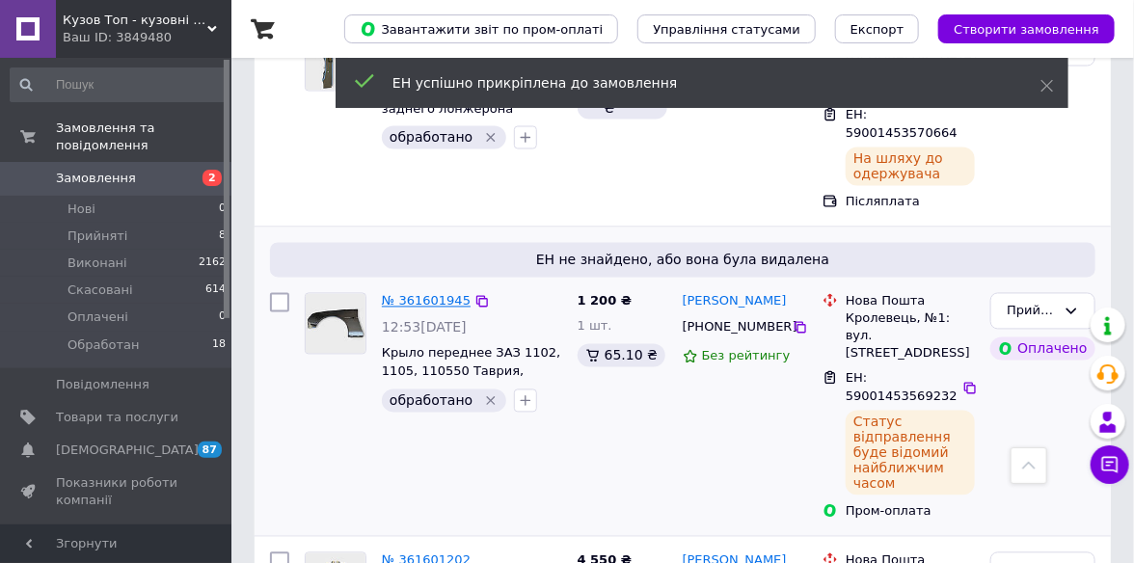
click at [442, 294] on link "№ 361601945" at bounding box center [426, 301] width 89 height 14
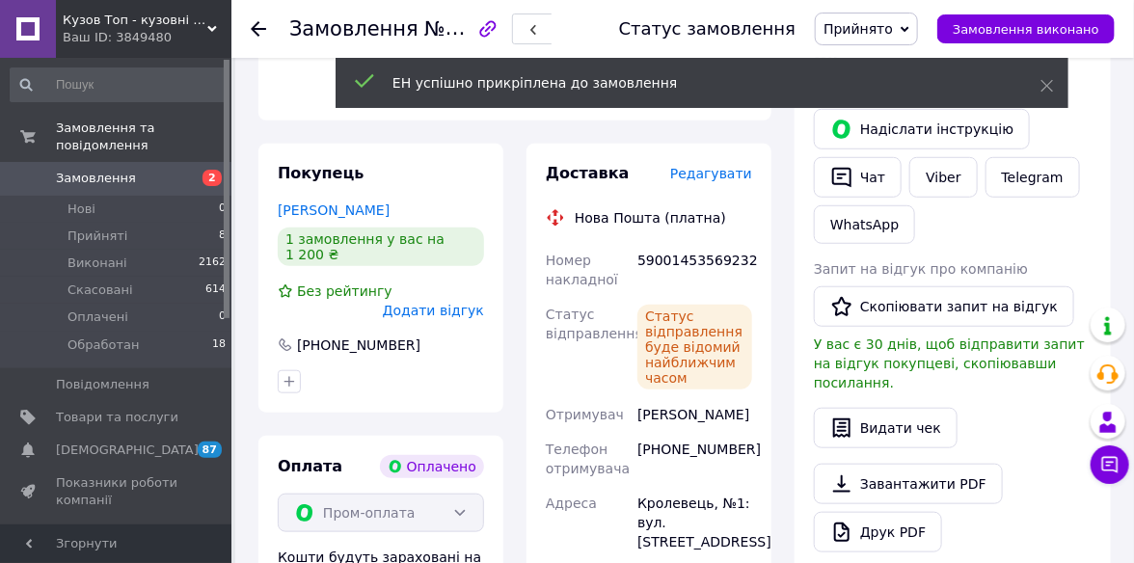
scroll to position [193, 0]
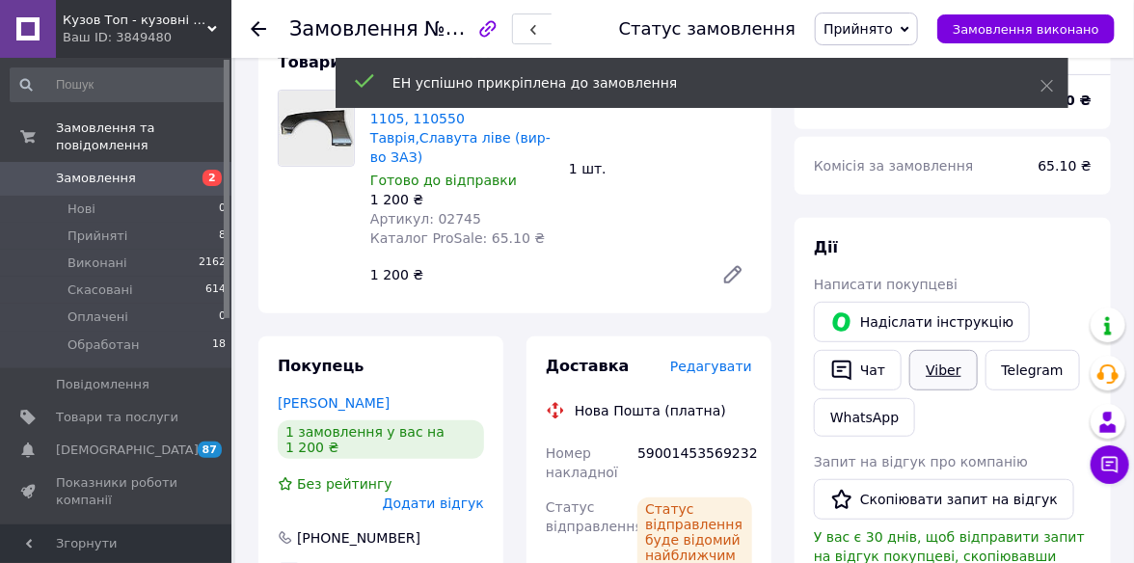
click at [926, 370] on link "Viber" at bounding box center [942, 370] width 67 height 40
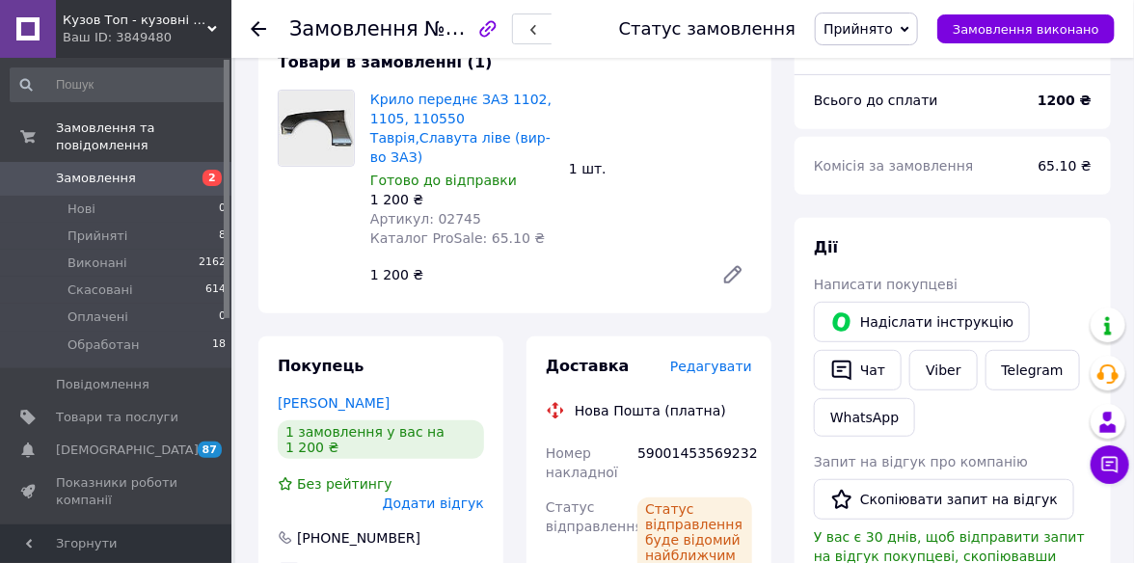
click at [909, 29] on icon at bounding box center [904, 29] width 9 height 6
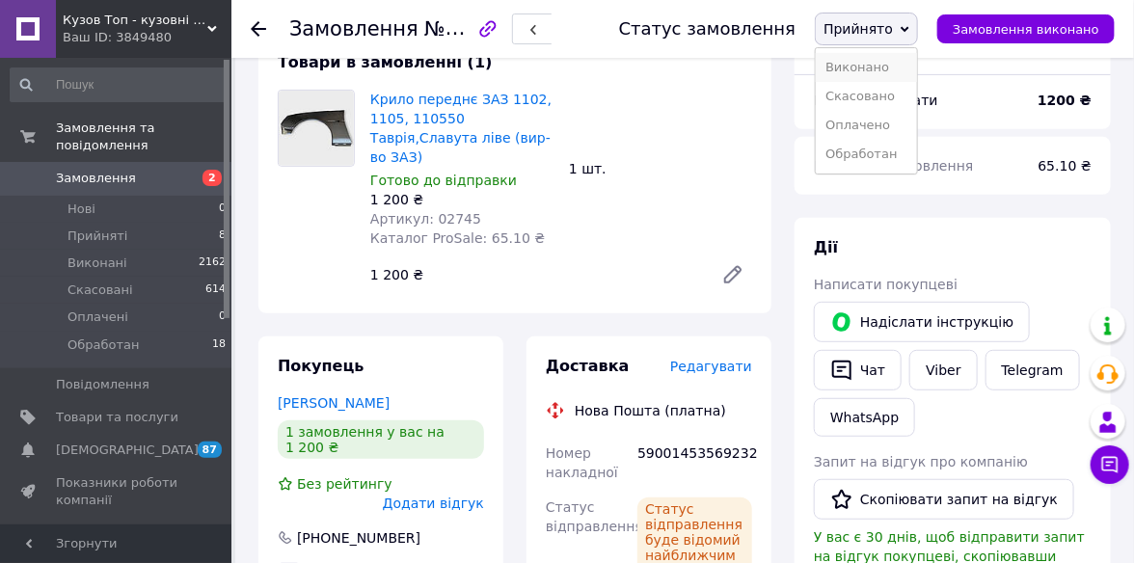
click at [893, 61] on li "Виконано" at bounding box center [866, 67] width 101 height 29
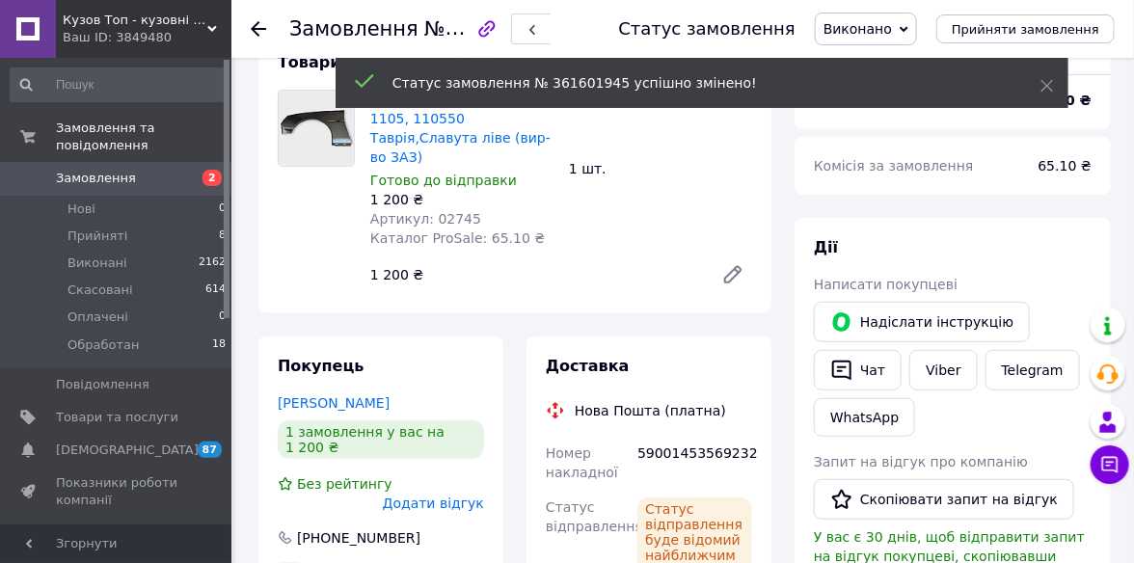
click at [255, 30] on icon at bounding box center [258, 28] width 15 height 15
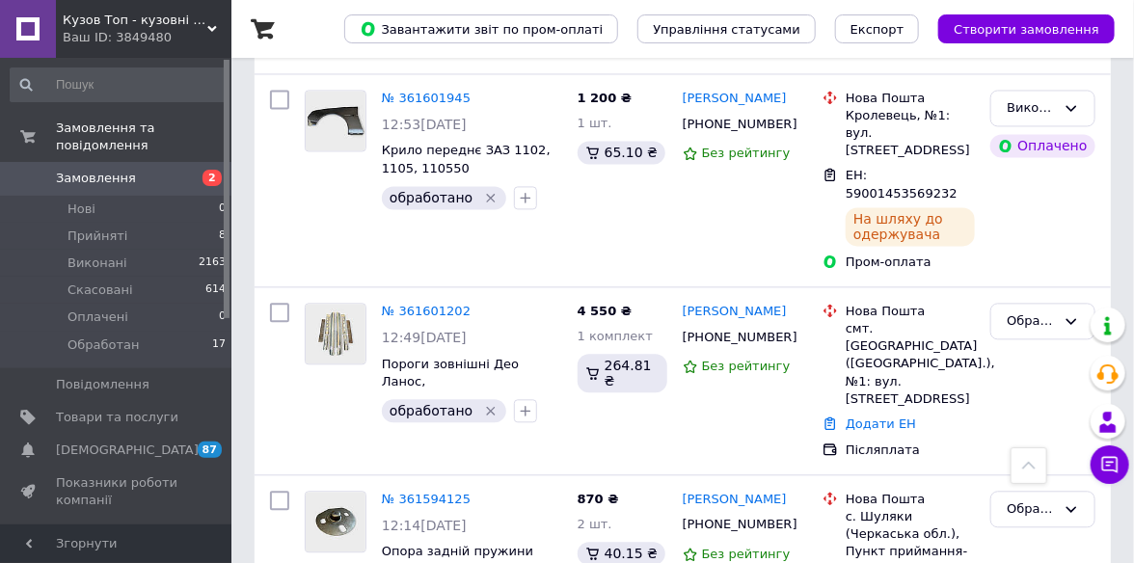
scroll to position [1350, 0]
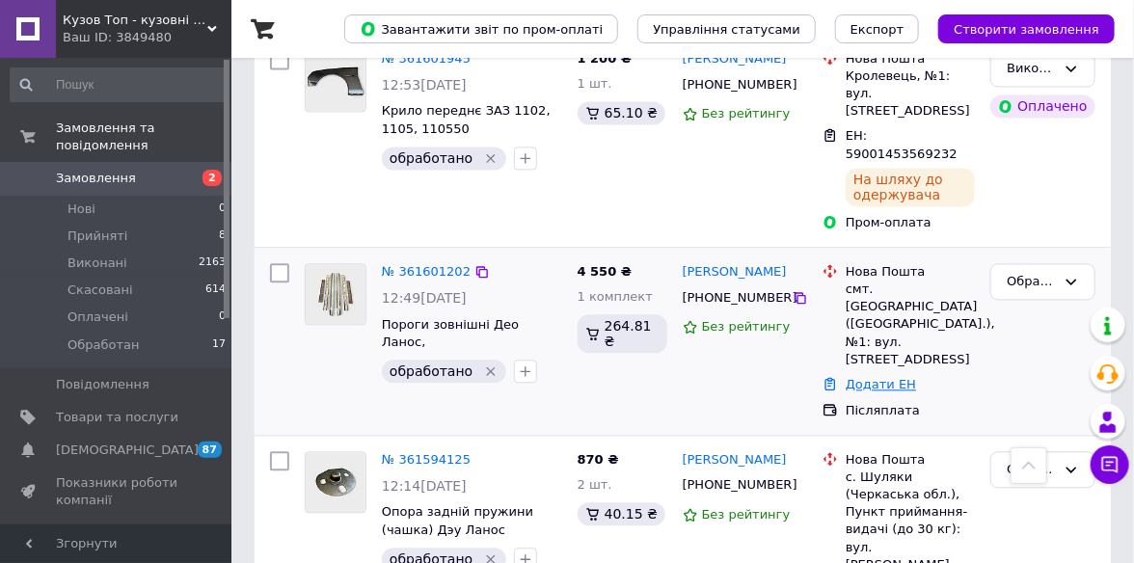
click at [877, 377] on link "Додати ЕН" at bounding box center [880, 384] width 70 height 14
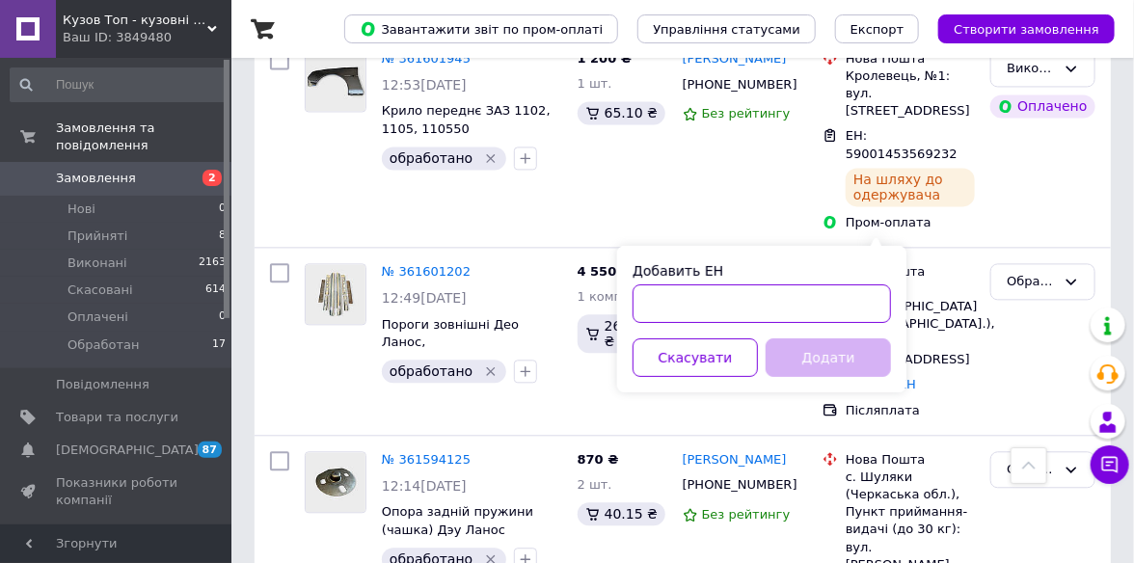
click at [687, 308] on input "Добавить ЕН" at bounding box center [761, 303] width 258 height 39
paste input "59001453575987"
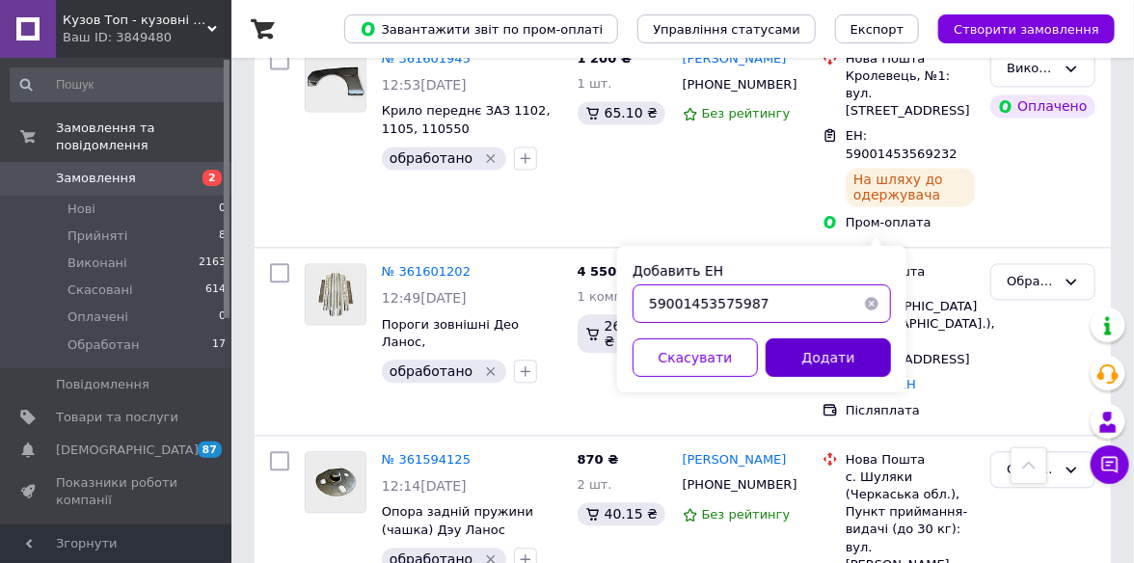
type input "59001453575987"
click at [800, 352] on button "Додати" at bounding box center [827, 357] width 125 height 39
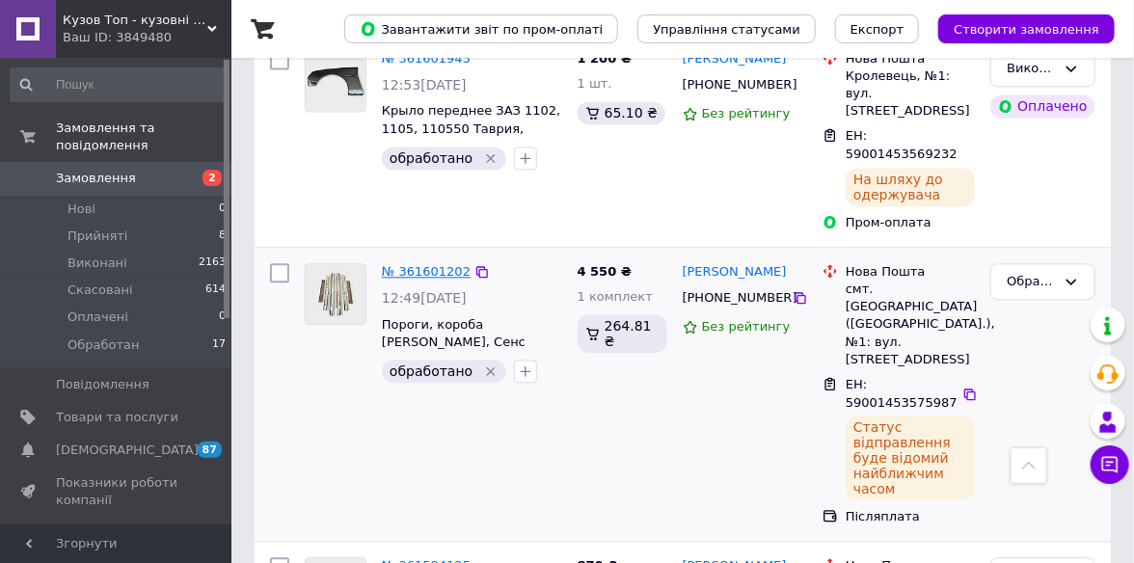
click at [402, 264] on link "№ 361601202" at bounding box center [426, 271] width 89 height 14
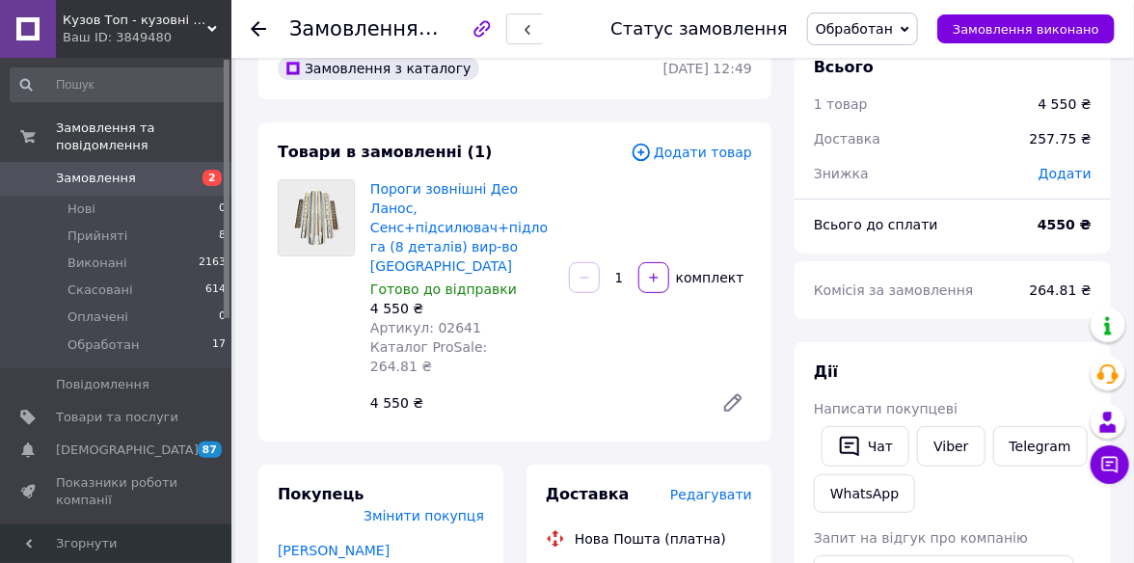
scroll to position [193, 0]
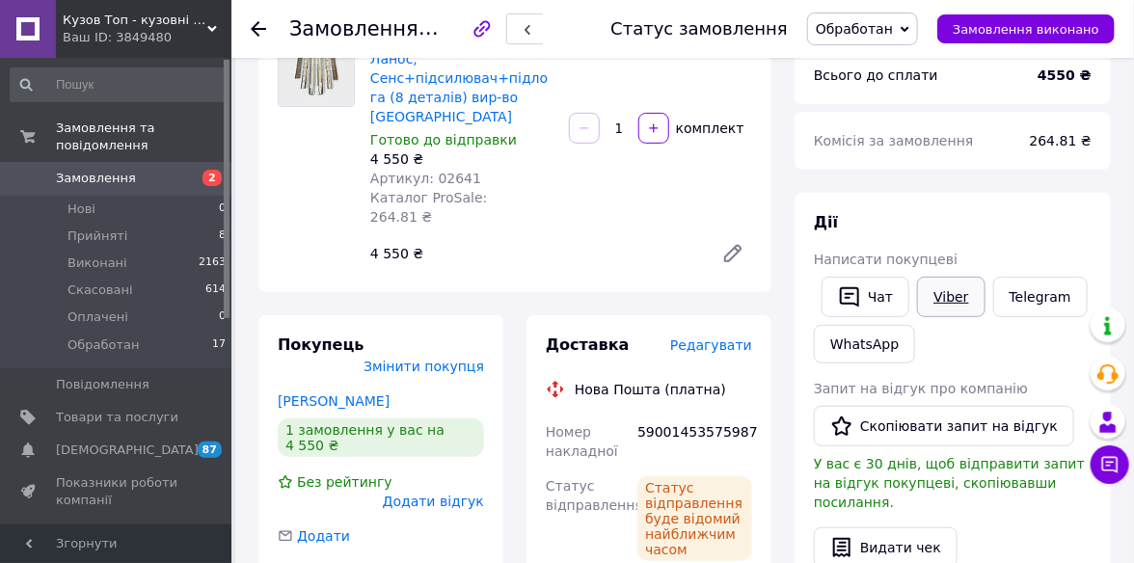
click at [966, 291] on link "Viber" at bounding box center [950, 297] width 67 height 40
click at [917, 17] on span "Обработан" at bounding box center [862, 29] width 111 height 33
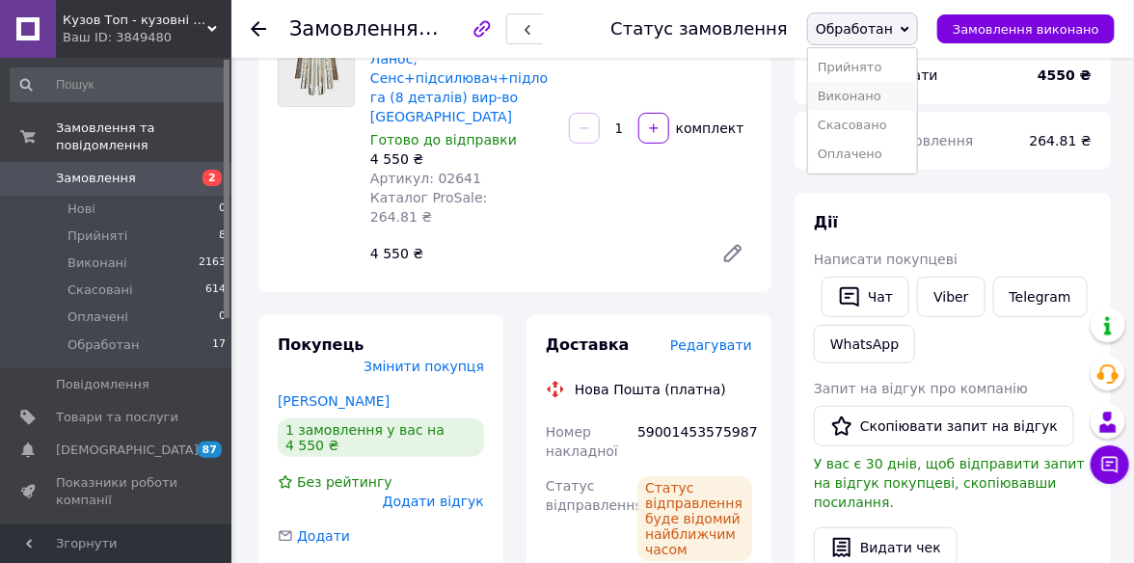
click at [897, 96] on li "Виконано" at bounding box center [862, 96] width 109 height 29
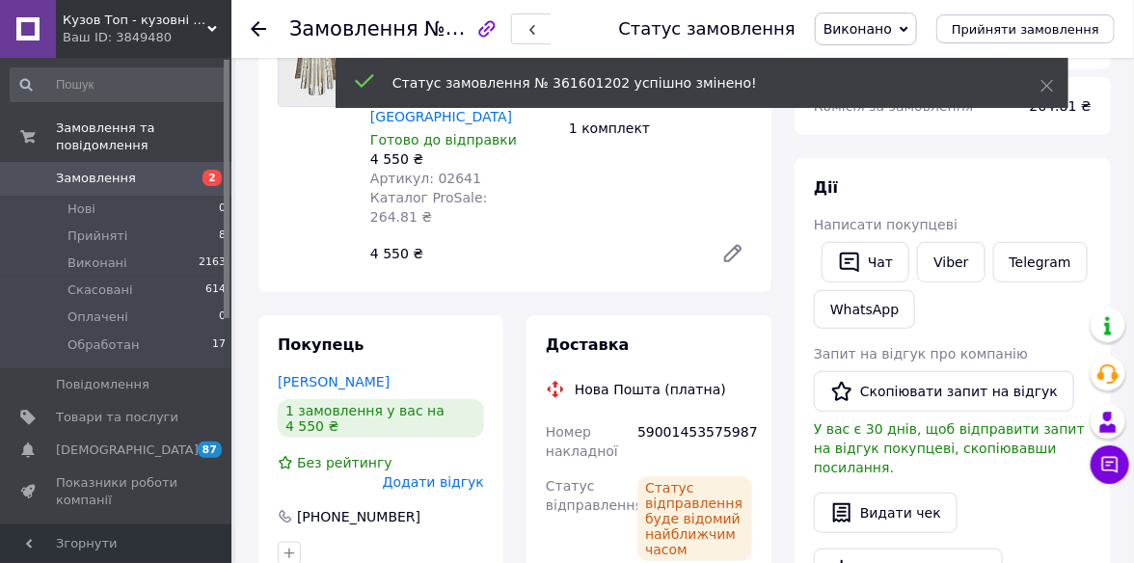
click at [262, 25] on icon at bounding box center [258, 28] width 15 height 15
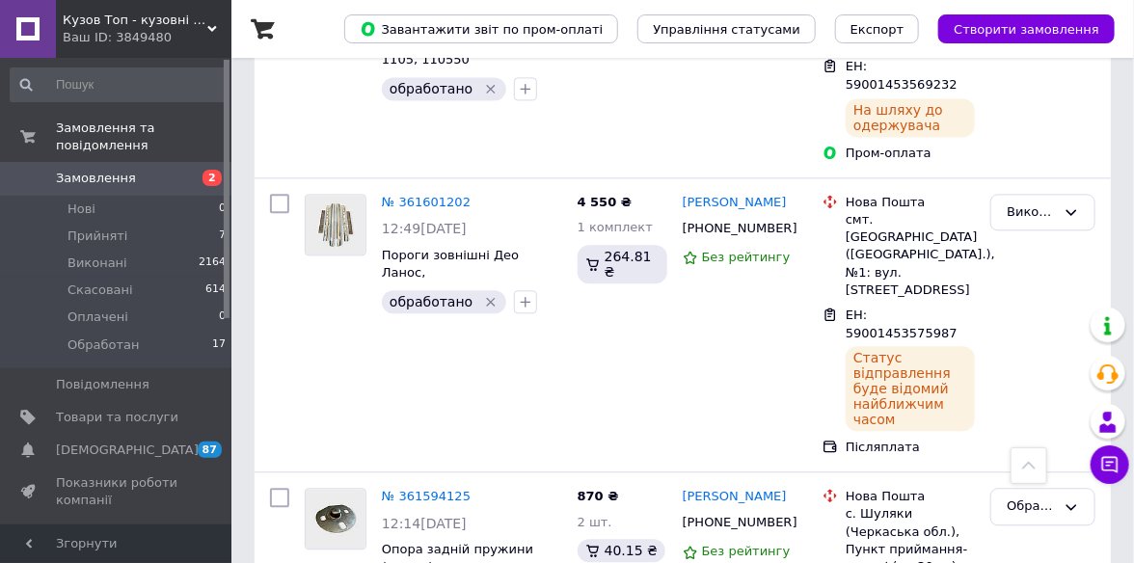
scroll to position [1542, 0]
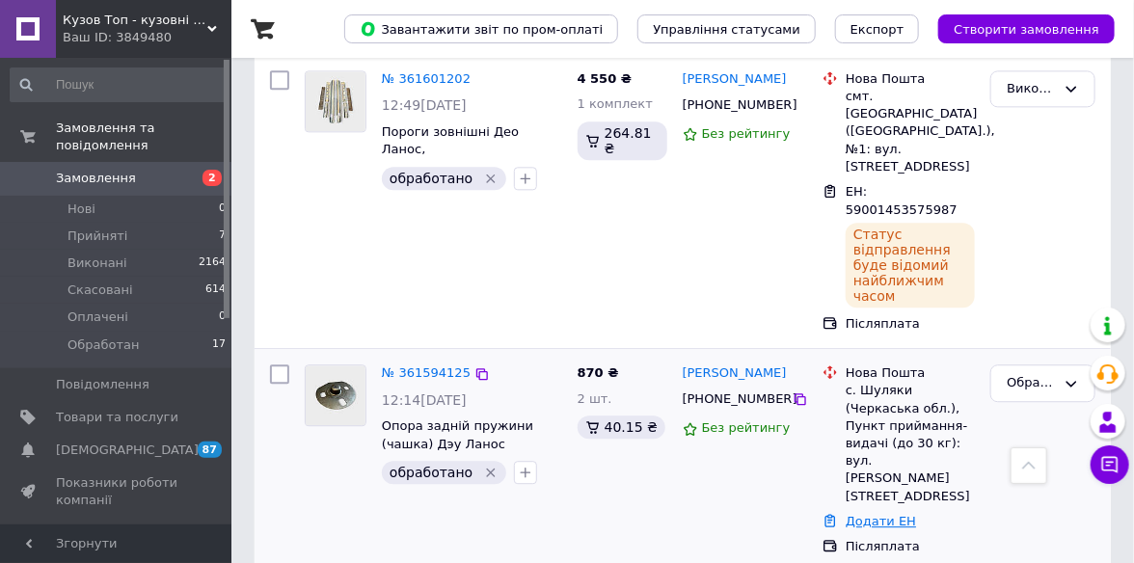
click at [853, 514] on link "Додати ЕН" at bounding box center [880, 521] width 70 height 14
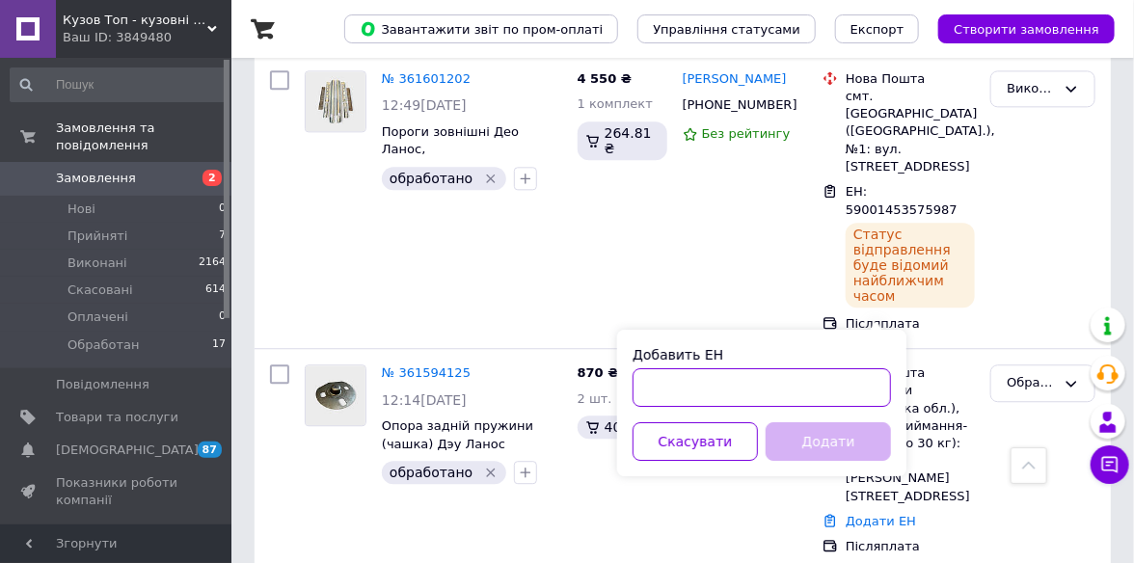
click at [664, 395] on input "Добавить ЕН" at bounding box center [761, 387] width 258 height 39
paste input "59001453571747"
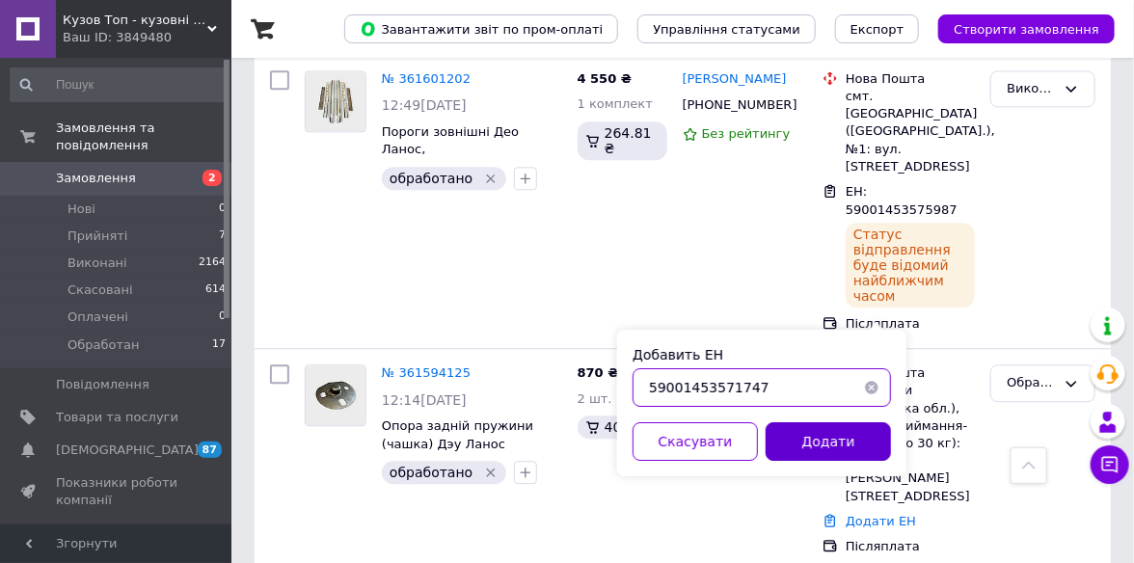
type input "59001453571747"
click at [825, 434] on button "Додати" at bounding box center [827, 441] width 125 height 39
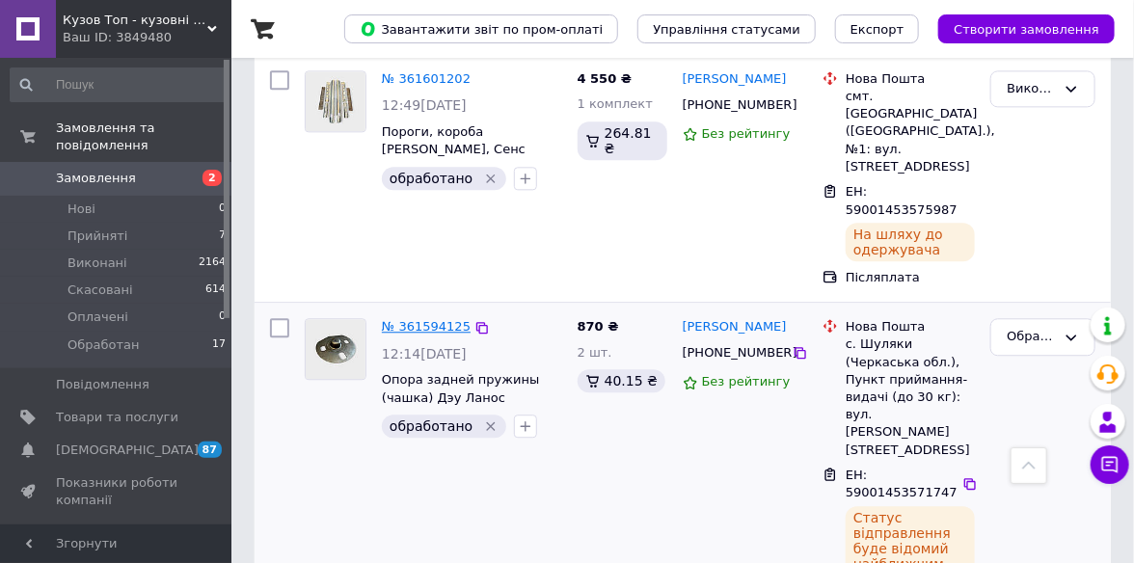
click at [431, 319] on link "№ 361594125" at bounding box center [426, 326] width 89 height 14
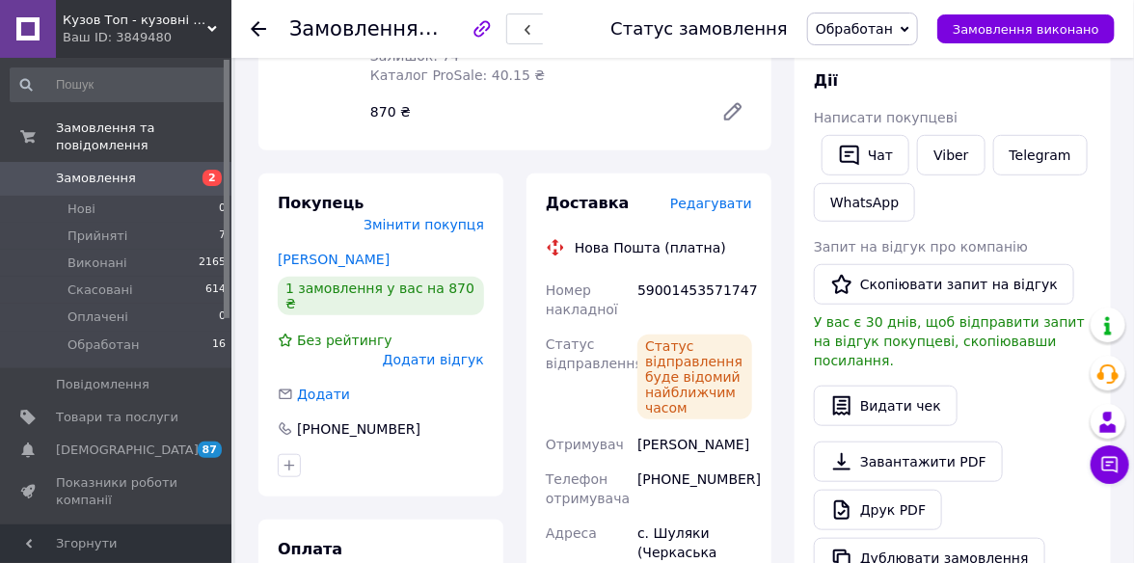
scroll to position [308, 0]
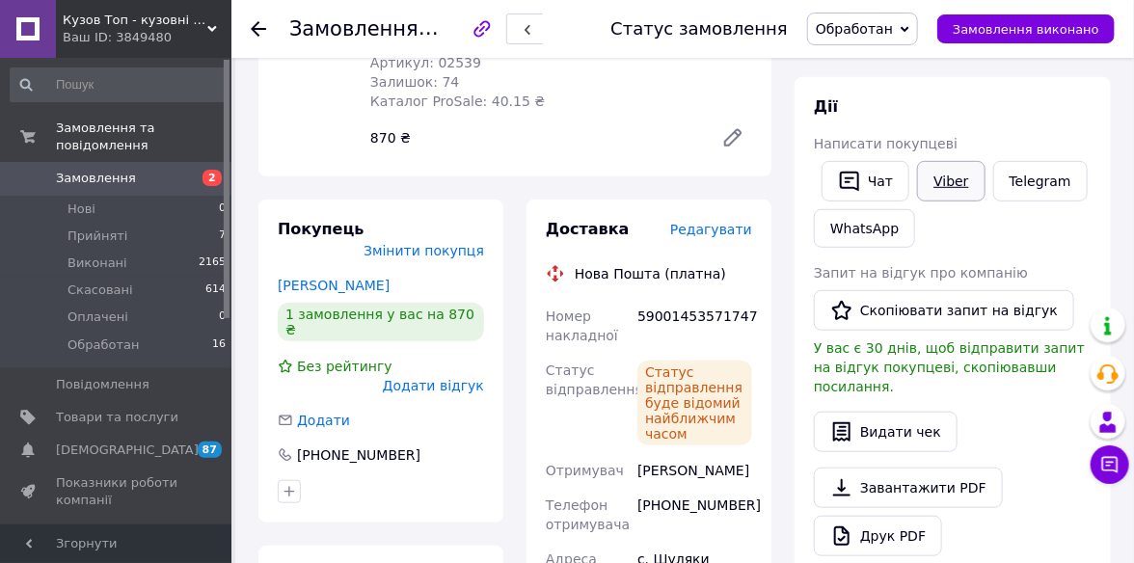
click at [957, 191] on link "Viber" at bounding box center [950, 181] width 67 height 40
click at [918, 18] on span "Обработан" at bounding box center [862, 29] width 111 height 33
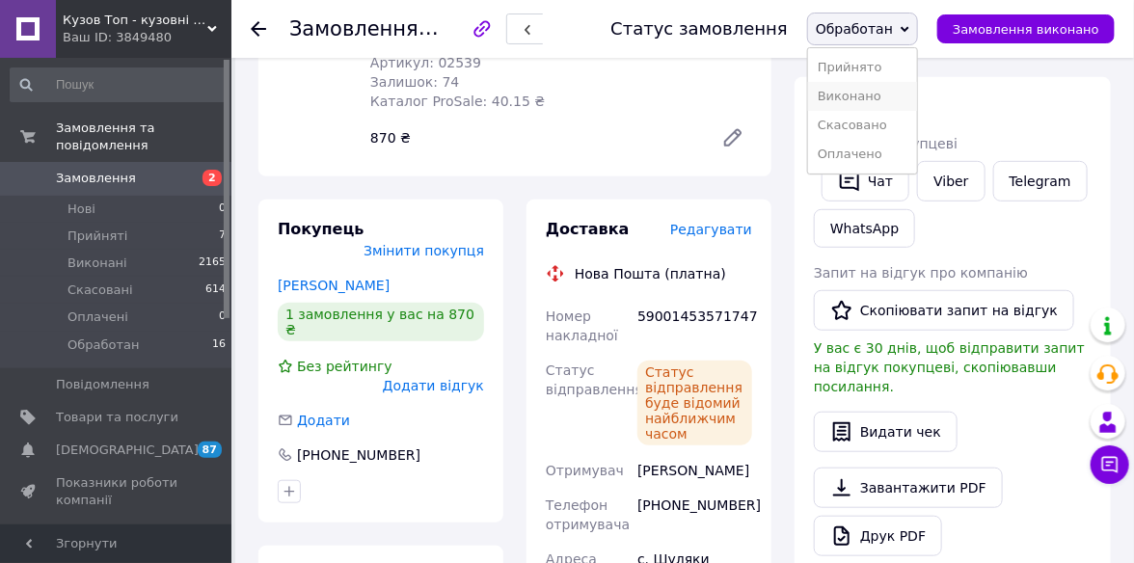
click at [872, 108] on li "Виконано" at bounding box center [862, 96] width 109 height 29
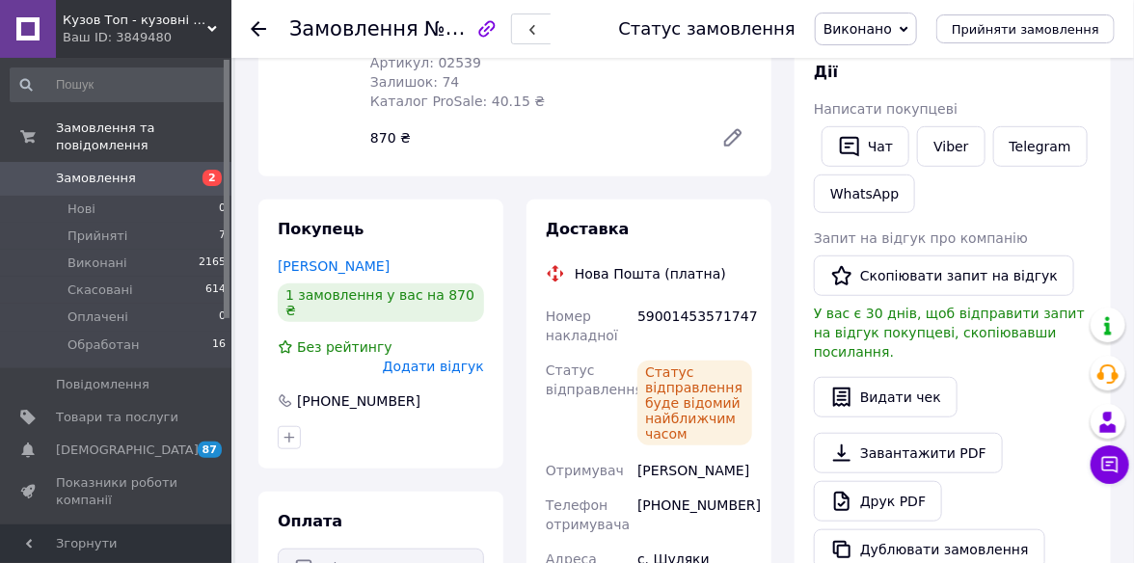
click at [258, 30] on icon at bounding box center [258, 28] width 15 height 15
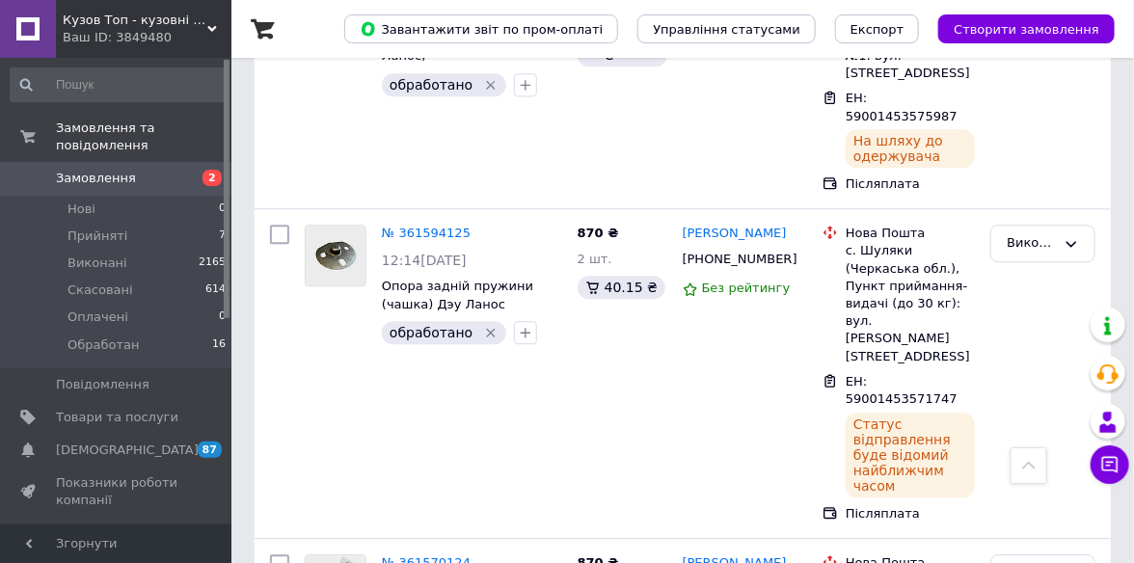
scroll to position [1735, 0]
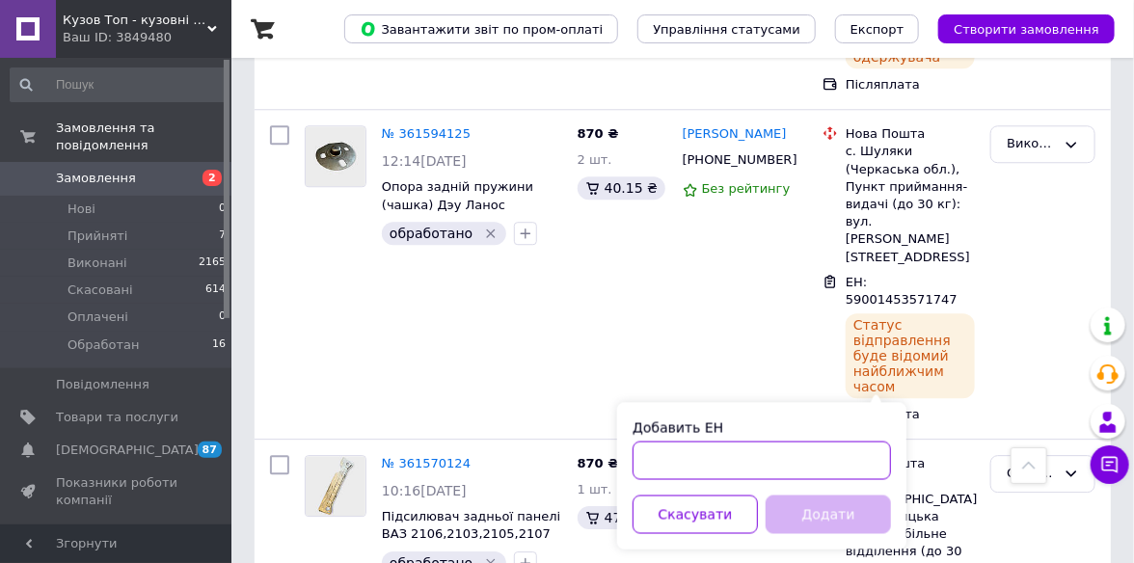
click at [669, 462] on input "Добавить ЕН" at bounding box center [761, 460] width 258 height 39
paste input "59001453568309"
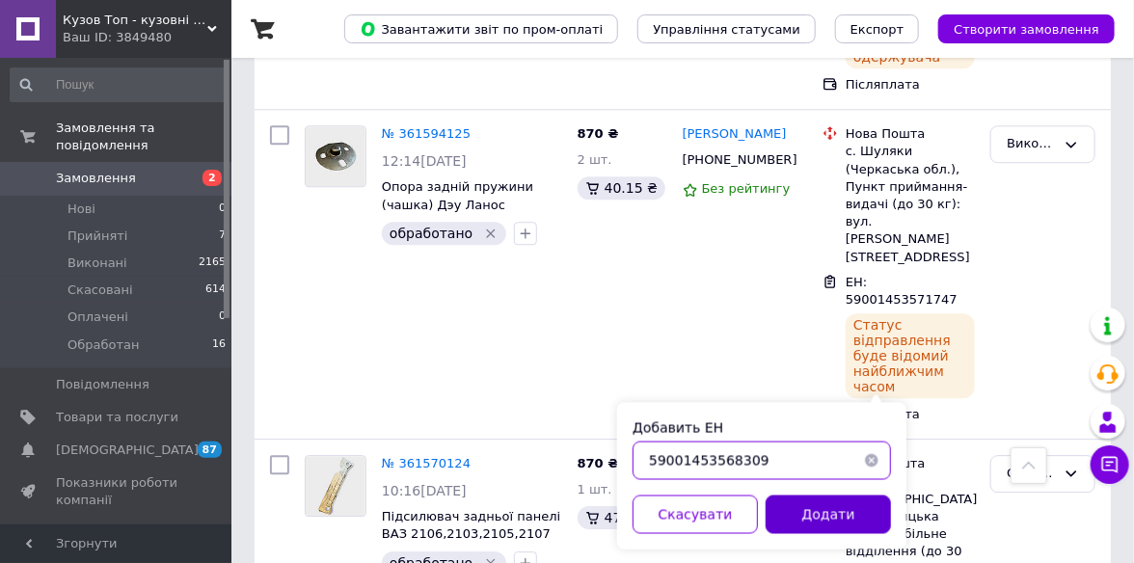
type input "59001453568309"
click at [821, 512] on button "Додати" at bounding box center [827, 514] width 125 height 39
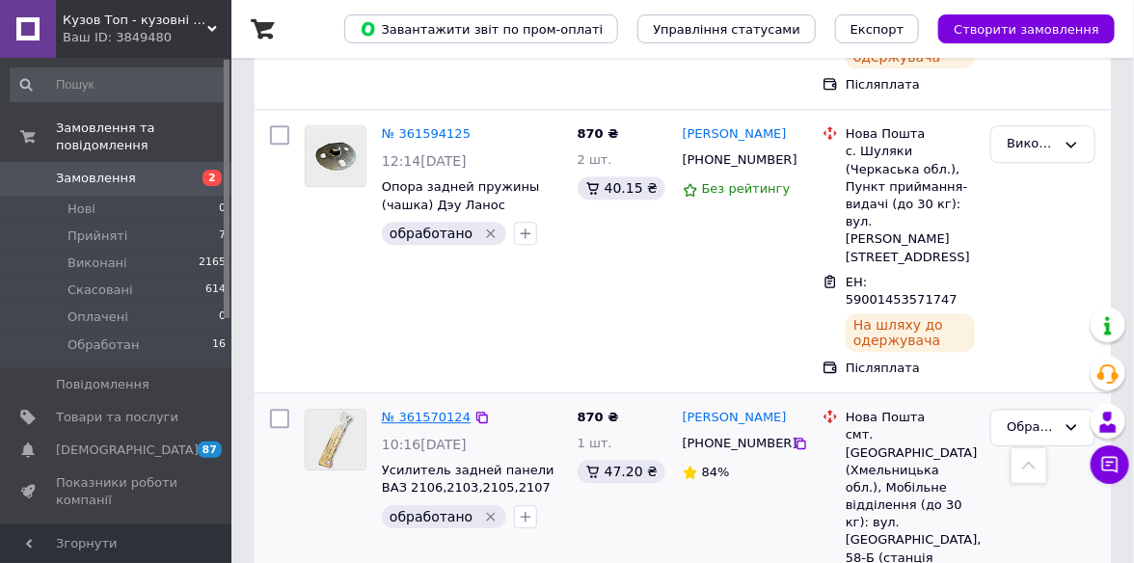
click at [406, 410] on link "№ 361570124" at bounding box center [426, 417] width 89 height 14
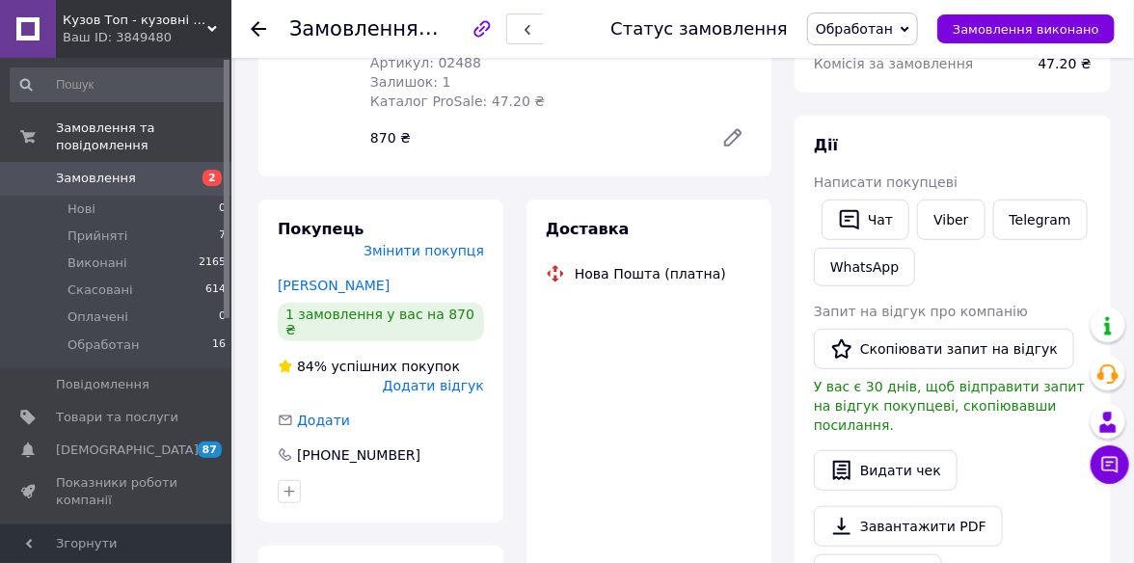
scroll to position [174, 0]
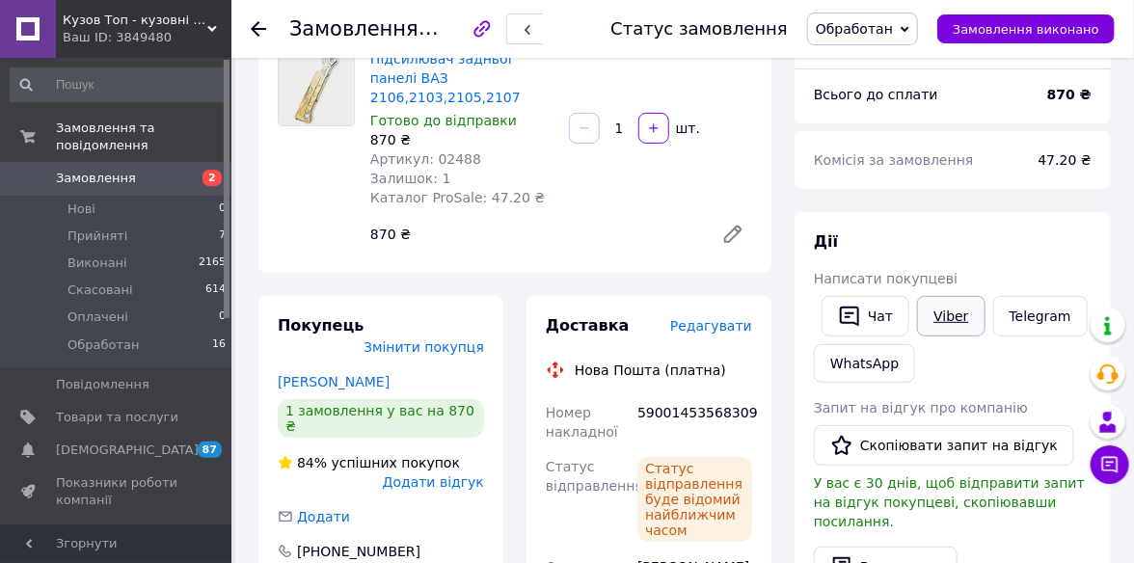
click at [933, 318] on link "Viber" at bounding box center [950, 316] width 67 height 40
click at [893, 31] on span "Обработан" at bounding box center [854, 28] width 77 height 15
click at [888, 101] on li "Виконано" at bounding box center [862, 96] width 109 height 29
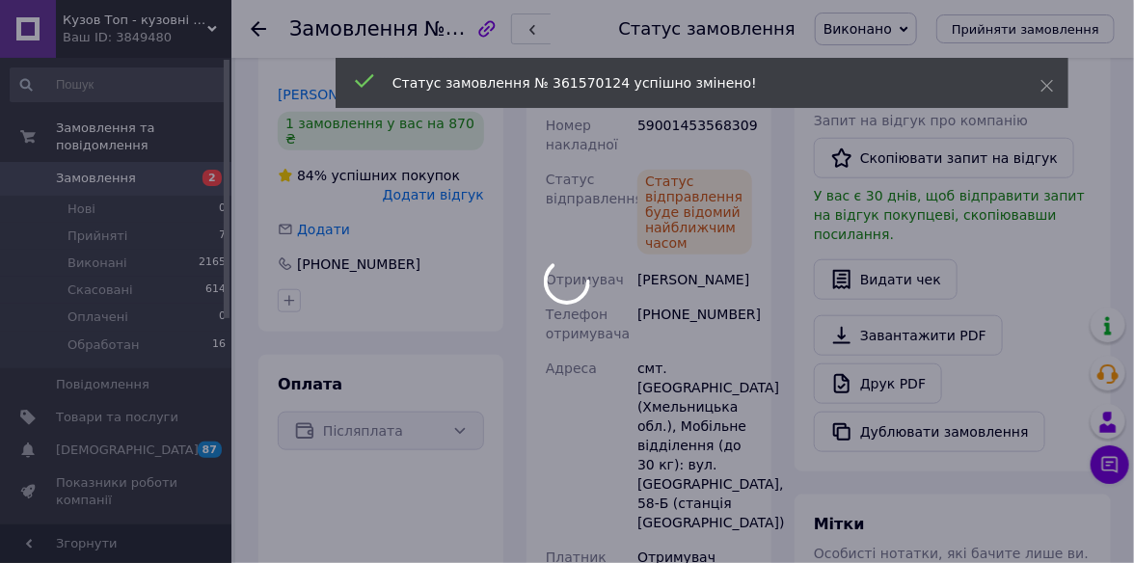
scroll to position [463, 0]
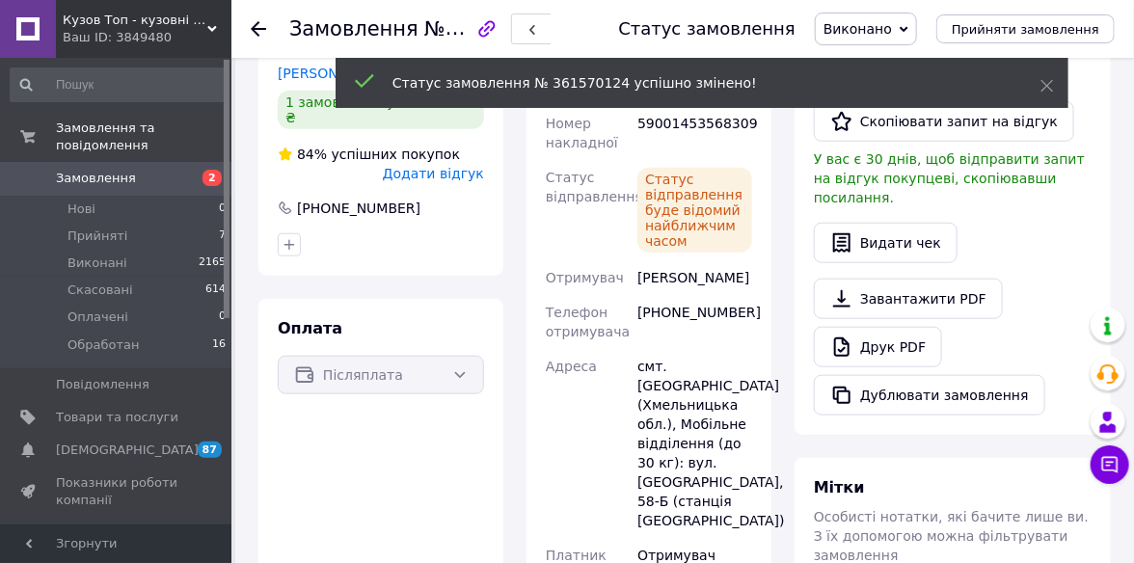
click at [255, 31] on use at bounding box center [258, 28] width 15 height 15
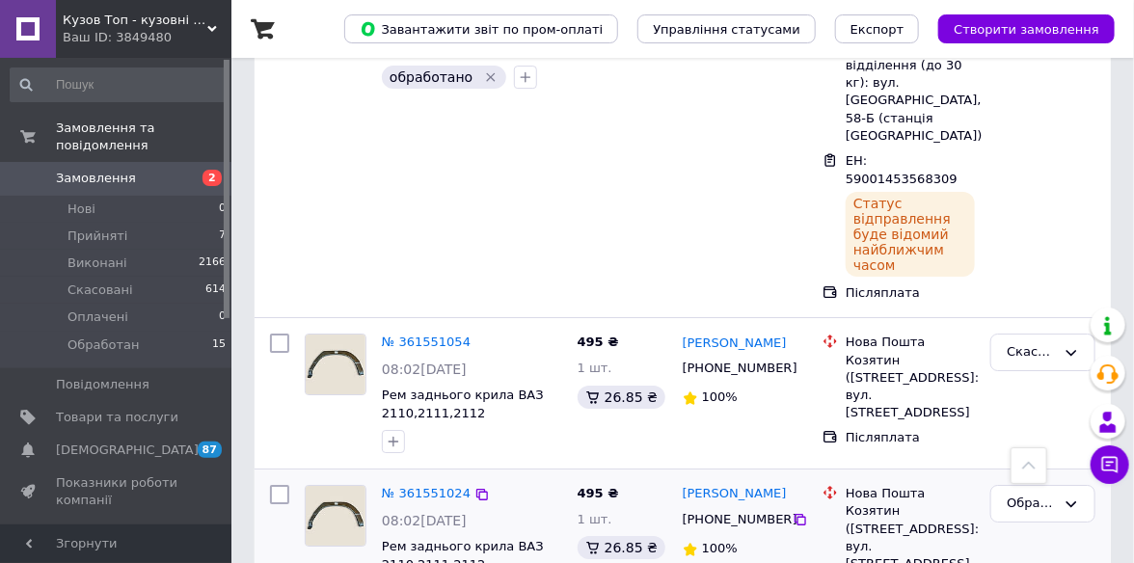
scroll to position [2217, 0]
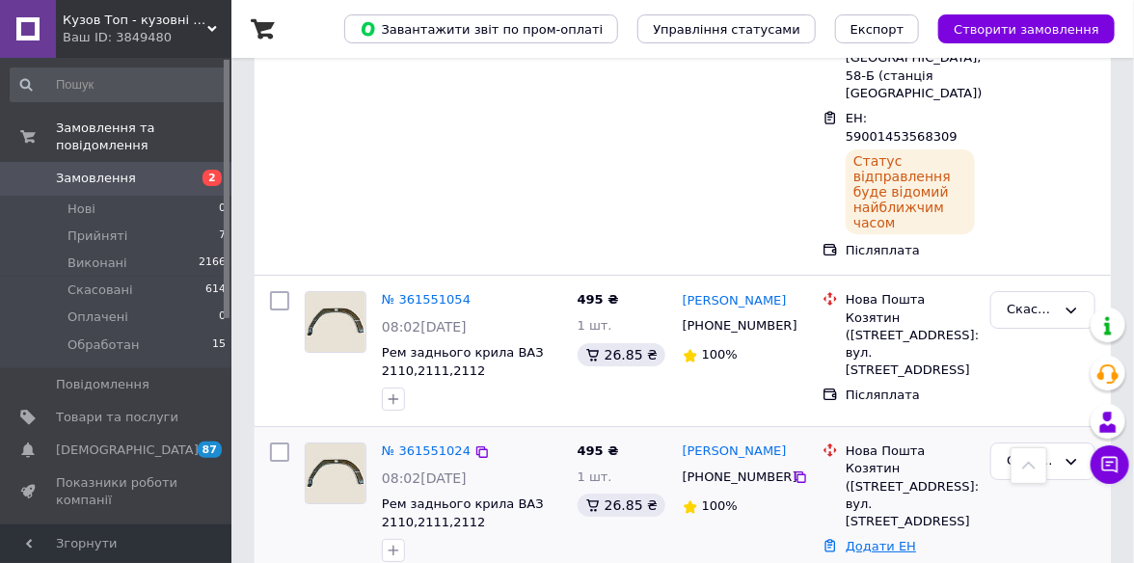
click at [897, 539] on link "Додати ЕН" at bounding box center [880, 546] width 70 height 14
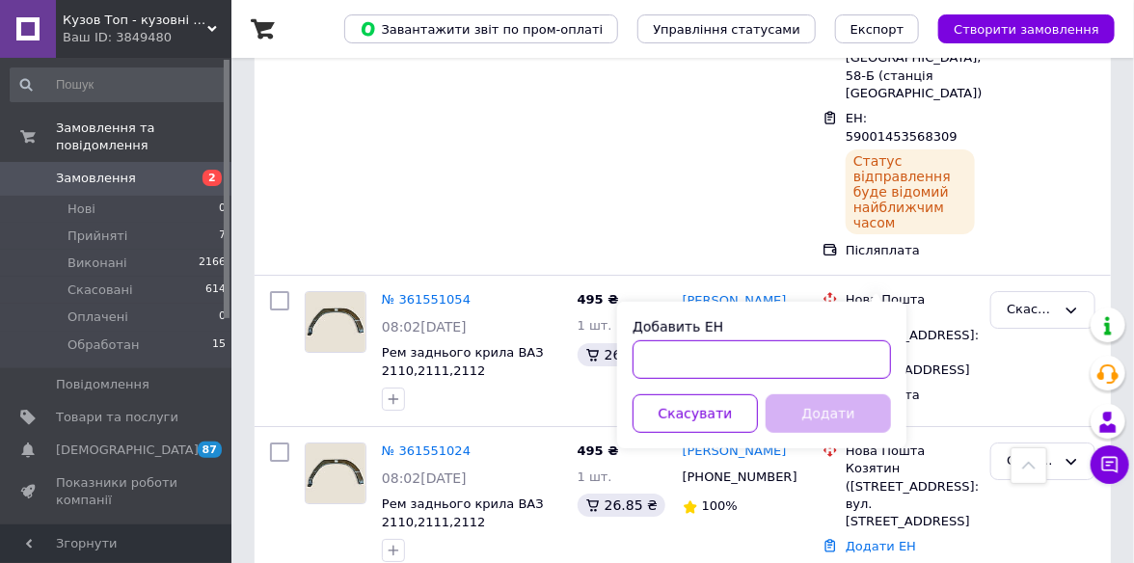
click at [680, 354] on input "Добавить ЕН" at bounding box center [761, 359] width 258 height 39
paste input "59001453569999"
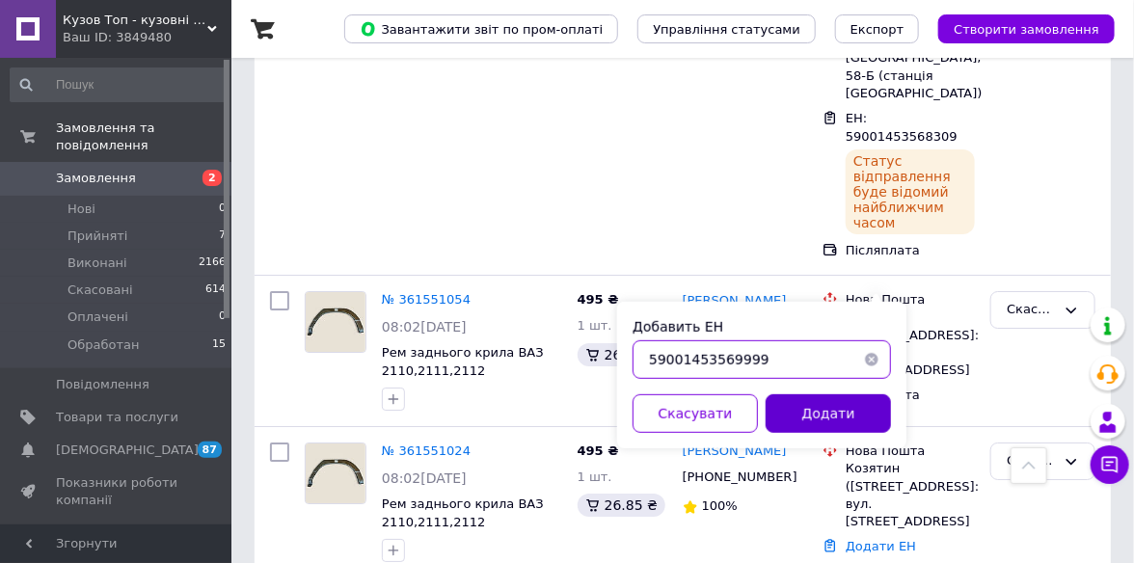
type input "59001453569999"
click at [835, 417] on button "Додати" at bounding box center [827, 413] width 125 height 39
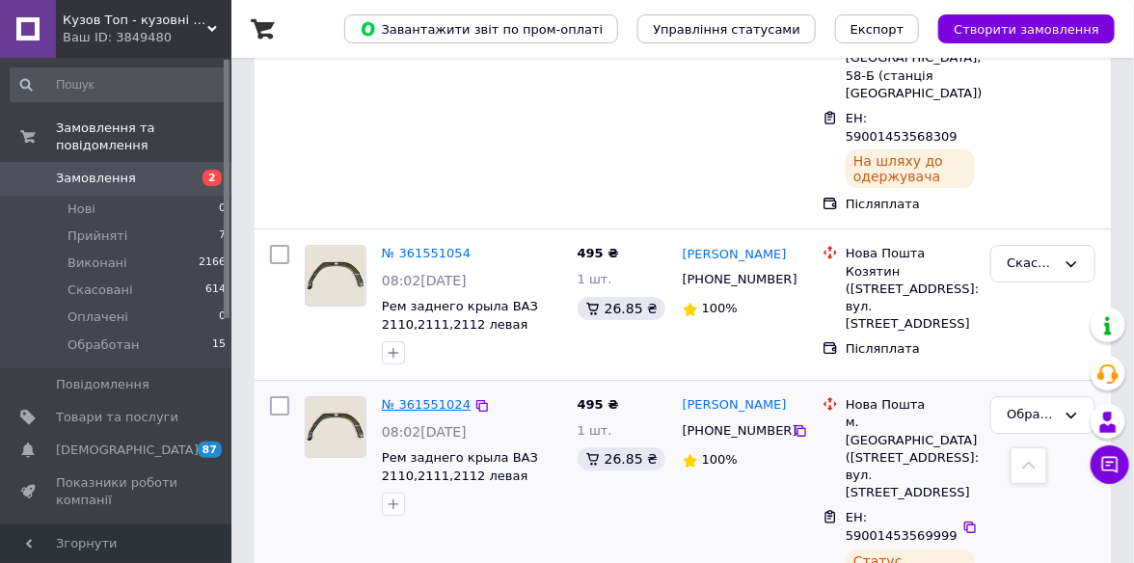
click at [437, 397] on link "№ 361551024" at bounding box center [426, 404] width 89 height 14
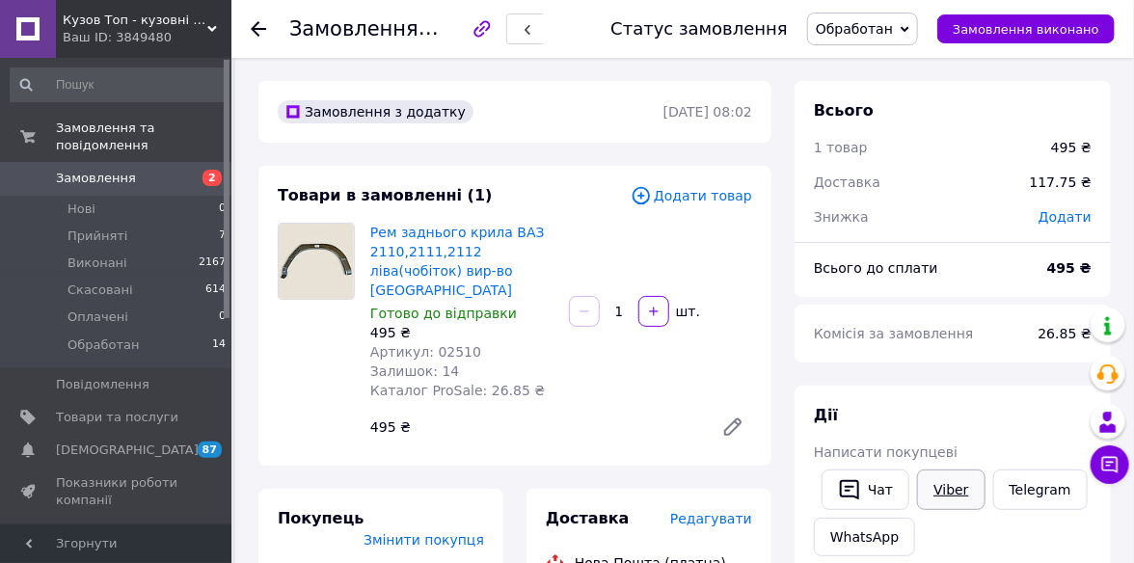
click at [949, 498] on link "Viber" at bounding box center [950, 489] width 67 height 40
click at [918, 23] on span "Обработан" at bounding box center [862, 29] width 111 height 33
click at [904, 94] on li "Виконано" at bounding box center [862, 96] width 109 height 29
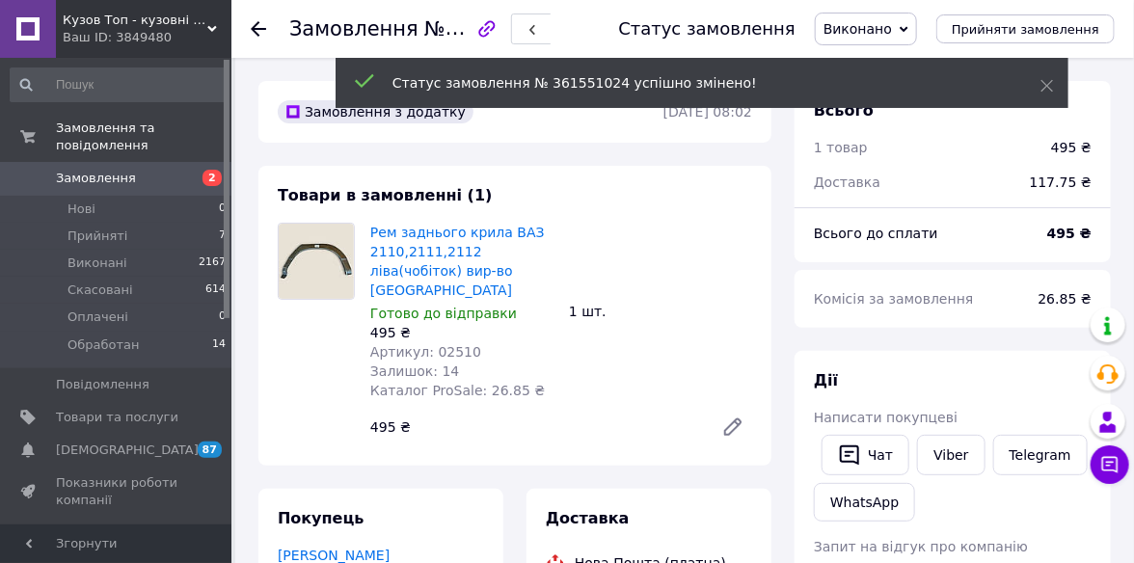
click at [257, 29] on use at bounding box center [258, 28] width 15 height 15
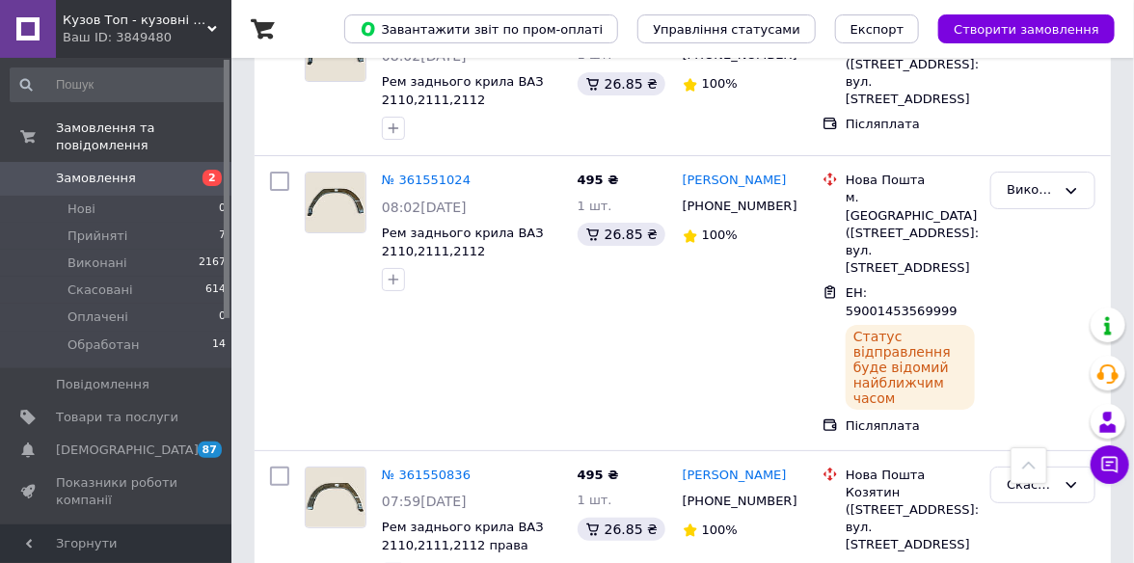
scroll to position [2506, 0]
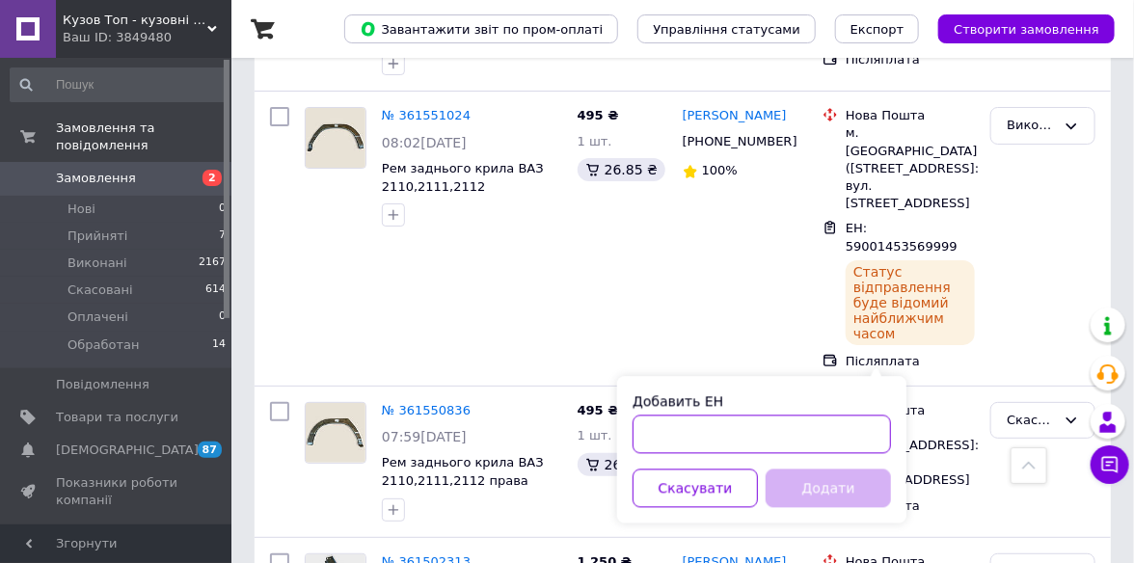
click at [682, 427] on input "Добавить ЕН" at bounding box center [761, 434] width 258 height 39
paste input "59001453566135"
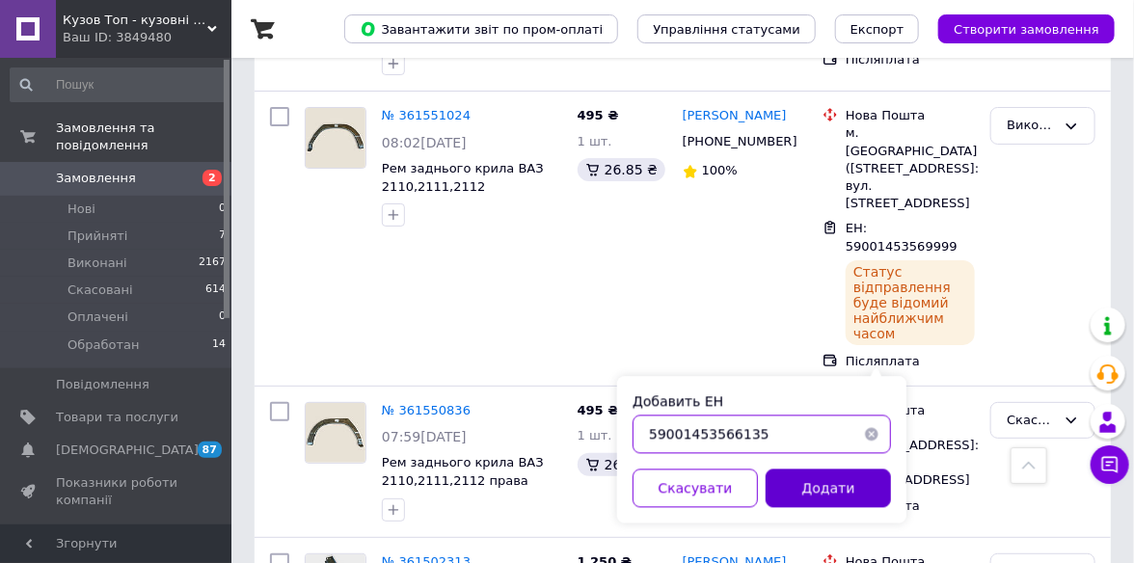
type input "59001453566135"
click at [788, 480] on button "Додати" at bounding box center [827, 488] width 125 height 39
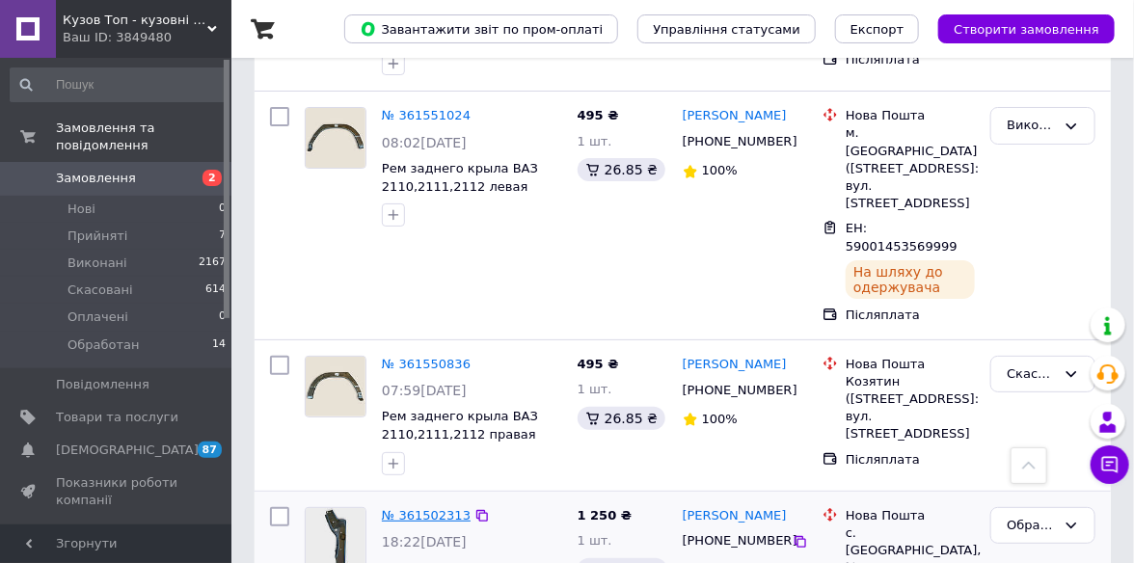
click at [448, 508] on link "№ 361502313" at bounding box center [426, 515] width 89 height 14
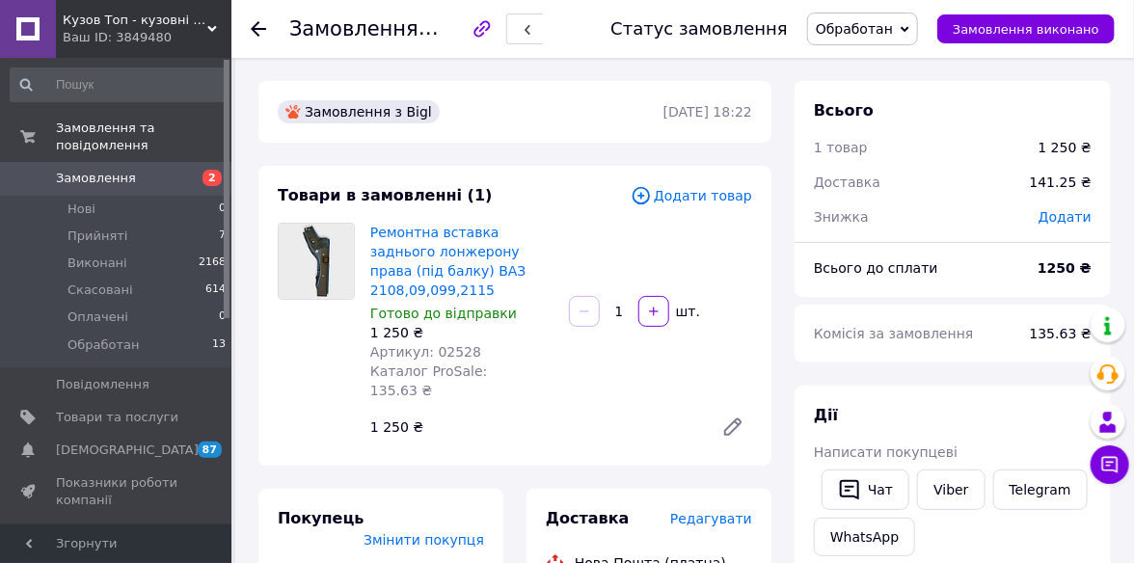
scroll to position [96, 0]
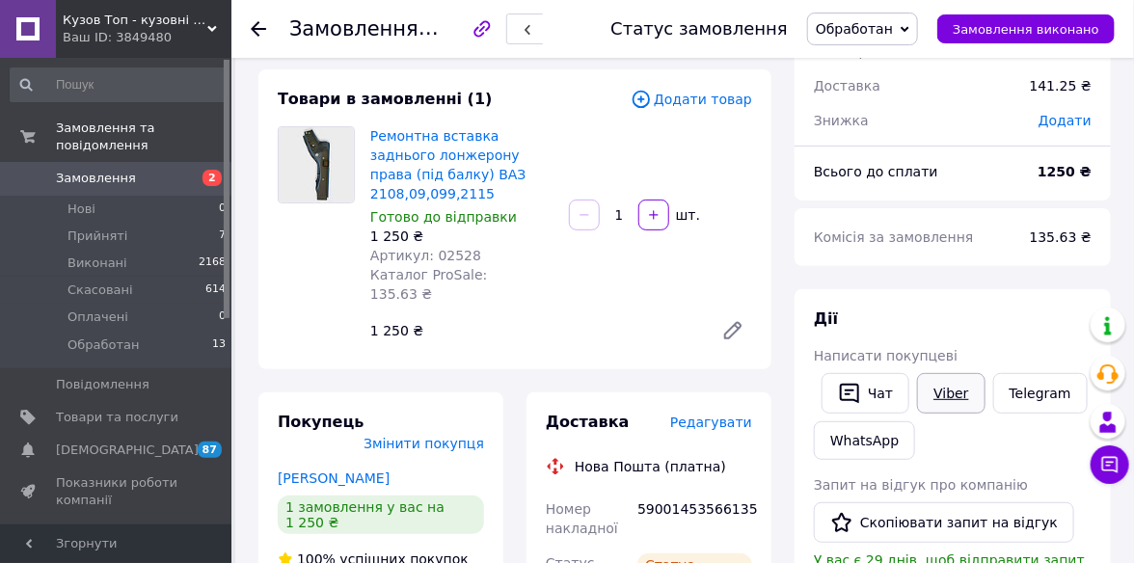
click at [950, 389] on link "Viber" at bounding box center [950, 393] width 67 height 40
click at [909, 27] on icon at bounding box center [904, 29] width 9 height 9
click at [887, 90] on li "Виконано" at bounding box center [862, 96] width 109 height 29
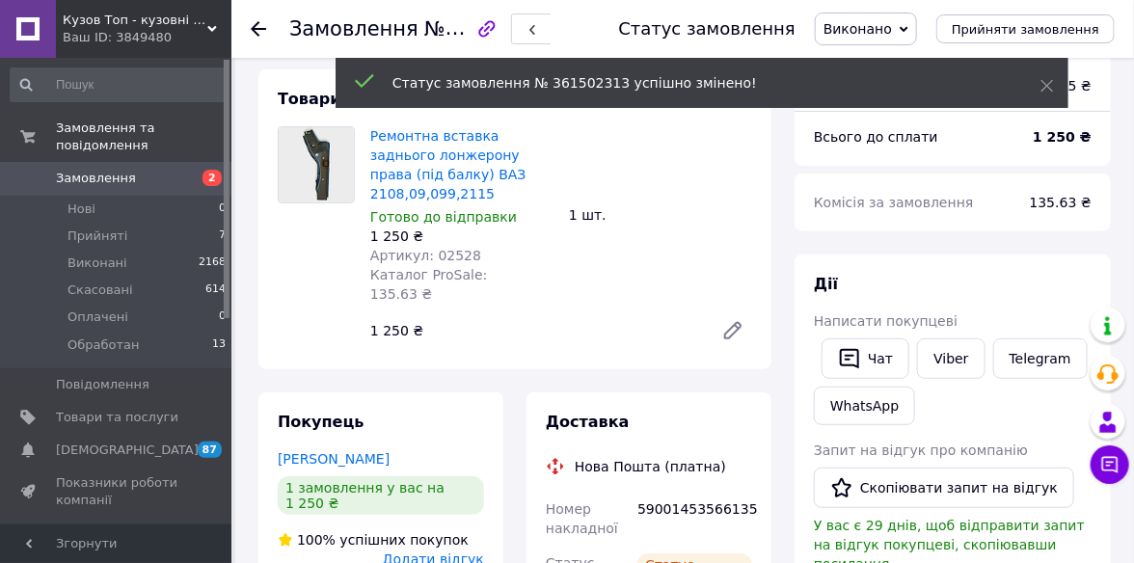
click at [261, 23] on icon at bounding box center [258, 28] width 15 height 15
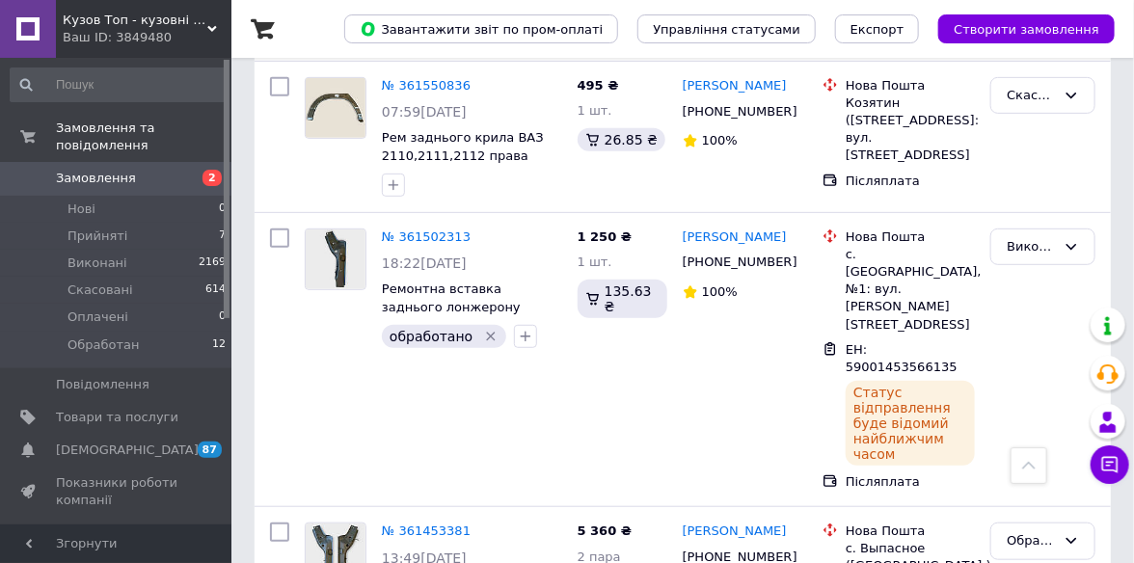
scroll to position [2796, 0]
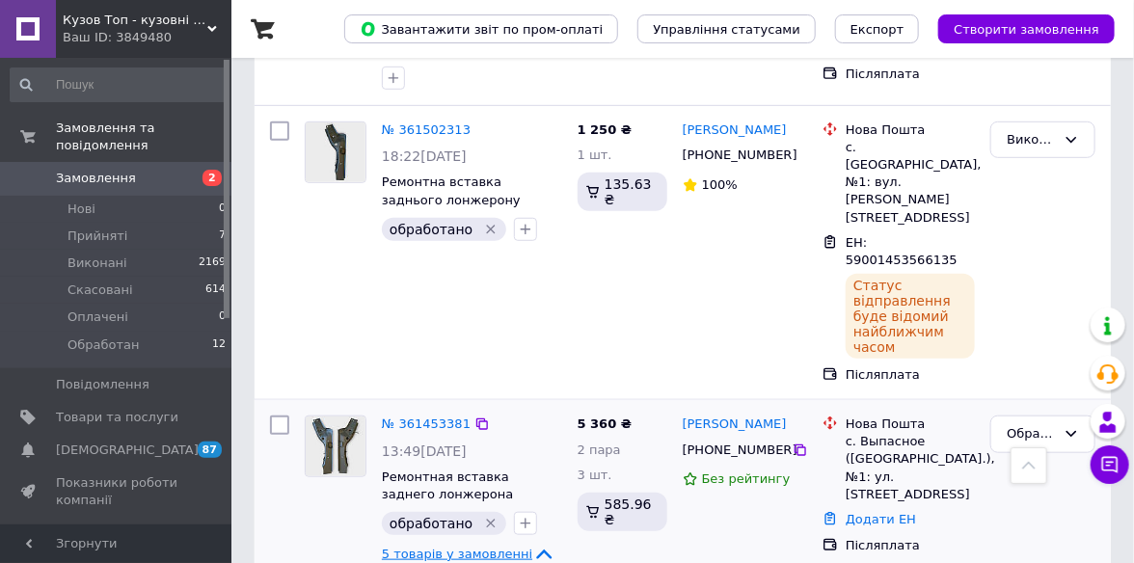
click at [532, 543] on icon at bounding box center [543, 554] width 23 height 23
click at [870, 512] on link "Додати ЕН" at bounding box center [880, 519] width 70 height 14
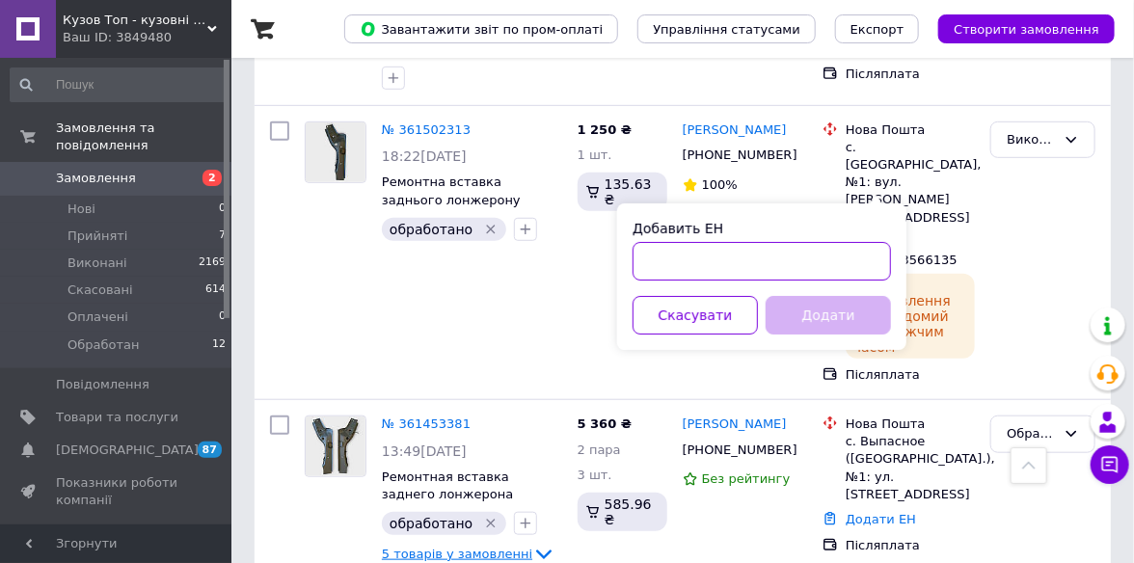
click at [696, 266] on input "Добавить ЕН" at bounding box center [761, 261] width 258 height 39
paste input "59001453576711"
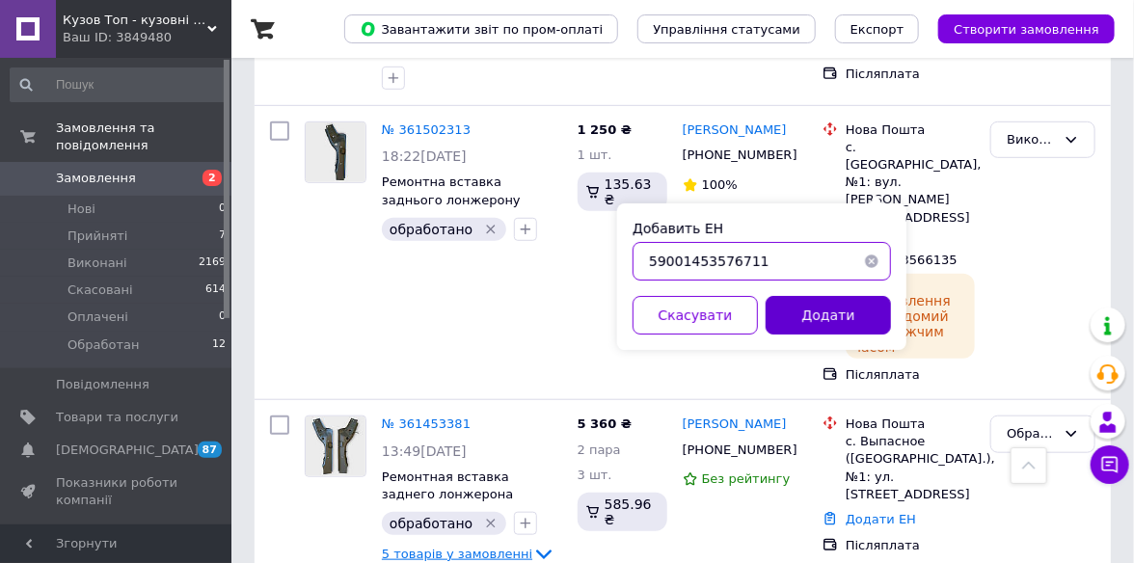
type input "59001453576711"
click at [823, 311] on button "Додати" at bounding box center [827, 315] width 125 height 39
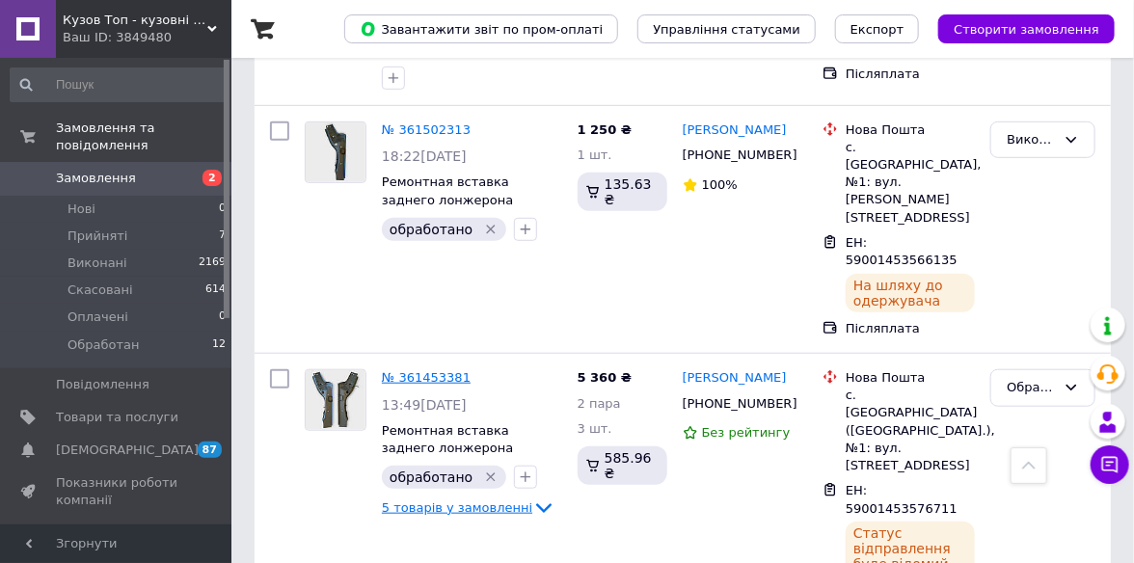
click at [448, 370] on link "№ 361453381" at bounding box center [426, 377] width 89 height 14
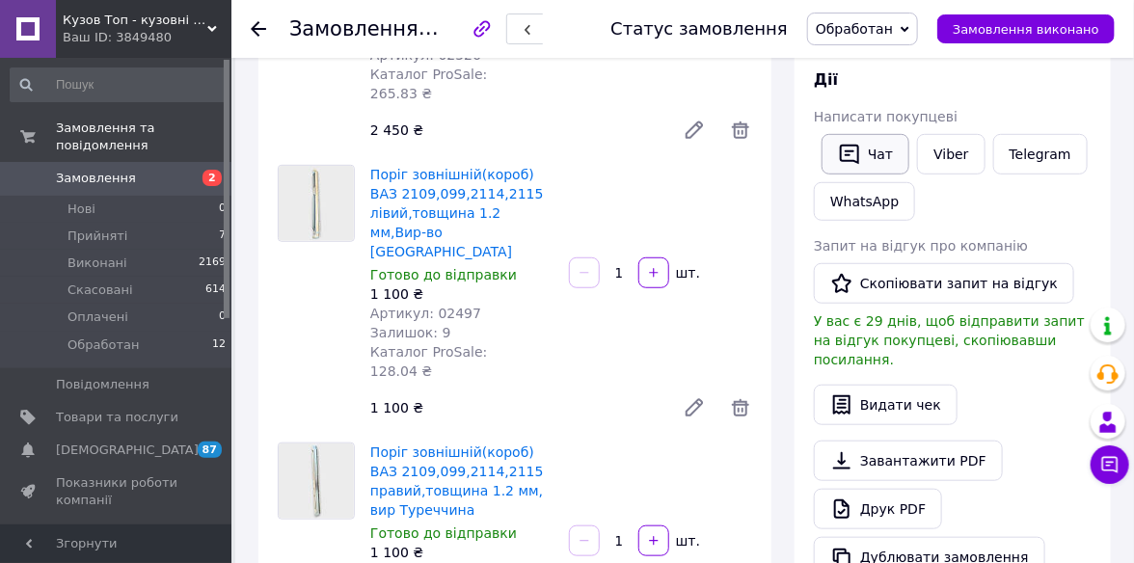
scroll to position [298, 0]
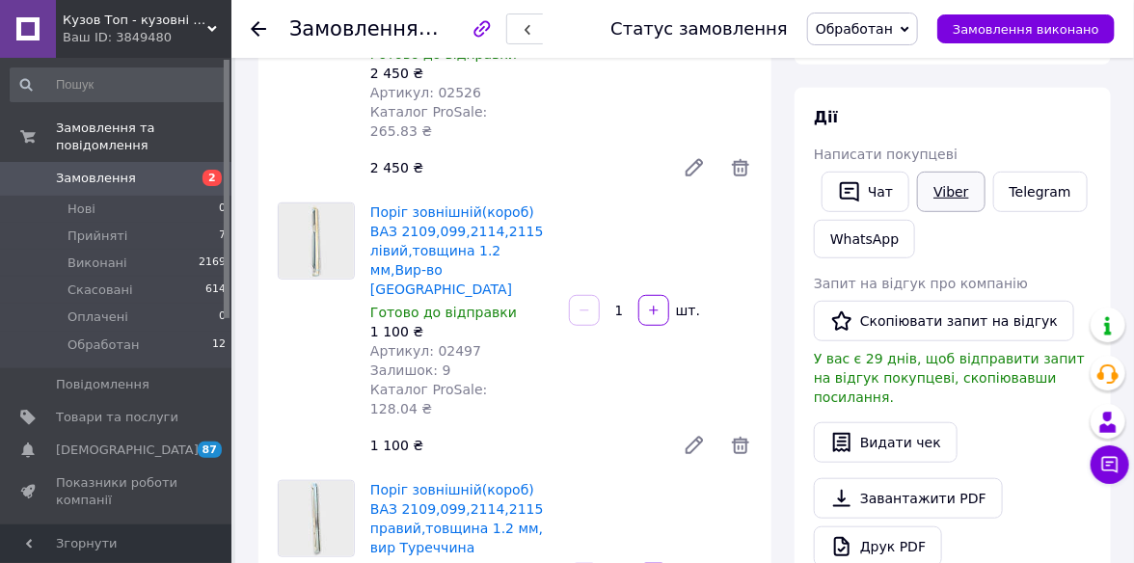
click at [969, 198] on link "Viber" at bounding box center [950, 192] width 67 height 40
click at [918, 27] on span "Обработан" at bounding box center [862, 29] width 111 height 33
click at [903, 95] on li "Виконано" at bounding box center [862, 96] width 109 height 29
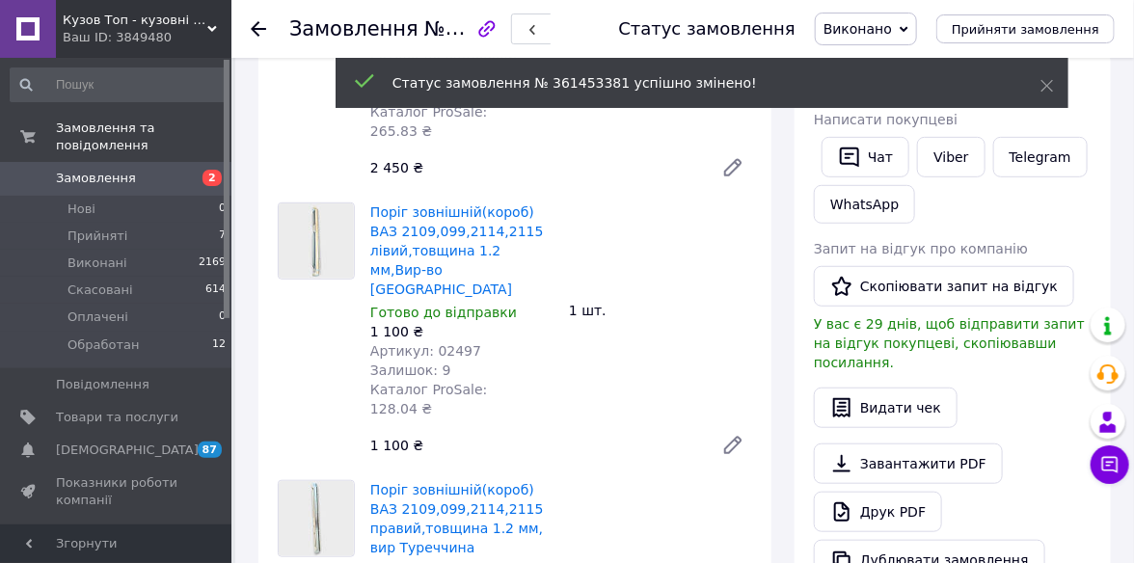
click at [255, 29] on use at bounding box center [258, 28] width 15 height 15
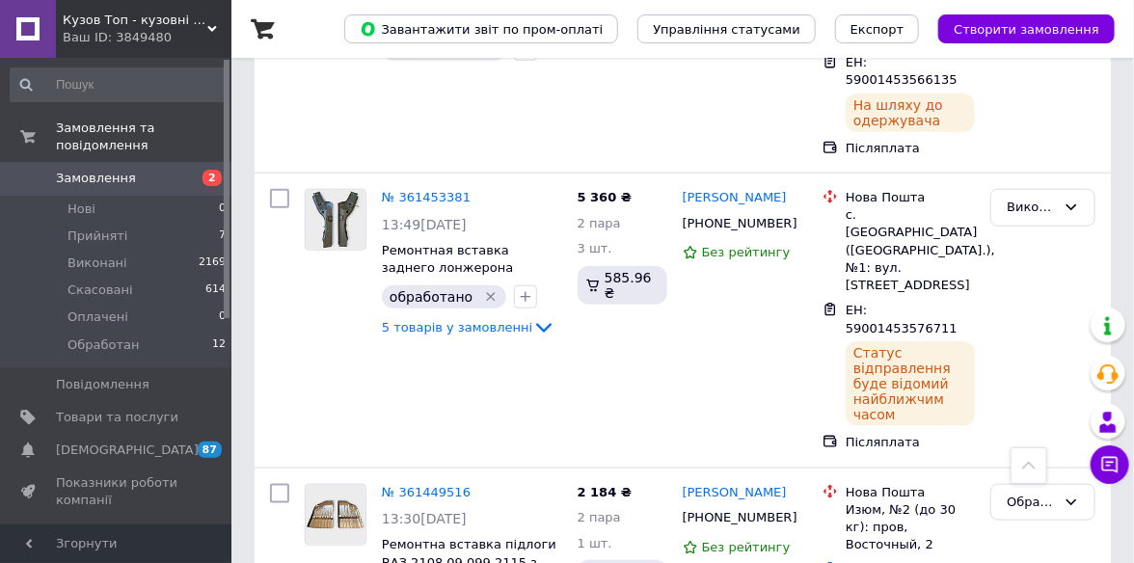
scroll to position [3085, 0]
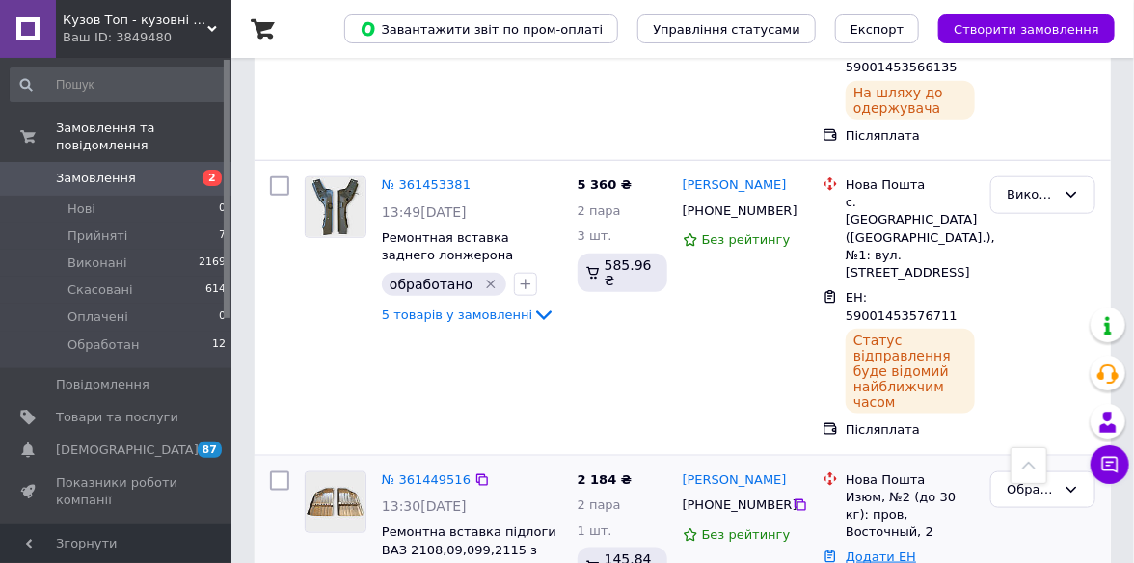
click at [887, 549] on link "Додати ЕН" at bounding box center [880, 556] width 70 height 14
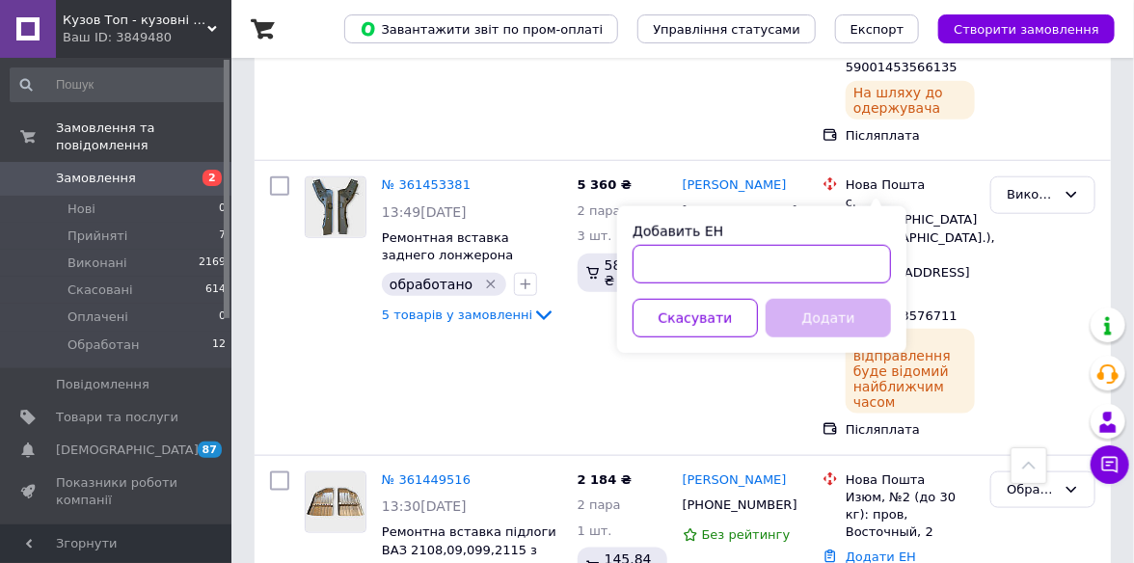
click at [676, 262] on input "Добавить ЕН" at bounding box center [761, 264] width 258 height 39
paste input "59001453565169"
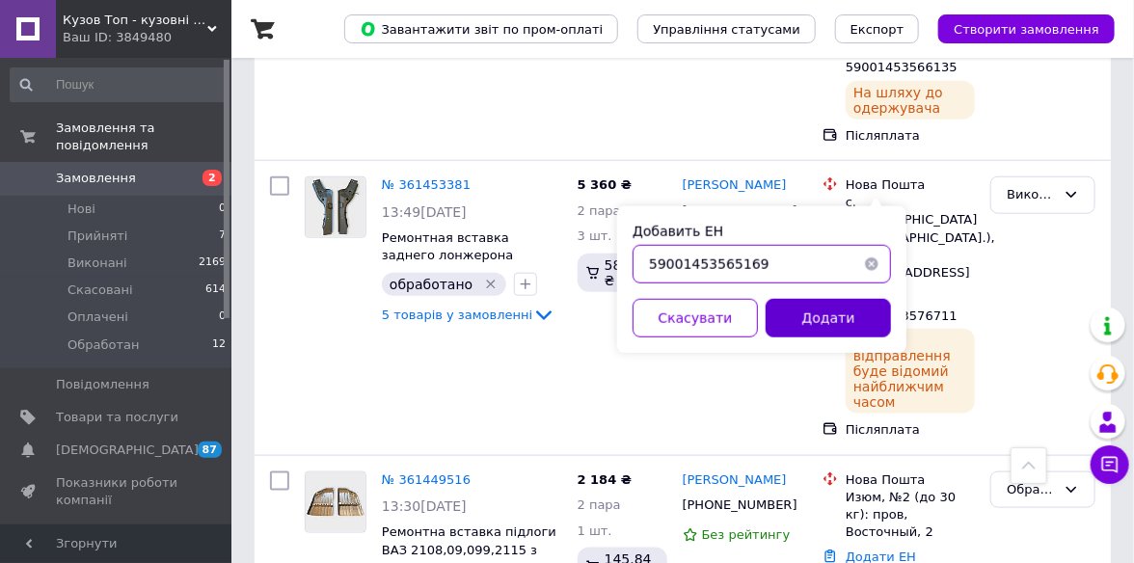
type input "59001453565169"
click at [821, 316] on button "Додати" at bounding box center [827, 318] width 125 height 39
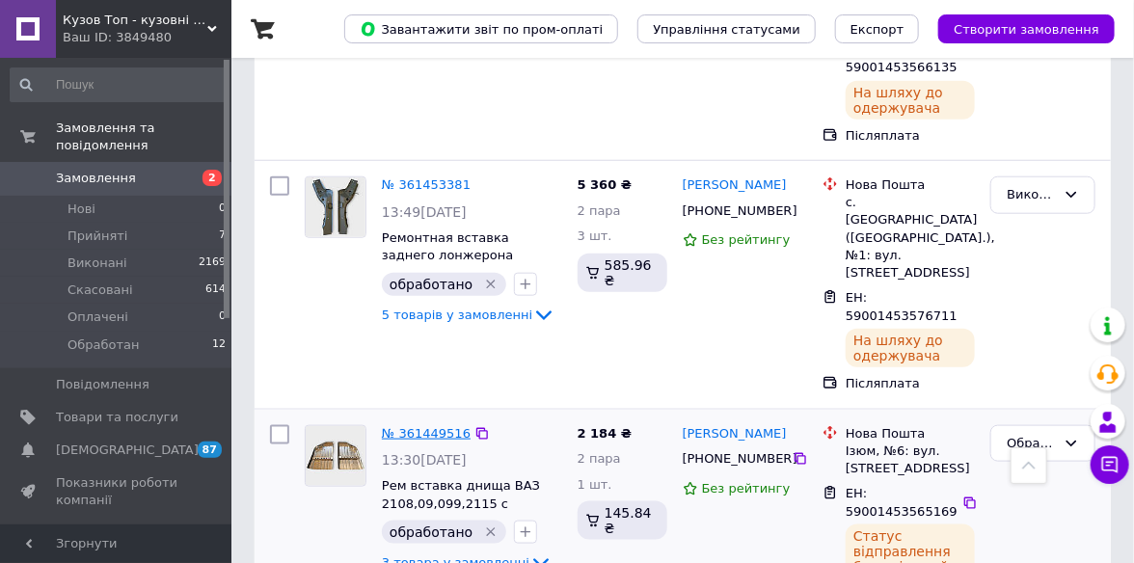
click at [438, 426] on link "№ 361449516" at bounding box center [426, 433] width 89 height 14
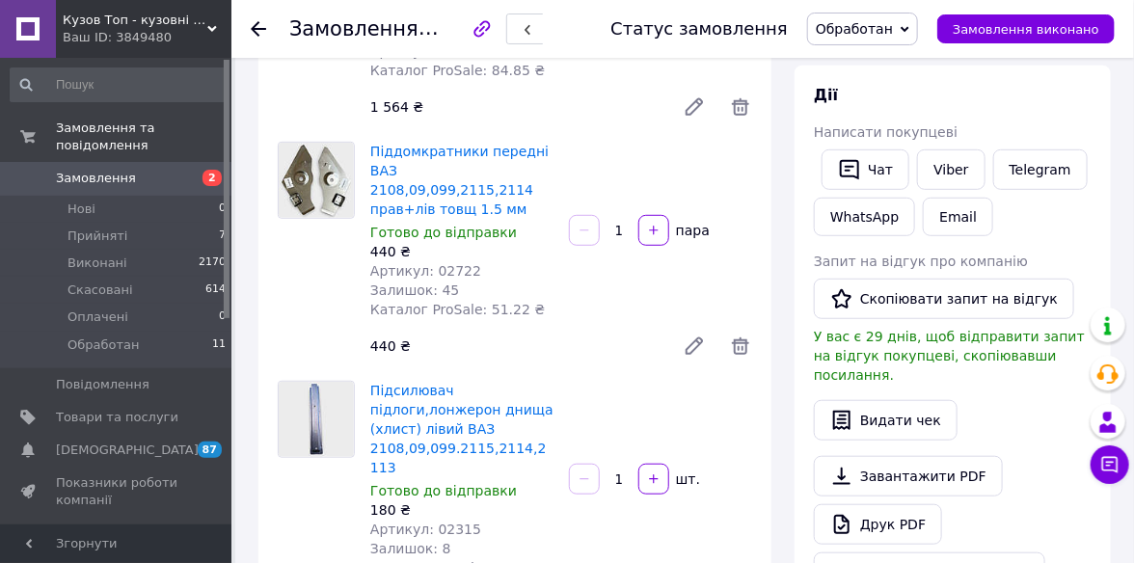
scroll to position [224, 0]
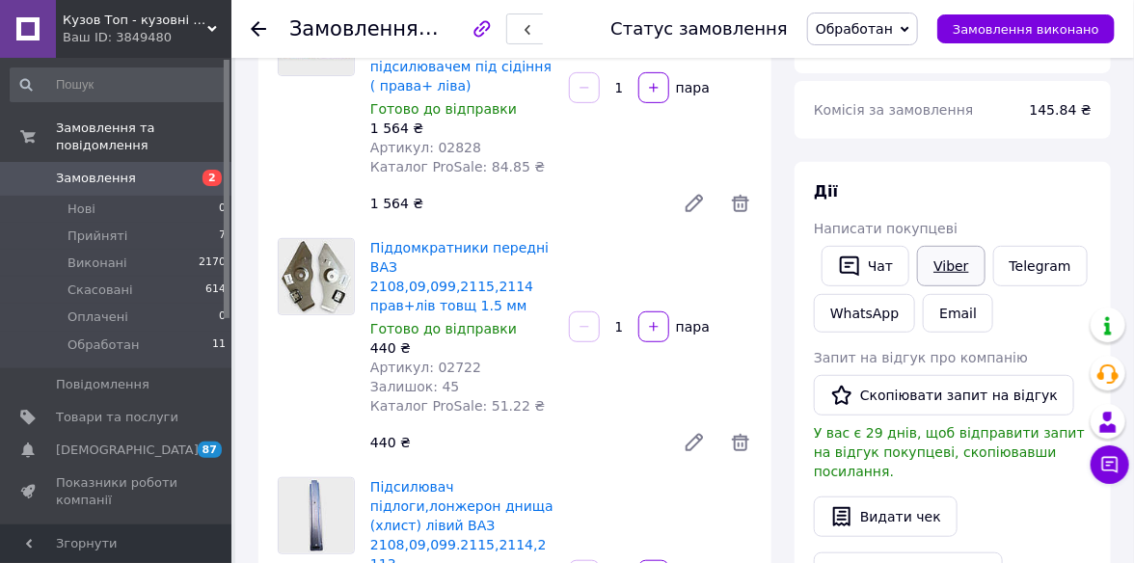
click at [951, 255] on link "Viber" at bounding box center [950, 266] width 67 height 40
click at [918, 17] on span "Обработан" at bounding box center [862, 29] width 111 height 33
click at [887, 93] on li "Виконано" at bounding box center [862, 96] width 109 height 29
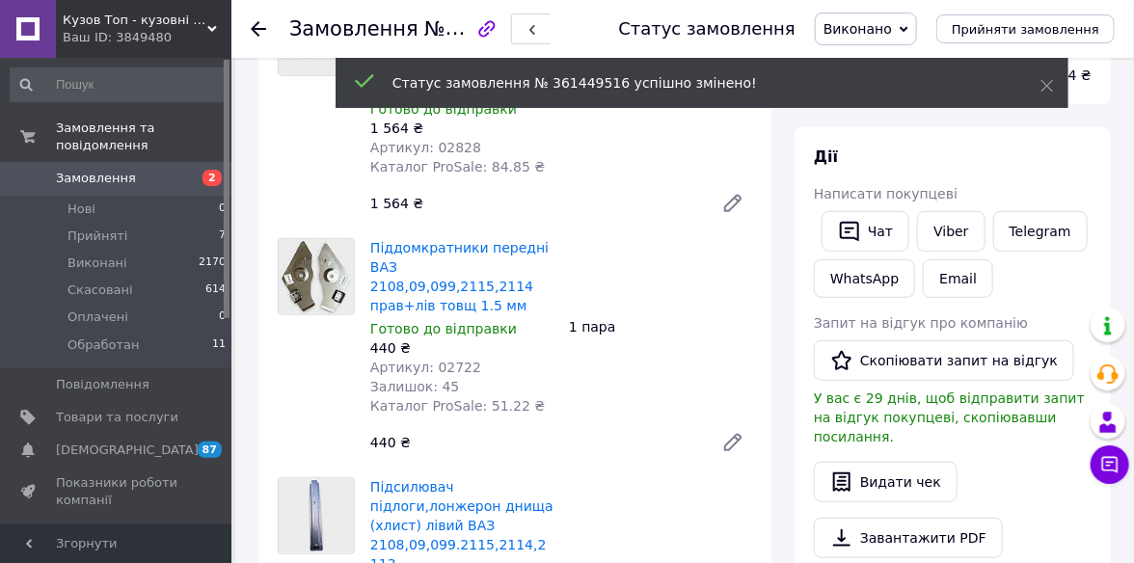
click at [257, 27] on icon at bounding box center [258, 28] width 15 height 15
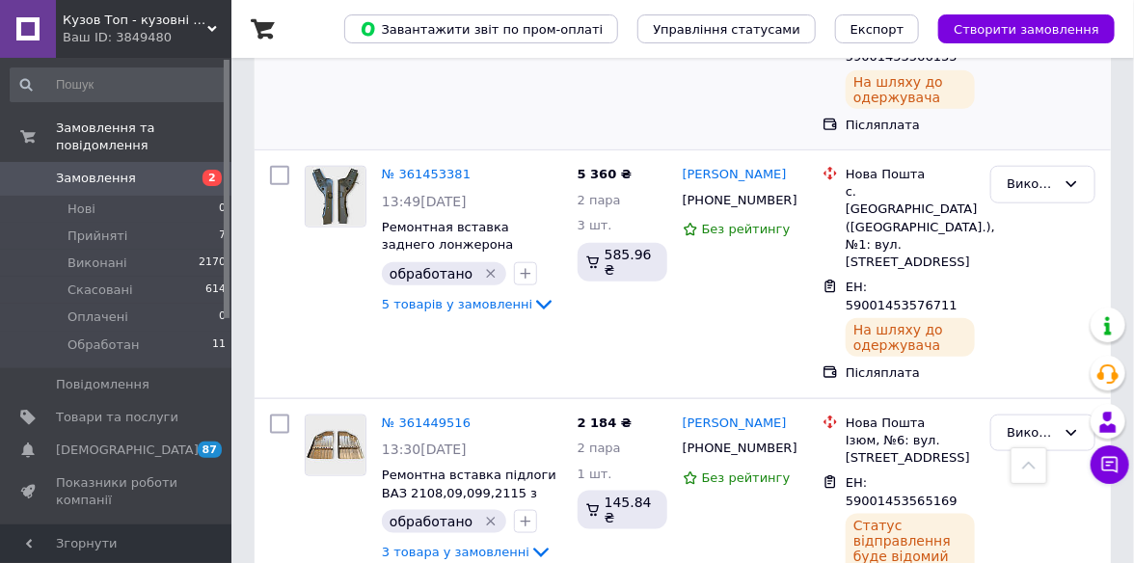
scroll to position [3181, 0]
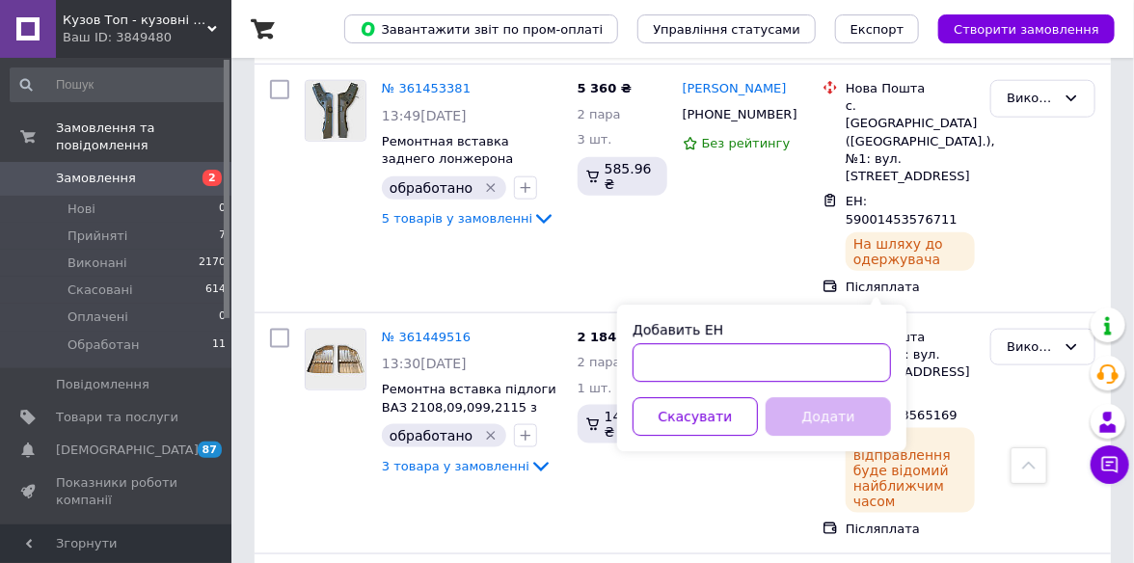
click at [683, 371] on input "Добавить ЕН" at bounding box center [761, 363] width 258 height 39
paste input "59001453573523"
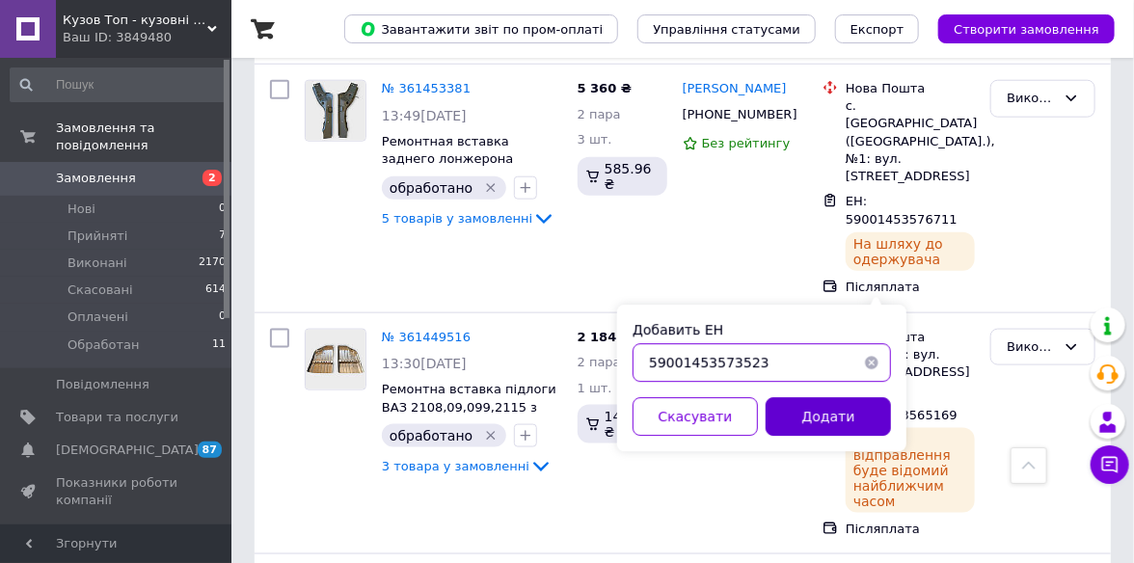
type input "59001453573523"
click at [786, 414] on button "Додати" at bounding box center [827, 417] width 125 height 39
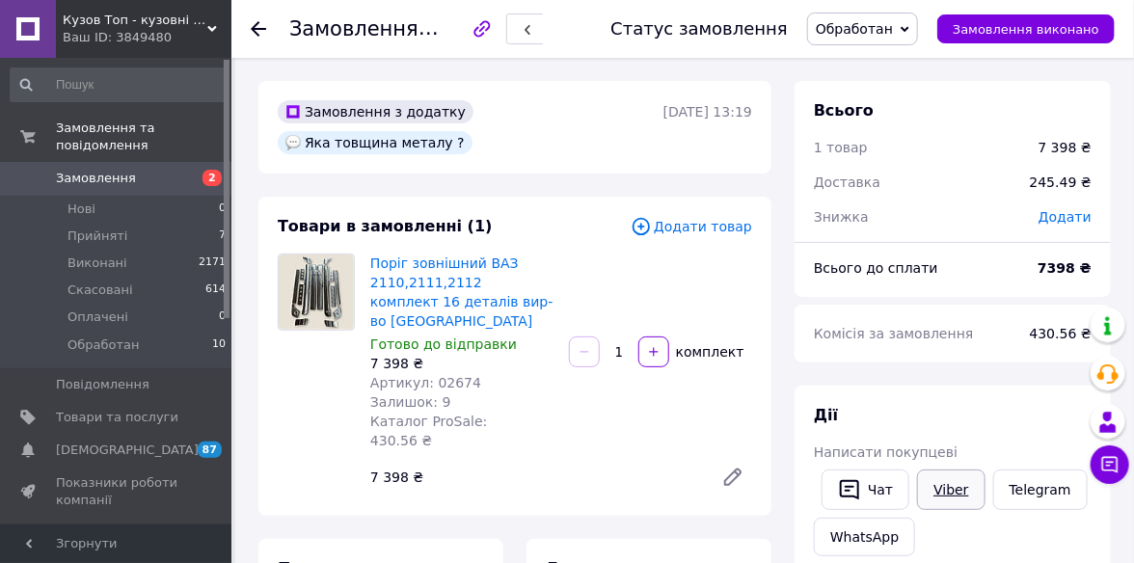
click at [956, 487] on link "Viber" at bounding box center [950, 489] width 67 height 40
click at [909, 29] on icon at bounding box center [904, 29] width 9 height 9
click at [890, 94] on li "Виконано" at bounding box center [862, 96] width 109 height 29
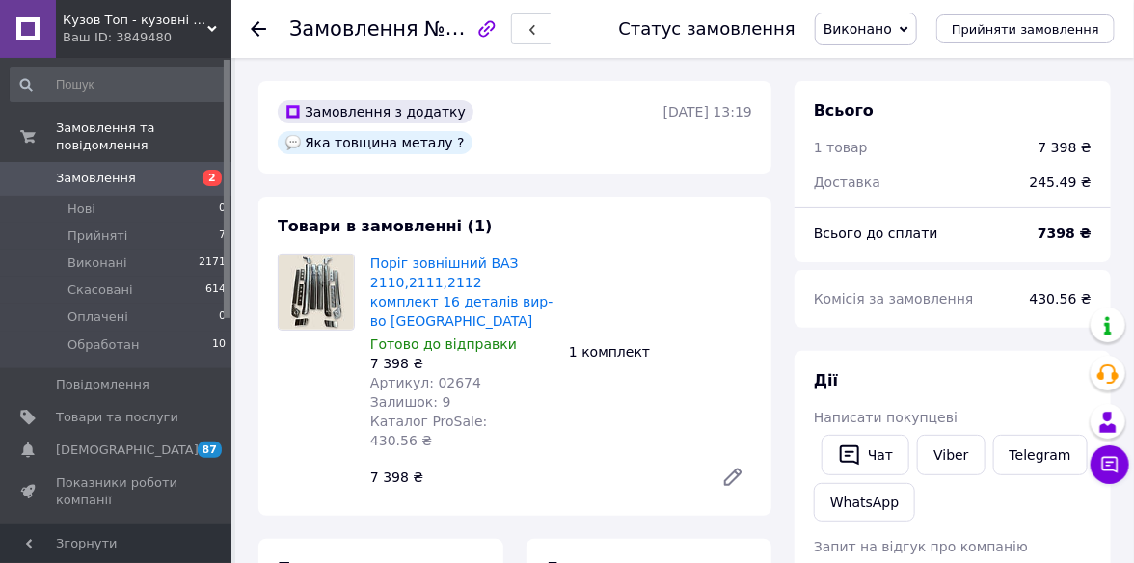
click at [256, 29] on use at bounding box center [258, 28] width 15 height 15
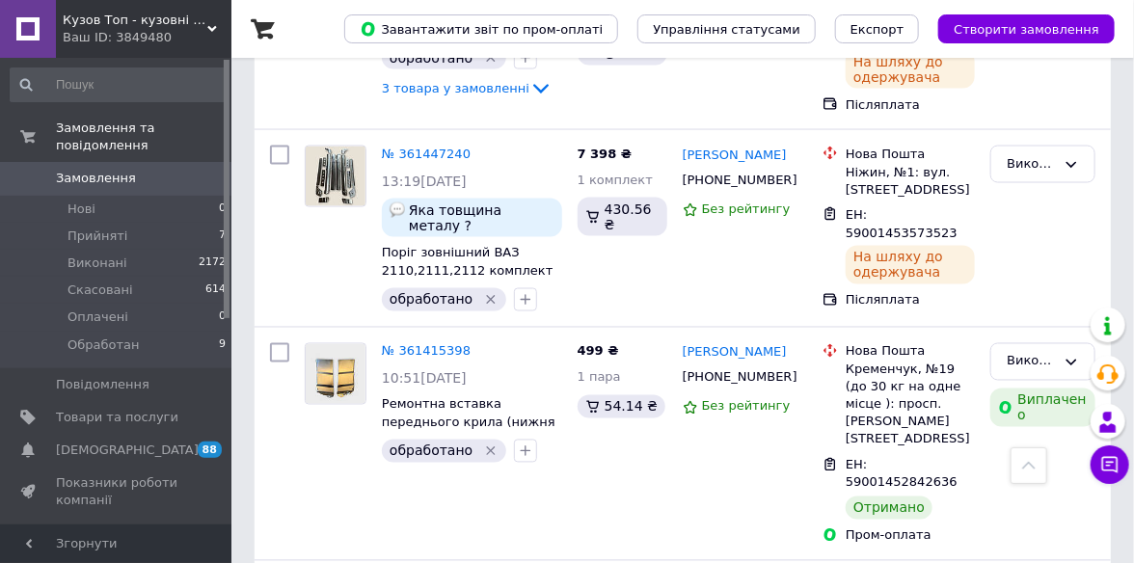
scroll to position [3567, 0]
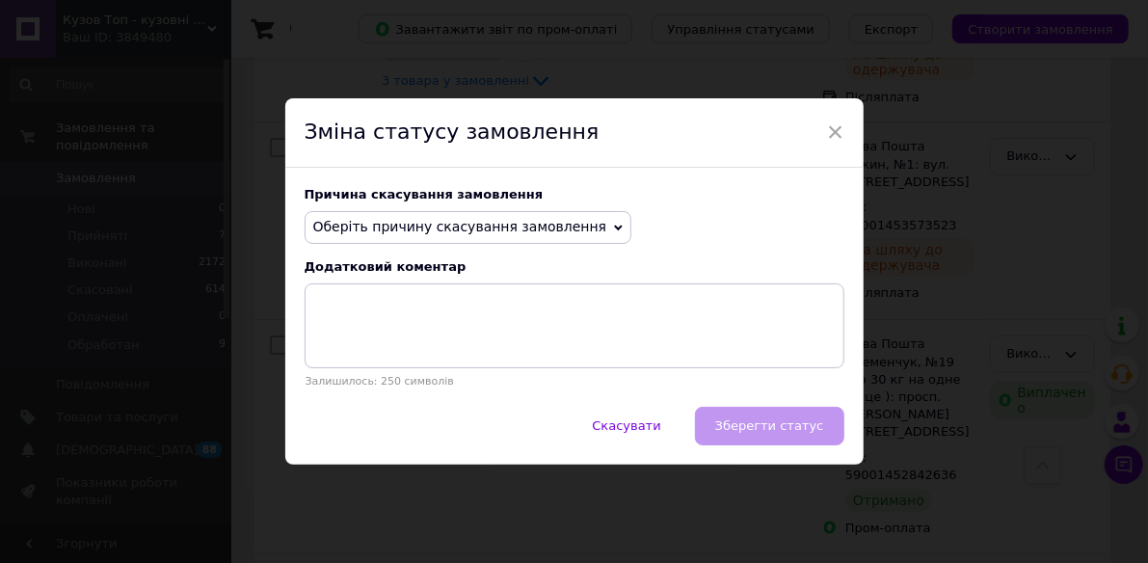
click at [563, 228] on span "Оберіть причину скасування замовлення" at bounding box center [460, 226] width 294 height 15
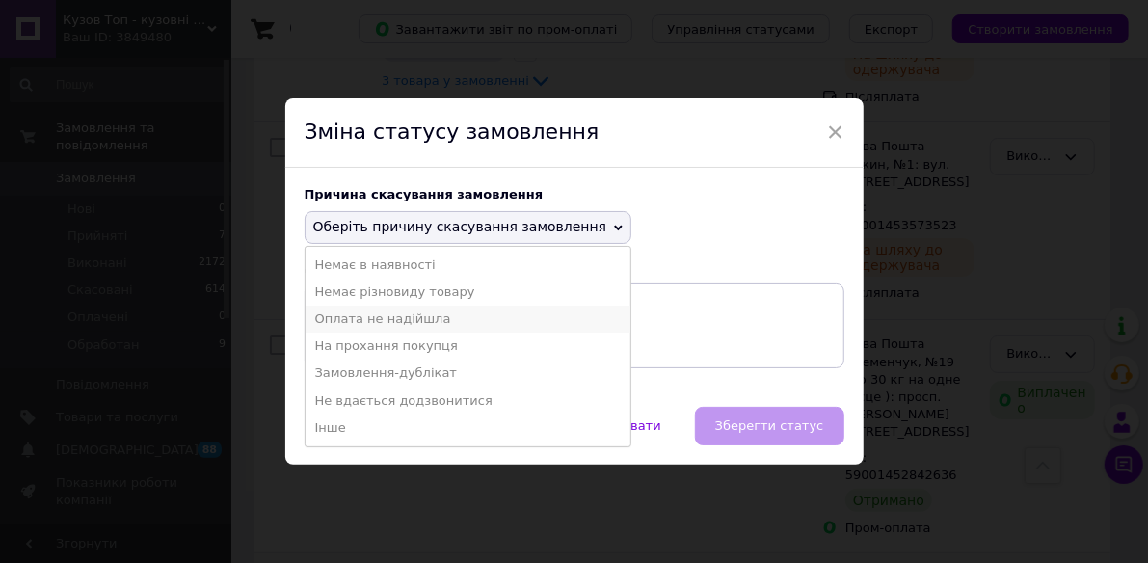
click at [412, 326] on li "Оплата не надійшла" at bounding box center [469, 319] width 326 height 27
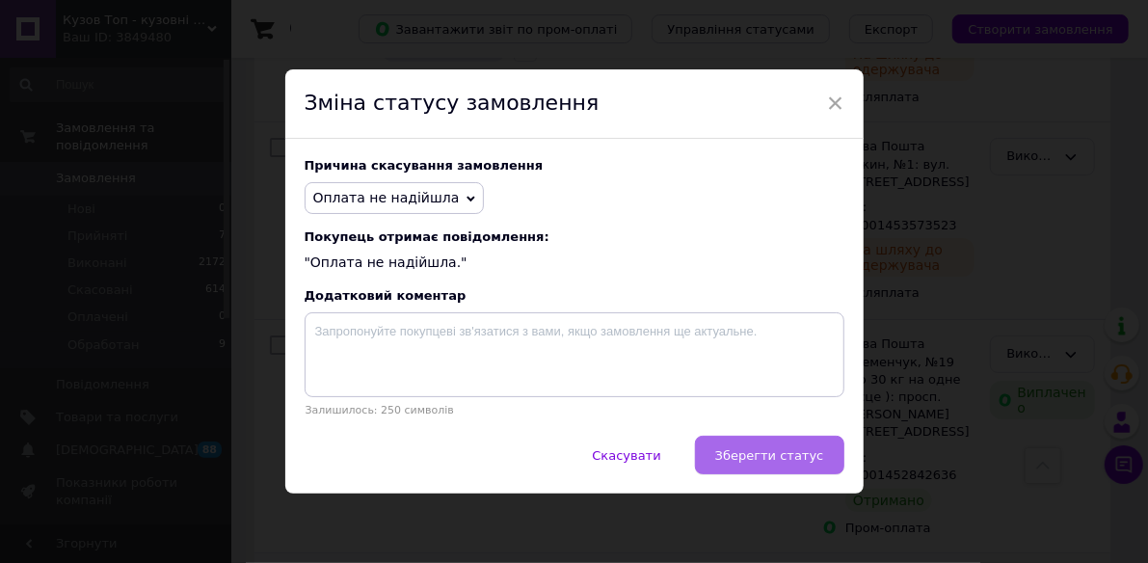
click at [760, 449] on button "Зберегти статус" at bounding box center [769, 455] width 149 height 39
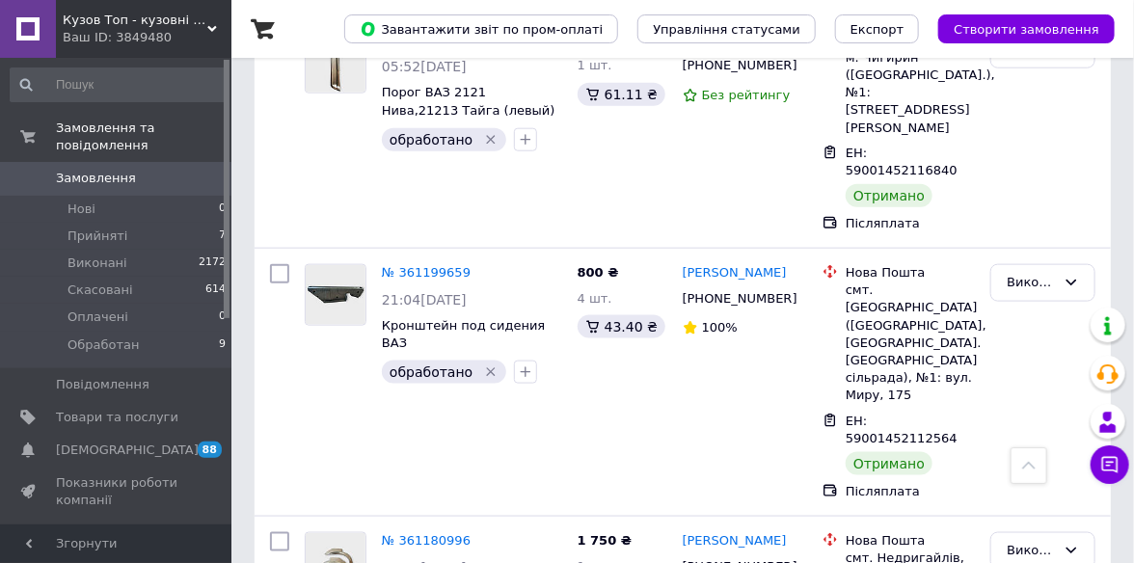
scroll to position [8289, 0]
